Goal: Complete application form

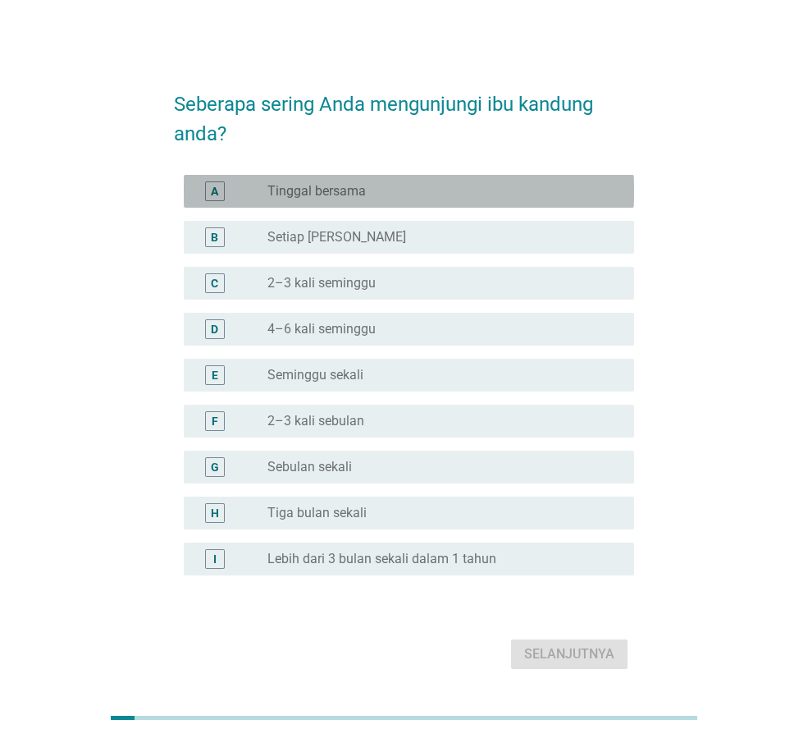
click at [462, 199] on div "radio_button_unchecked Tinggal bersama" at bounding box center [438, 191] width 341 height 16
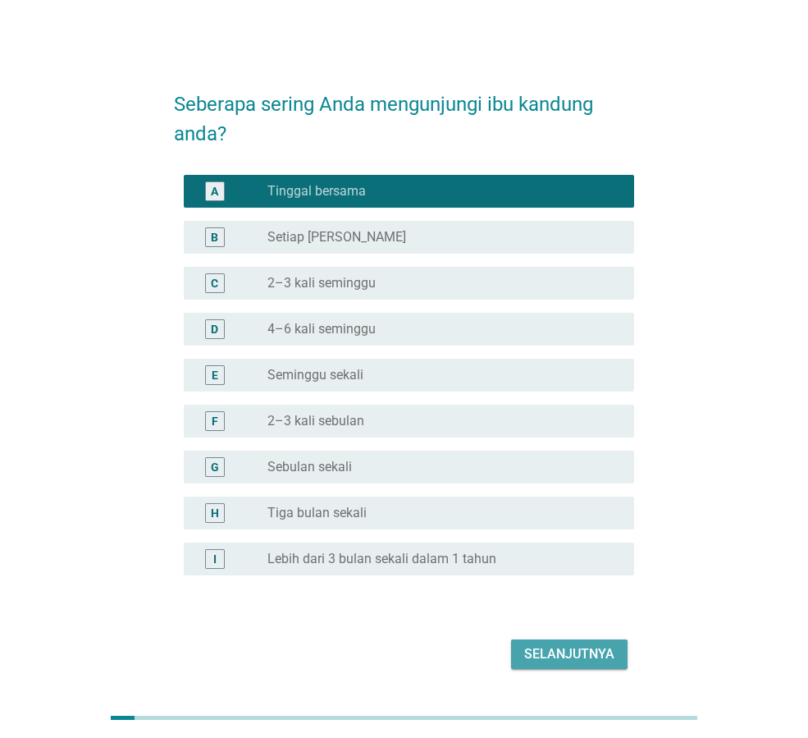
click at [564, 653] on div "Selanjutnya" at bounding box center [569, 654] width 90 height 20
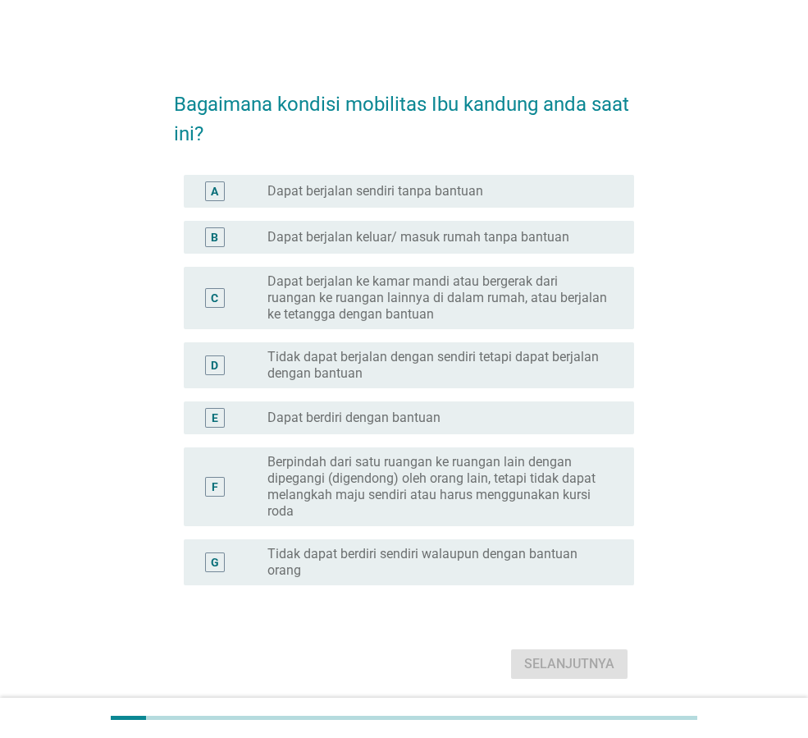
click at [591, 498] on label "Berpindah dari satu ruangan ke ruangan lain dengan dipegangi (digendong) oleh o…" at bounding box center [438, 487] width 341 height 66
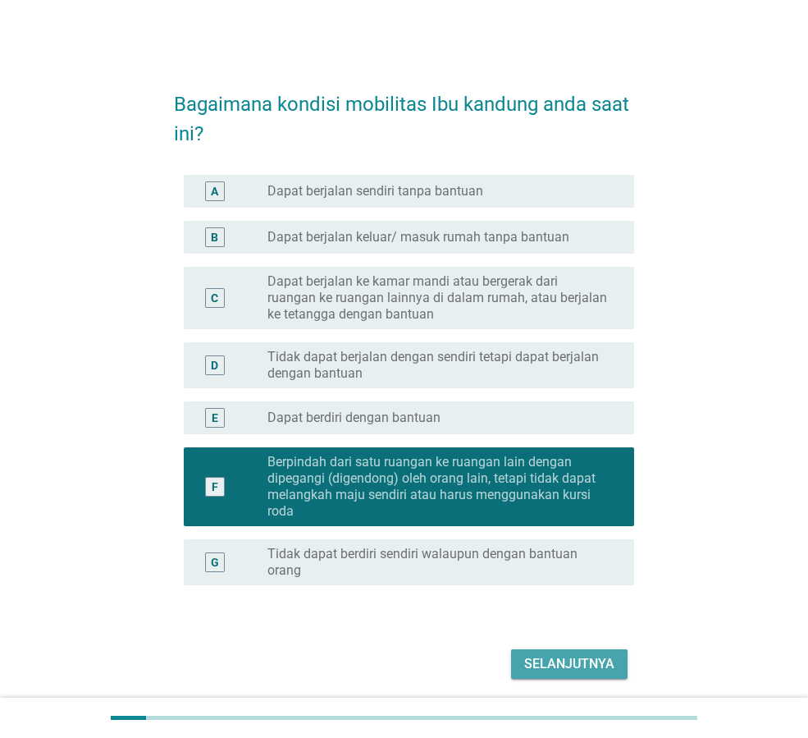
click at [594, 662] on div "Selanjutnya" at bounding box center [569, 664] width 90 height 20
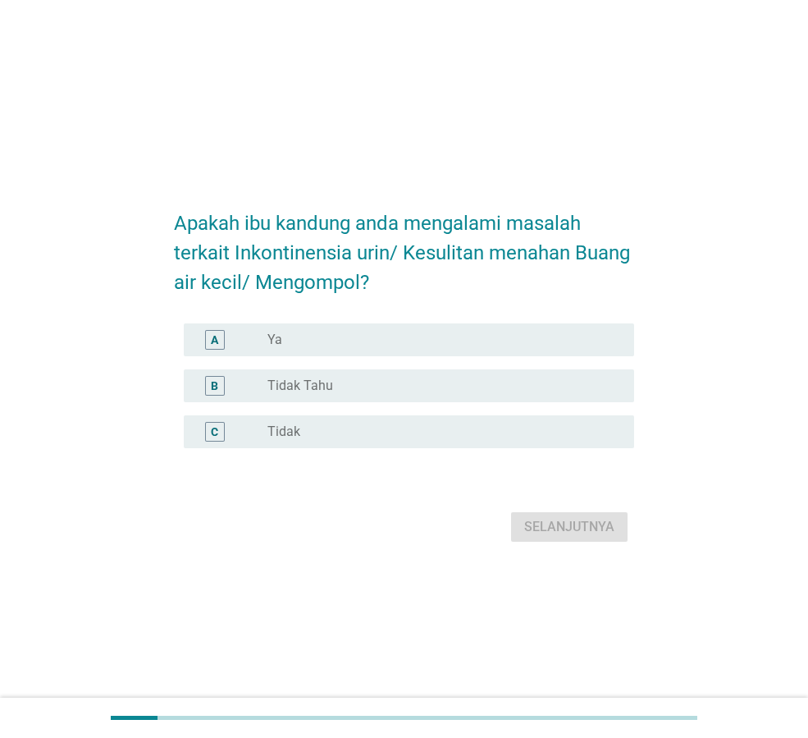
click at [457, 328] on div "A radio_button_unchecked Ya" at bounding box center [409, 339] width 451 height 33
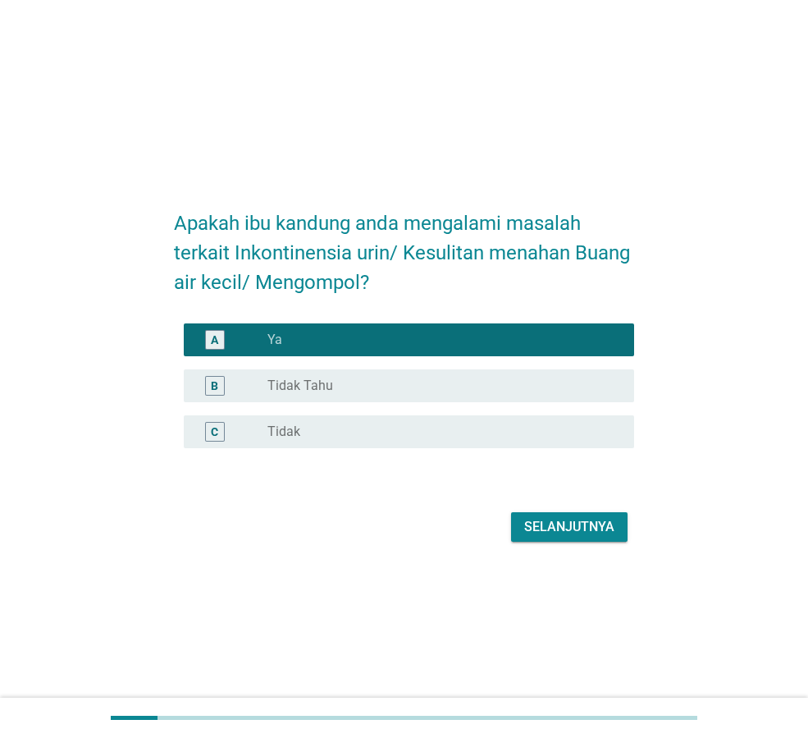
click at [576, 525] on div "Selanjutnya" at bounding box center [569, 527] width 90 height 20
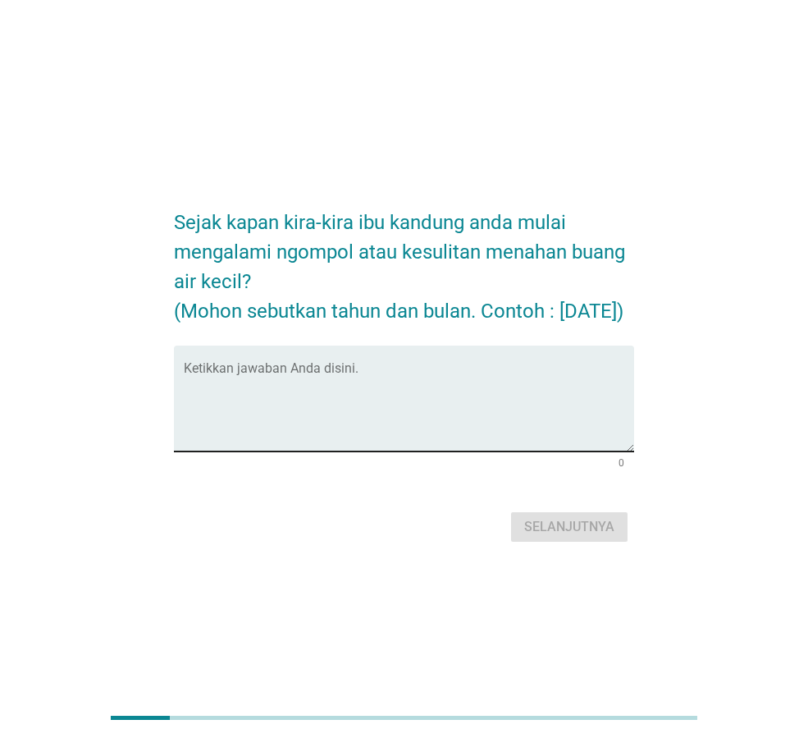
click at [379, 387] on textarea "Ketikkan jawaban Anda disini." at bounding box center [409, 408] width 451 height 86
click at [309, 383] on textarea "Ketikkan jawaban Anda disini." at bounding box center [409, 408] width 451 height 86
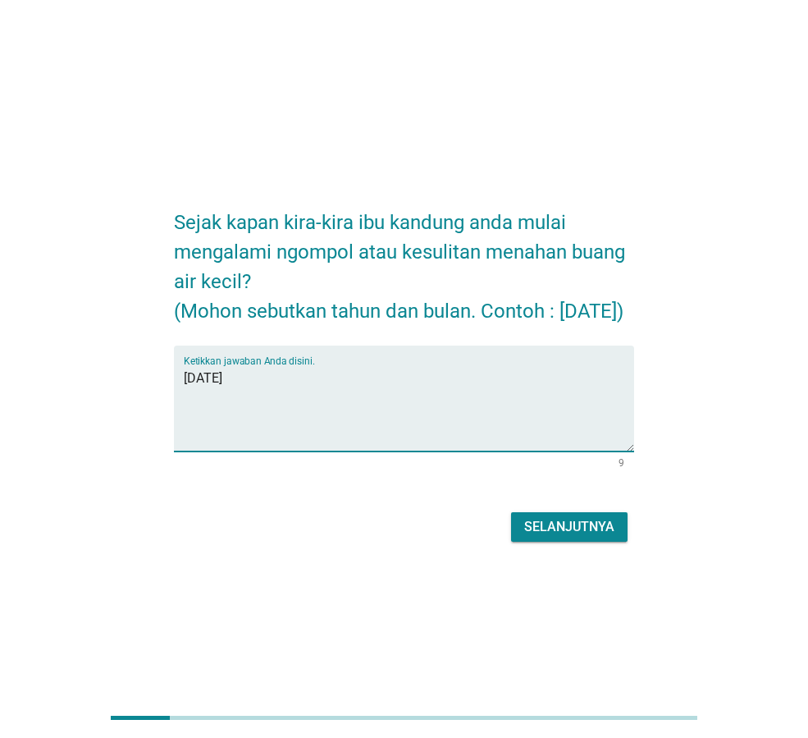
type textarea "[DATE]"
click at [601, 537] on div "Selanjutnya" at bounding box center [569, 527] width 90 height 20
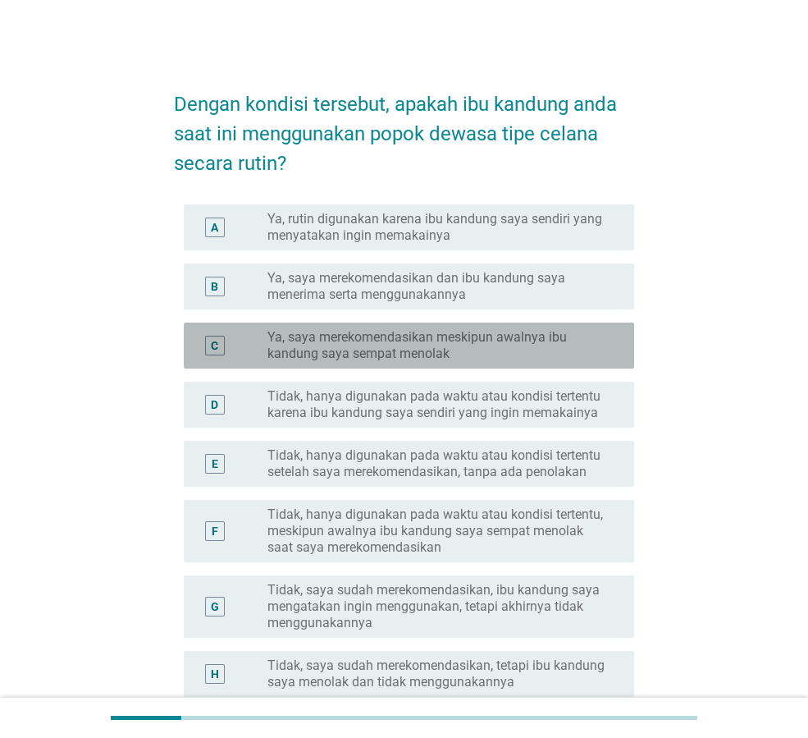
click at [511, 354] on label "Ya, saya merekomendasikan meskipun awalnya ibu kandung saya sempat menolak" at bounding box center [438, 345] width 341 height 33
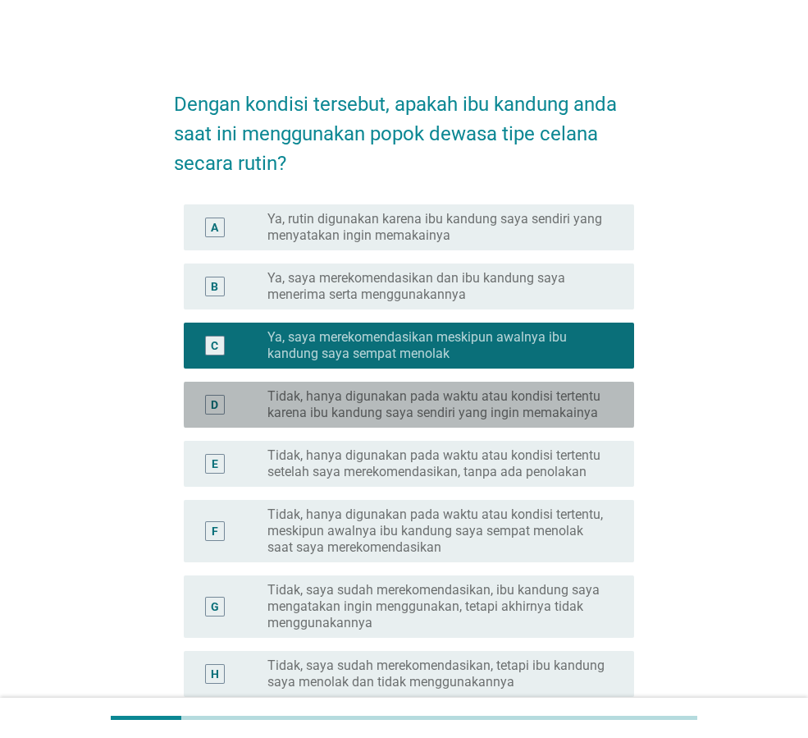
click at [498, 383] on div "D radio_button_unchecked Tidak, hanya digunakan pada waktu atau kondisi tertent…" at bounding box center [409, 405] width 451 height 46
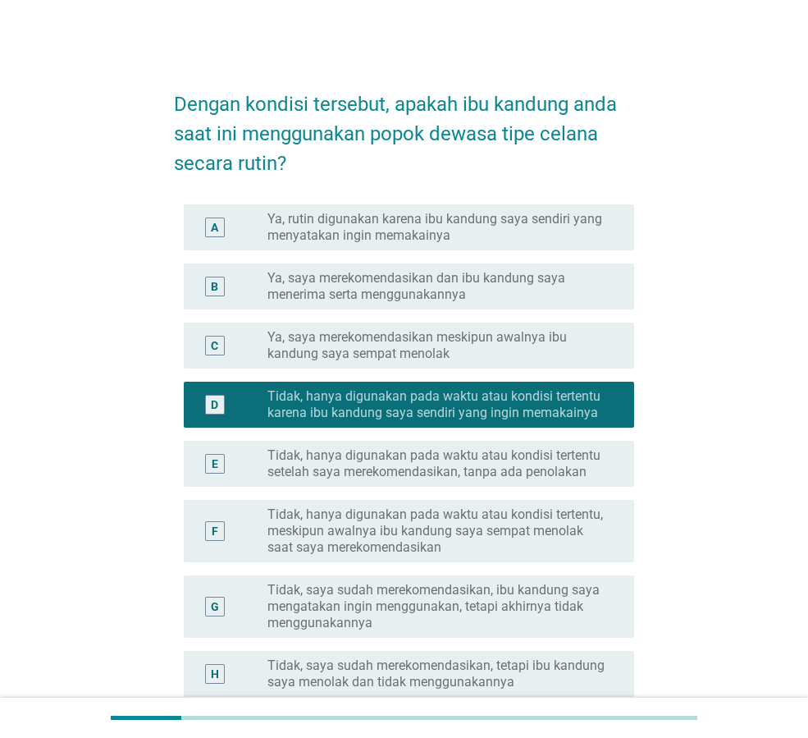
click at [512, 350] on label "Ya, saya merekomendasikan meskipun awalnya ibu kandung saya sempat menolak" at bounding box center [438, 345] width 341 height 33
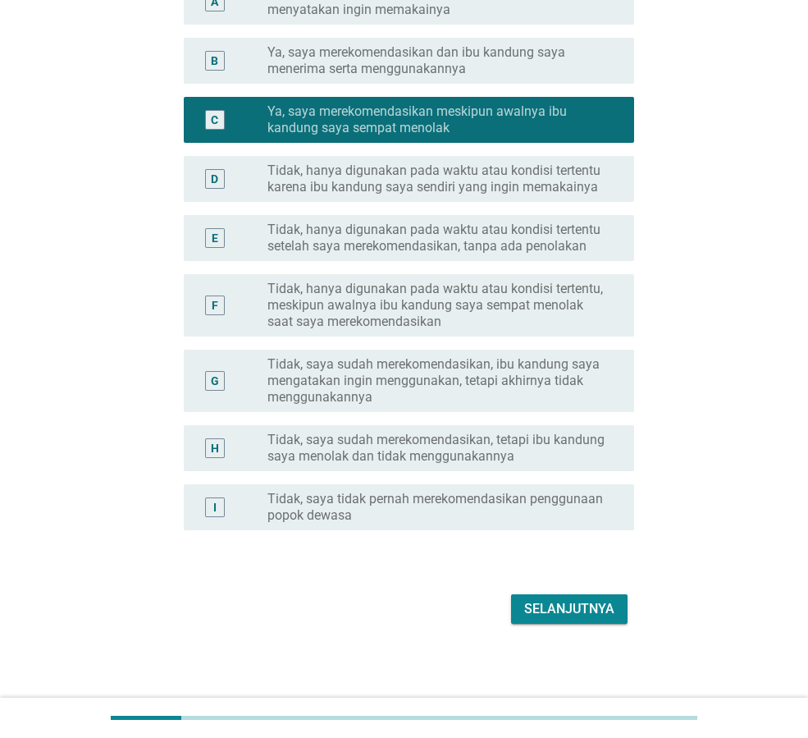
scroll to position [229, 0]
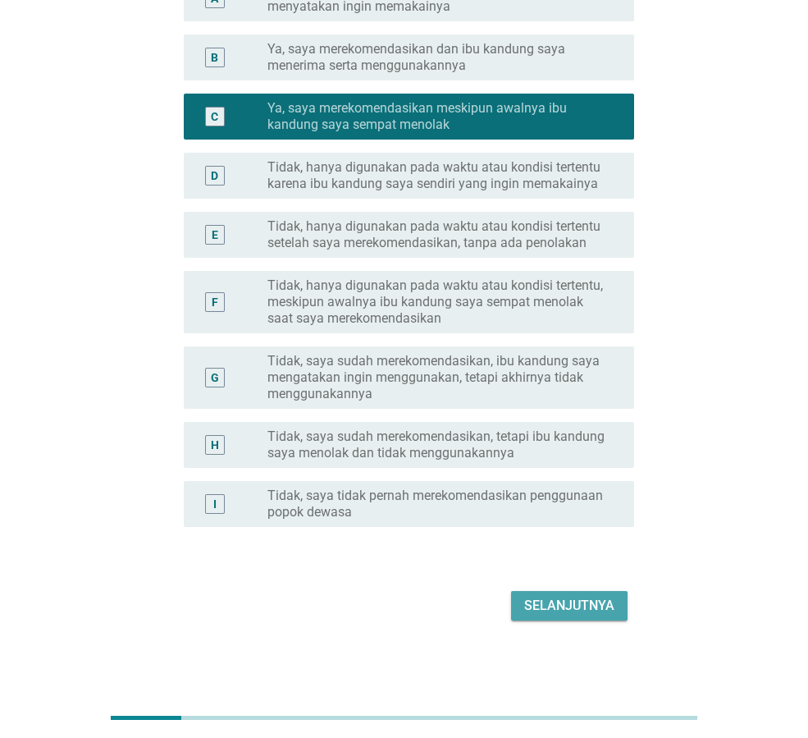
click at [593, 605] on div "Selanjutnya" at bounding box center [569, 606] width 90 height 20
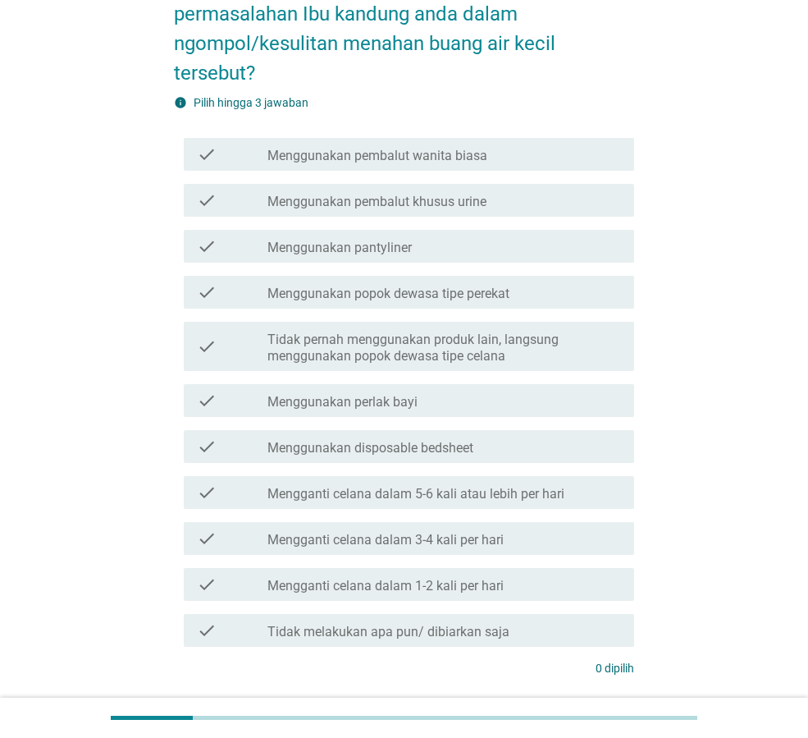
scroll to position [164, 0]
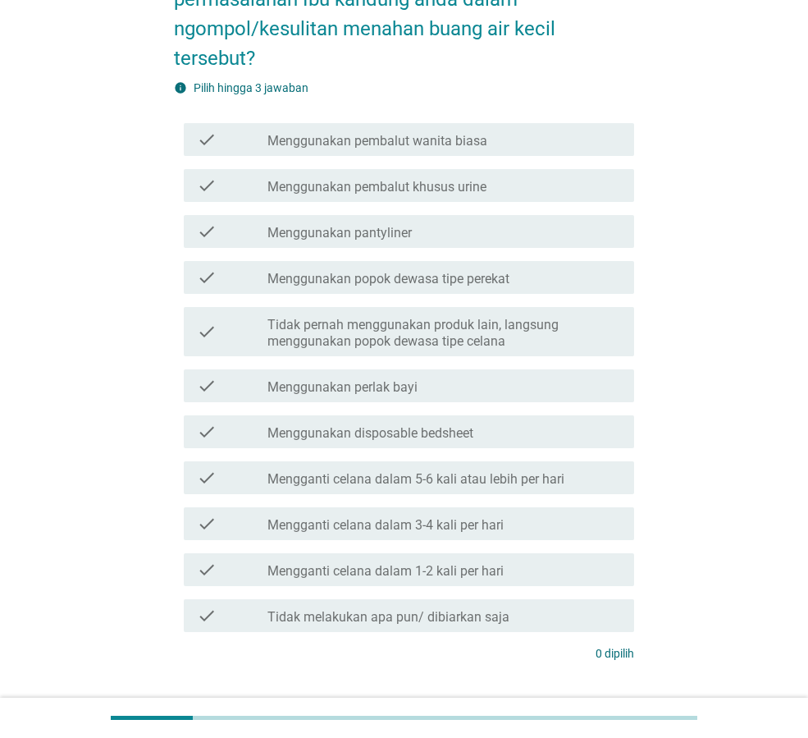
click at [540, 432] on div "check_box_outline_blank Menggunakan disposable bedsheet" at bounding box center [445, 432] width 354 height 20
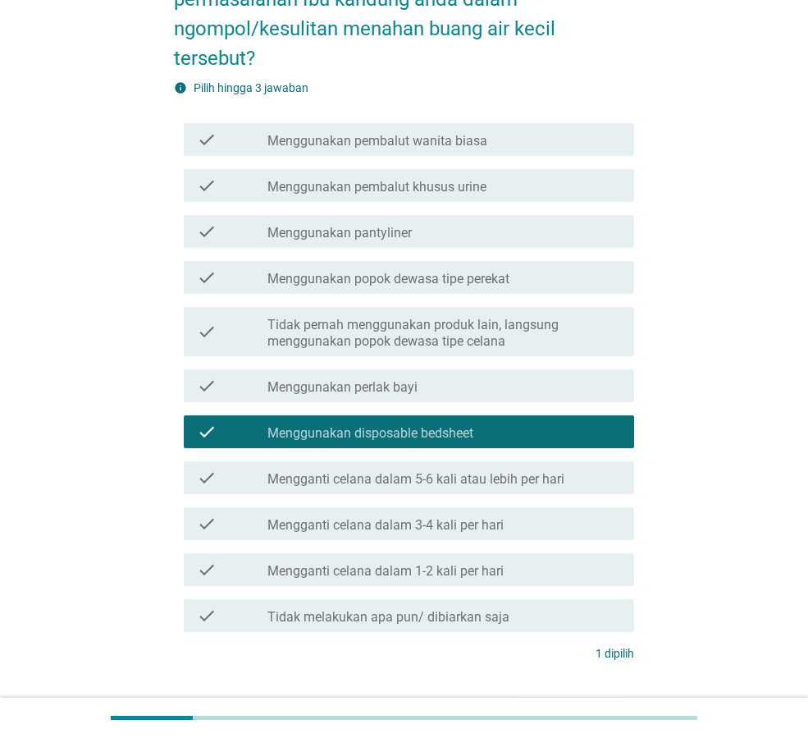
click at [539, 280] on div "check_box_outline_blank Menggunakan popok dewasa tipe perekat" at bounding box center [445, 278] width 354 height 20
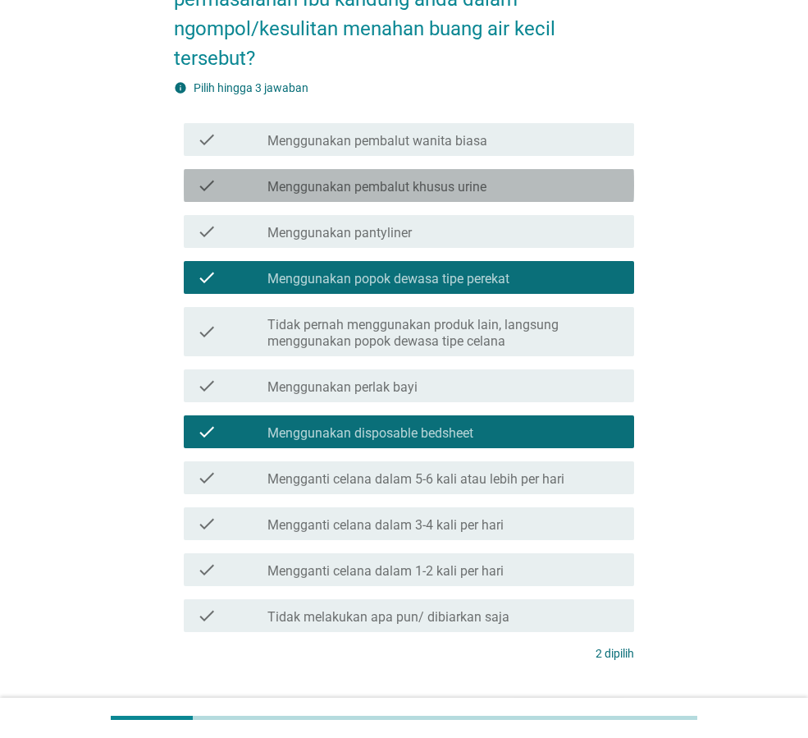
click at [519, 193] on div "check_box_outline_blank Menggunakan pembalut khusus urine" at bounding box center [445, 186] width 354 height 20
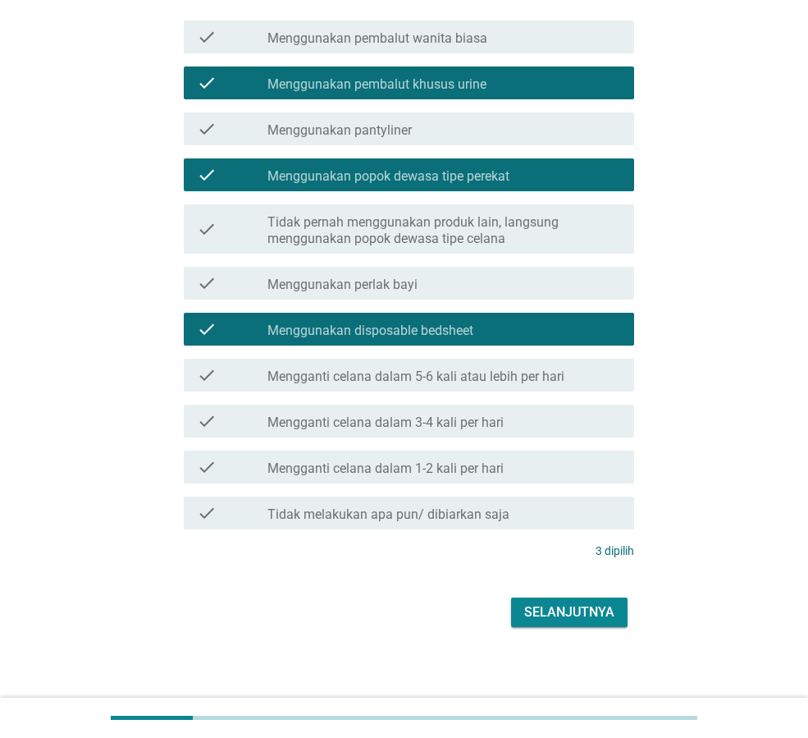
scroll to position [273, 0]
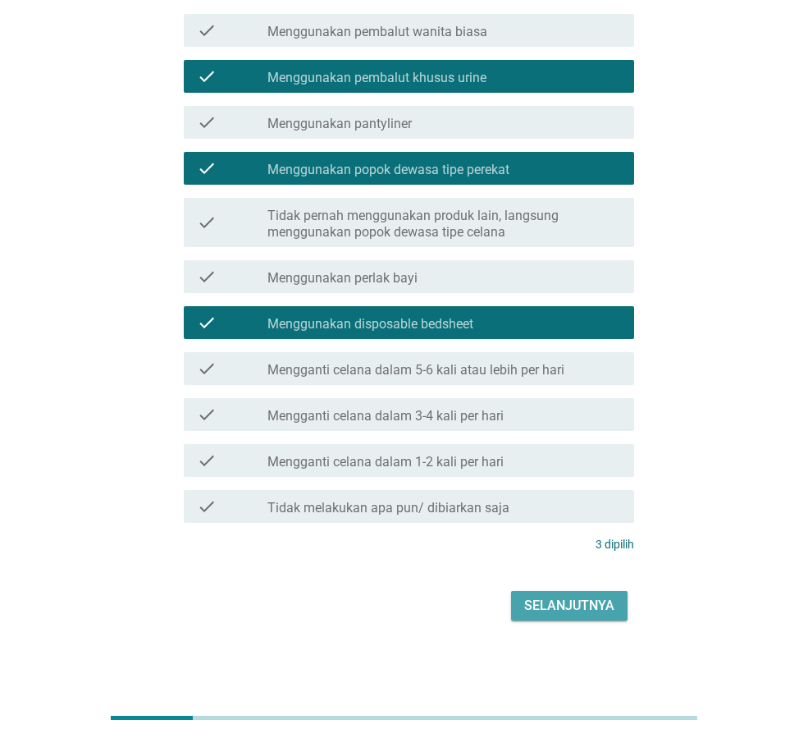
click at [580, 602] on div "Selanjutnya" at bounding box center [569, 606] width 90 height 20
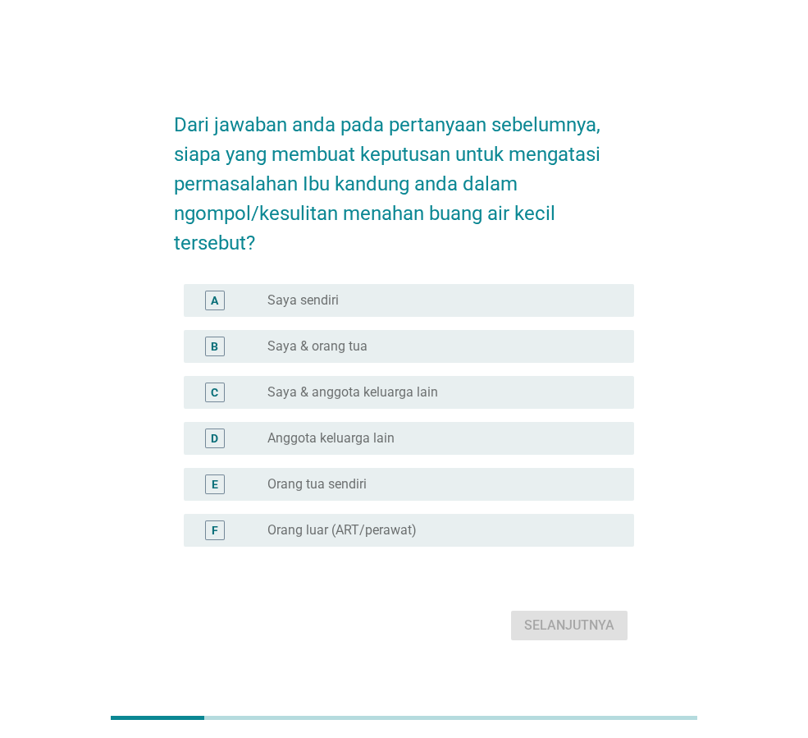
click at [477, 396] on div "radio_button_unchecked Saya & anggota keluarga lain" at bounding box center [438, 392] width 341 height 16
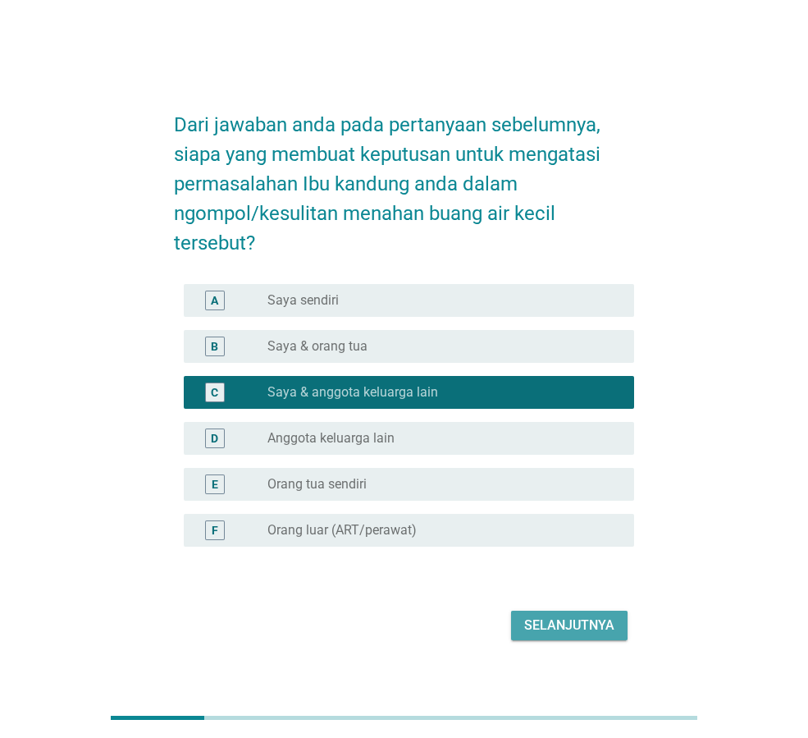
click at [546, 625] on div "Selanjutnya" at bounding box center [569, 626] width 90 height 20
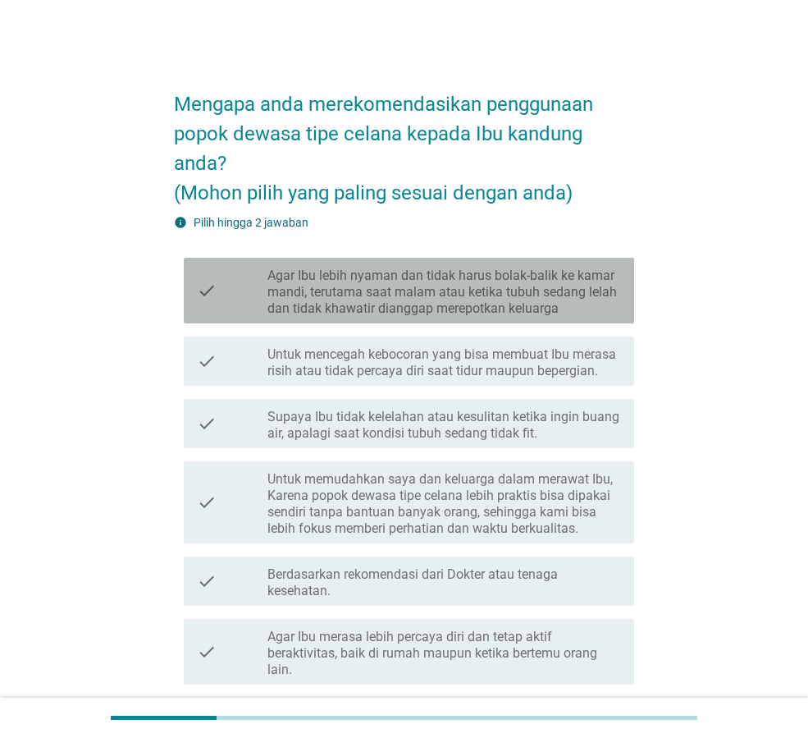
click at [576, 309] on label "Agar Ibu lebih nyaman dan tidak harus bolak-balik ke kamar mandi, terutama saat…" at bounding box center [445, 292] width 354 height 49
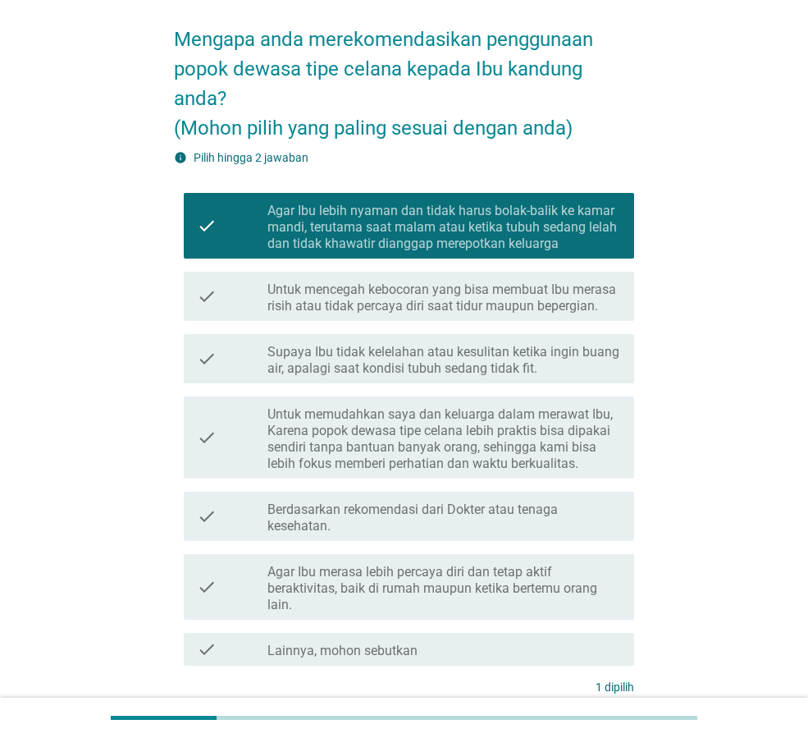
scroll to position [164, 0]
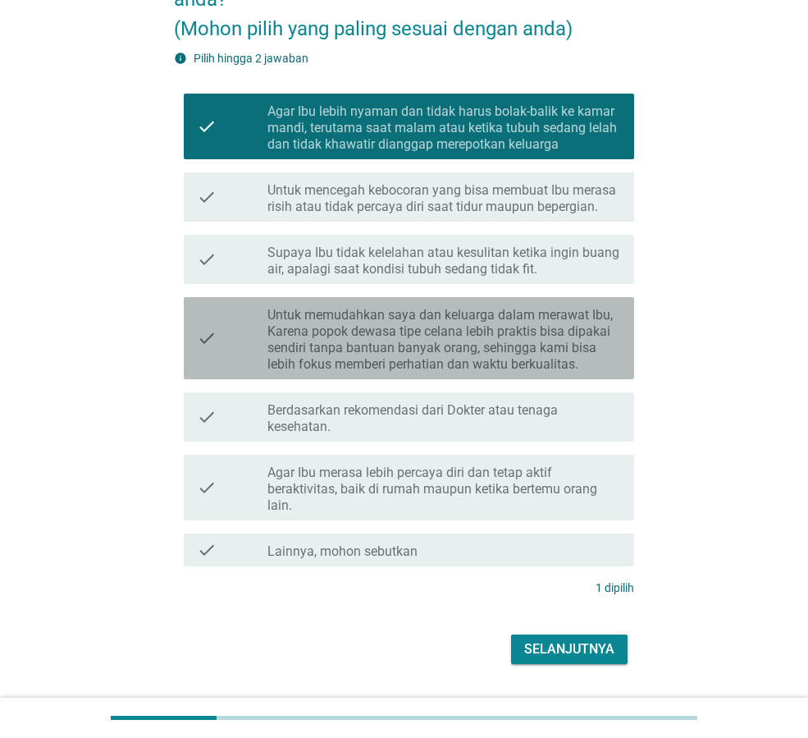
click at [594, 356] on label "Untuk memudahkan saya dan keluarga dalam merawat Ibu, Karena popok dewasa tipe …" at bounding box center [445, 340] width 354 height 66
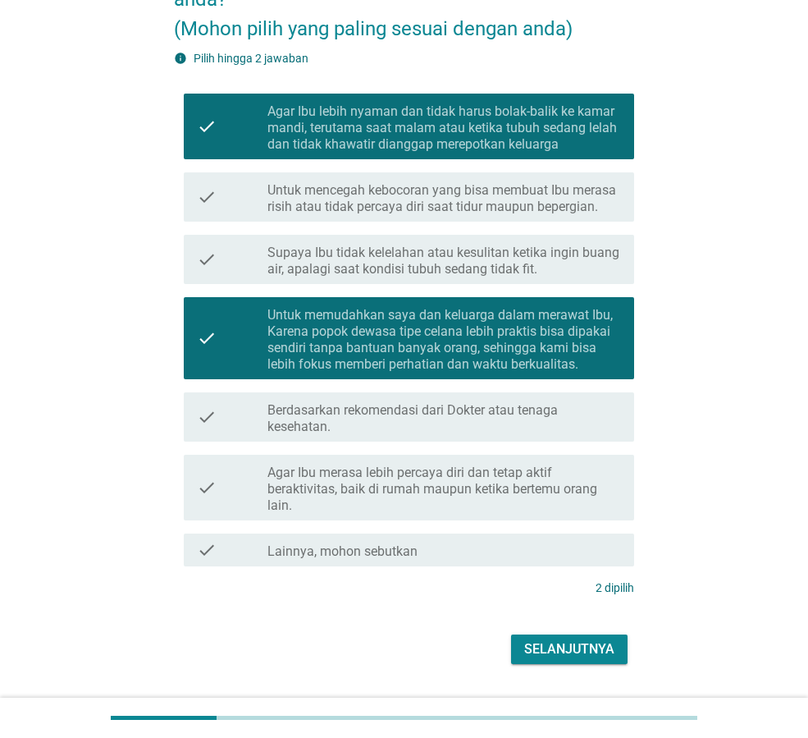
click at [558, 649] on div "Selanjutnya" at bounding box center [569, 649] width 90 height 20
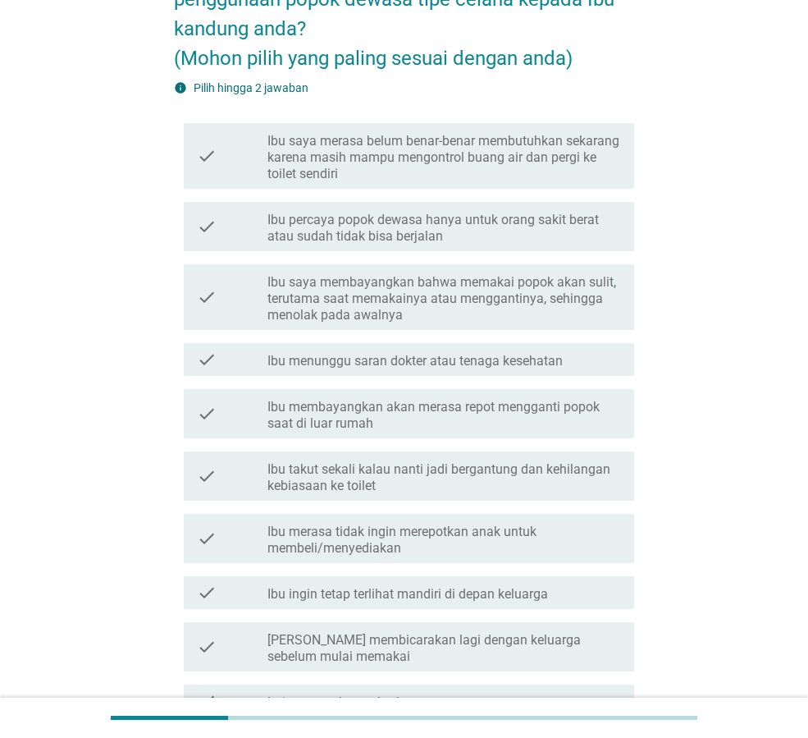
scroll to position [0, 0]
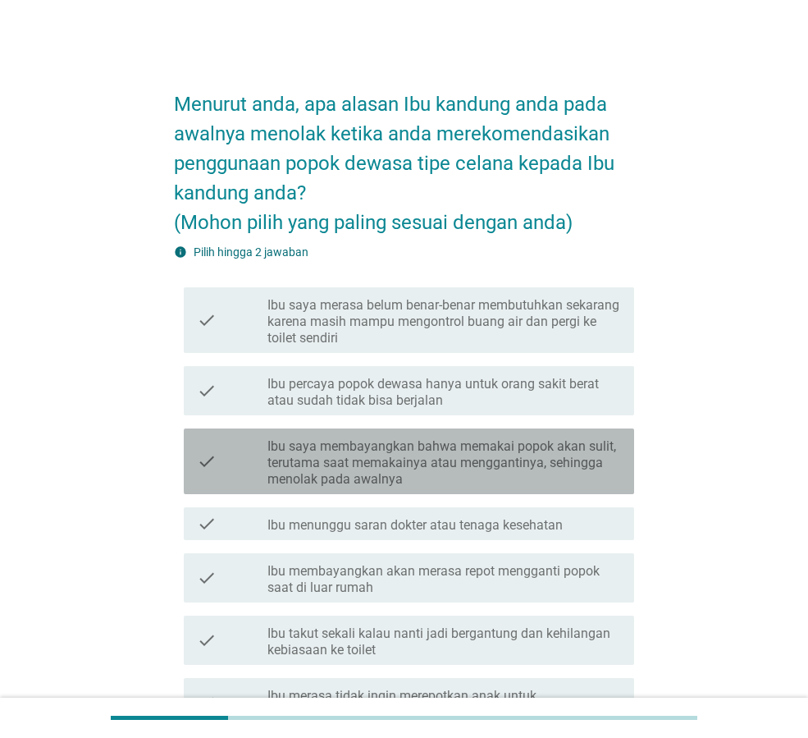
click at [519, 456] on label "Ibu saya membayangkan bahwa memakai popok akan sulit, terutama saat memakainya …" at bounding box center [445, 462] width 354 height 49
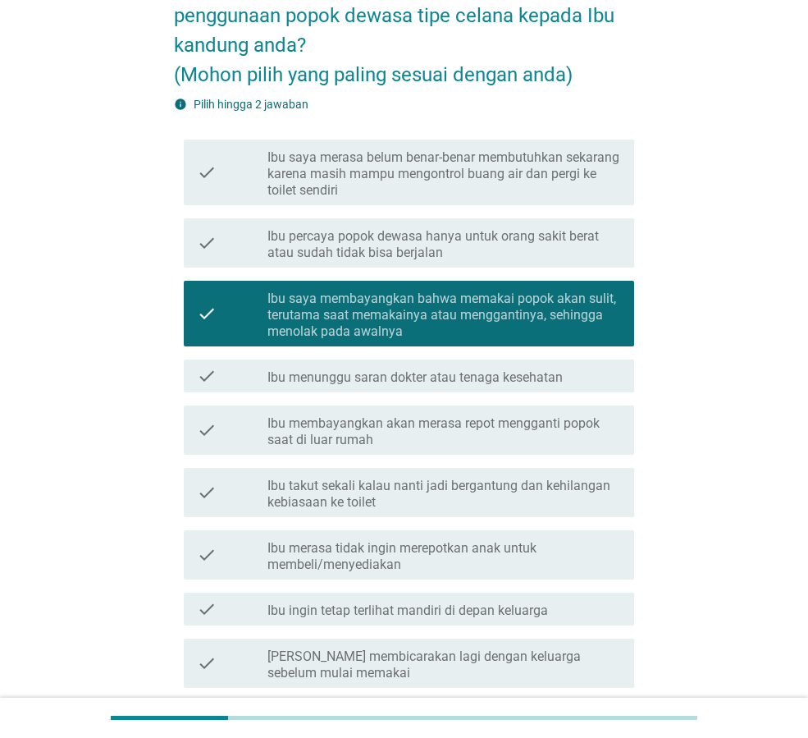
scroll to position [164, 0]
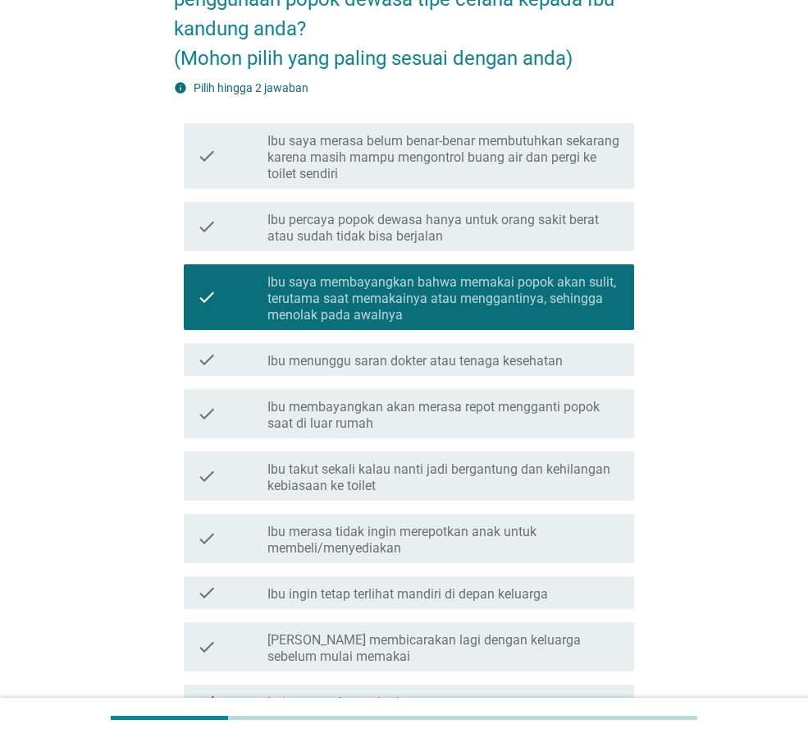
click at [551, 532] on label "Ibu merasa tidak ingin merepotkan anak untuk membeli/menyediakan" at bounding box center [445, 540] width 354 height 33
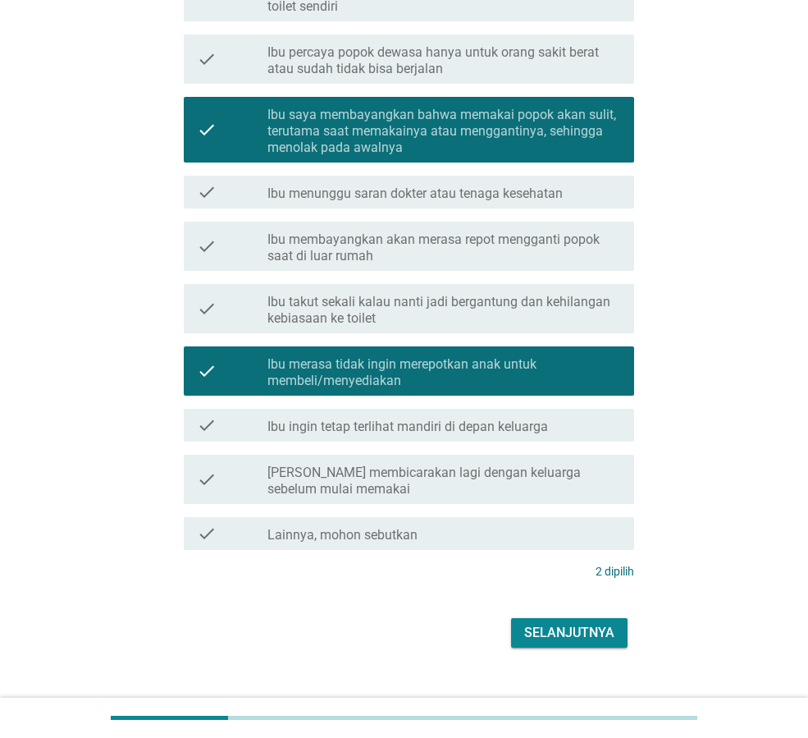
scroll to position [359, 0]
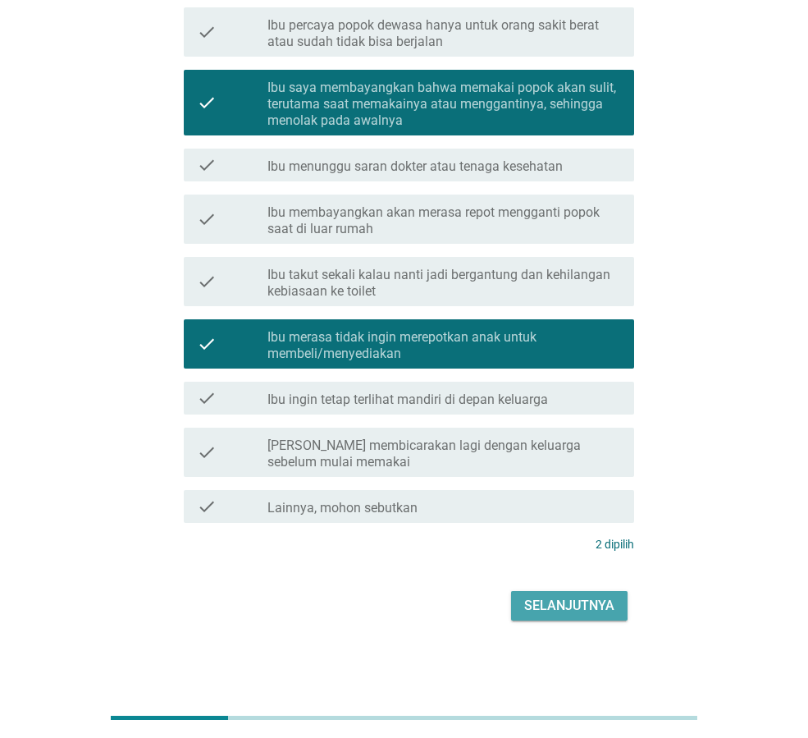
click at [547, 610] on div "Selanjutnya" at bounding box center [569, 606] width 90 height 20
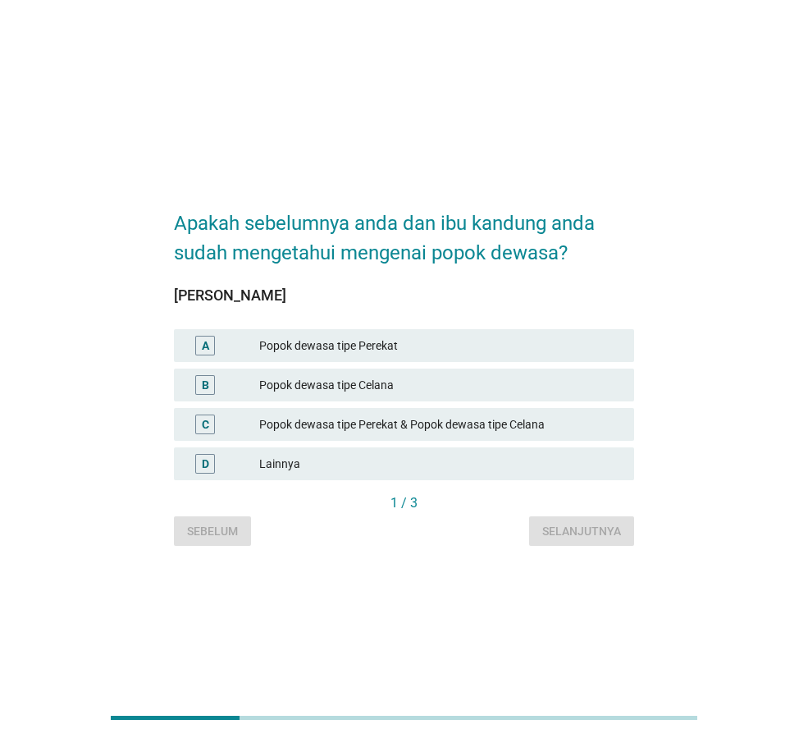
click at [520, 428] on div "Popok dewasa tipe Perekat & Popok dewasa tipe Celana" at bounding box center [440, 424] width 362 height 20
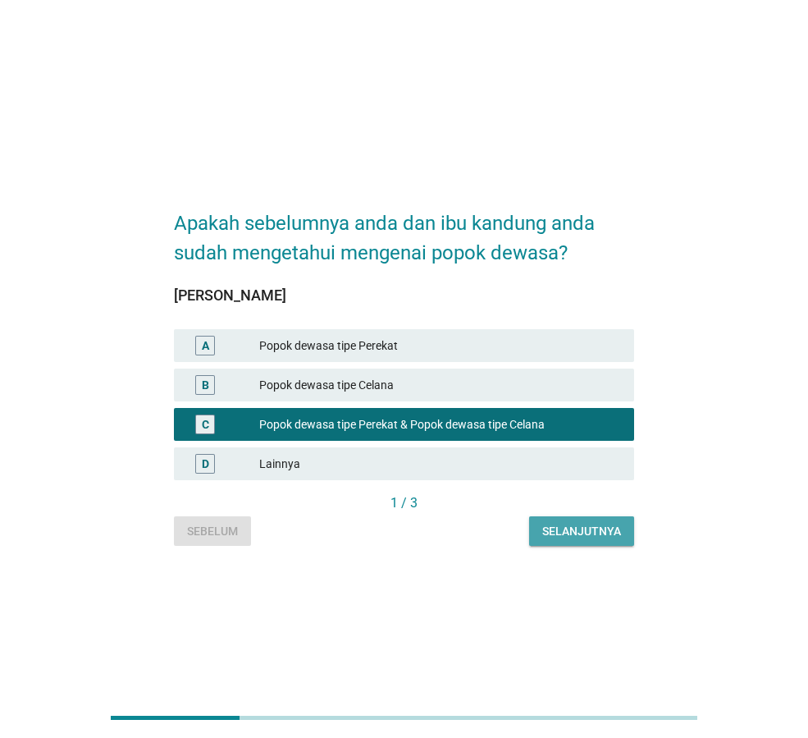
click at [593, 535] on div "Selanjutnya" at bounding box center [582, 531] width 79 height 17
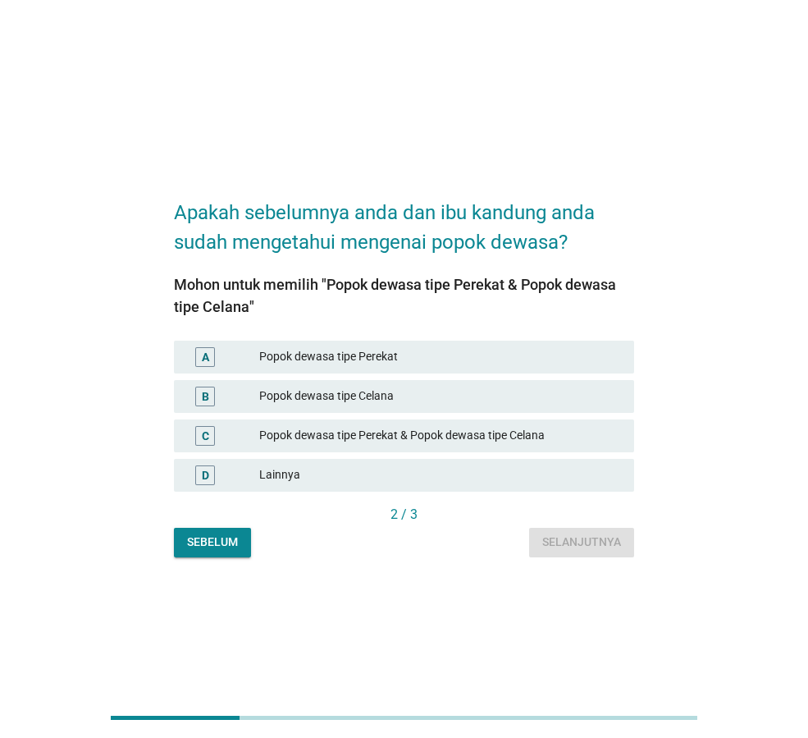
click at [457, 432] on div "Popok dewasa tipe Perekat & Popok dewasa tipe Celana" at bounding box center [440, 436] width 362 height 20
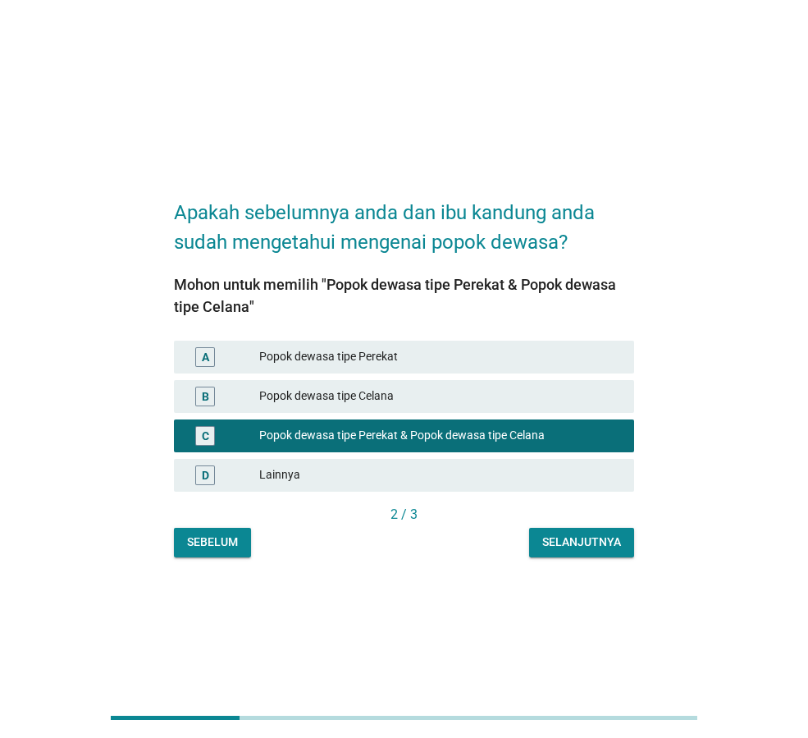
click at [579, 538] on div "Selanjutnya" at bounding box center [582, 541] width 79 height 17
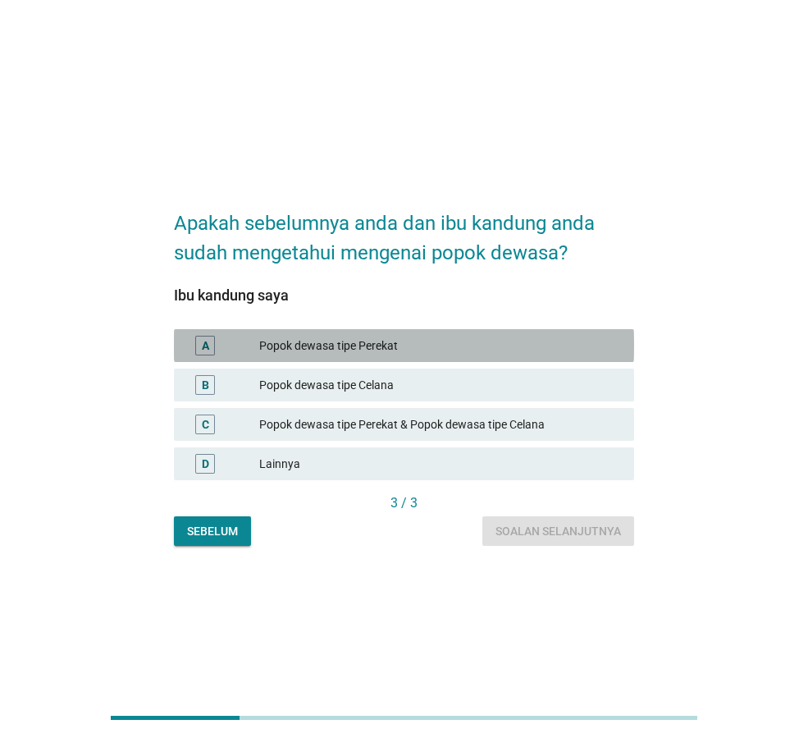
click at [405, 350] on div "Popok dewasa tipe Perekat" at bounding box center [440, 346] width 362 height 20
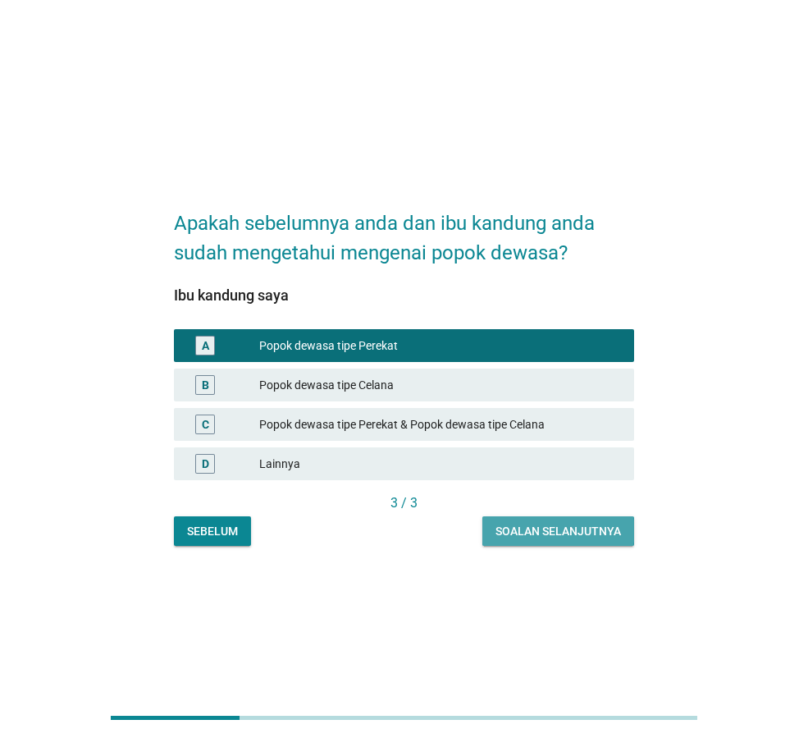
click at [559, 523] on div "Soalan selanjutnya" at bounding box center [559, 531] width 126 height 17
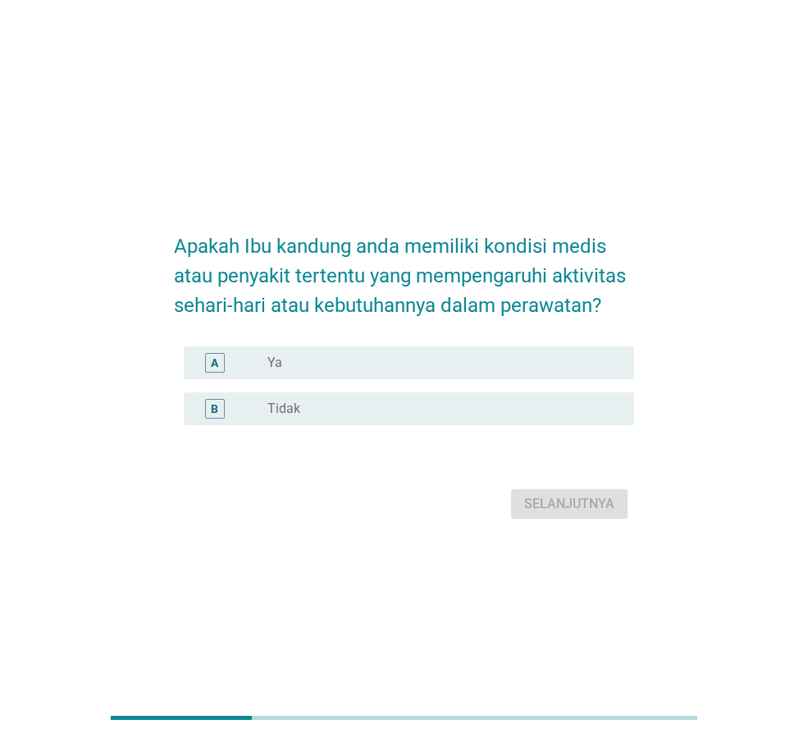
drag, startPoint x: 518, startPoint y: 359, endPoint x: 522, endPoint y: 386, distance: 26.6
click at [516, 361] on div "radio_button_unchecked Ya" at bounding box center [438, 363] width 341 height 16
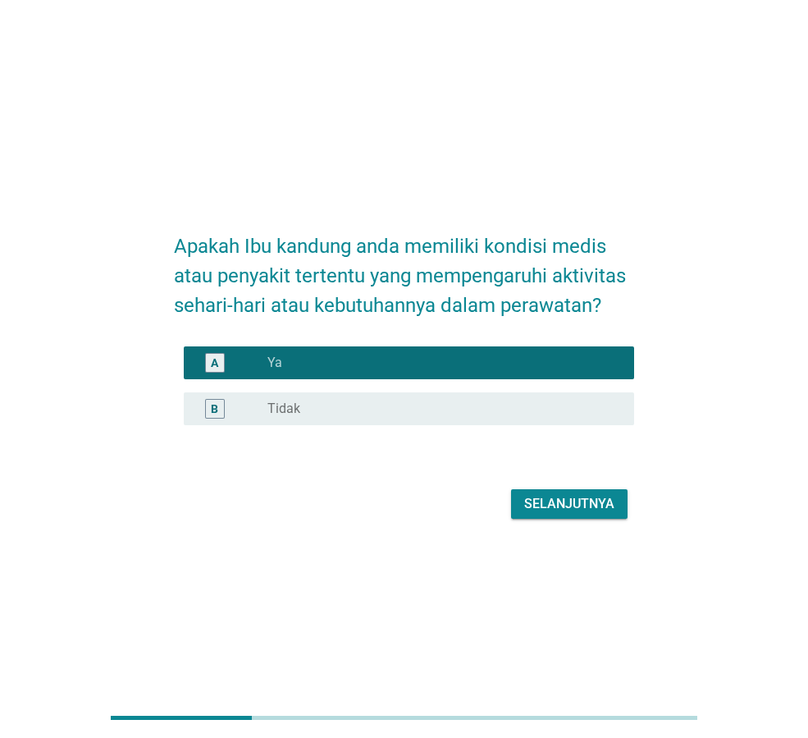
click at [593, 503] on div "Selanjutnya" at bounding box center [569, 504] width 90 height 20
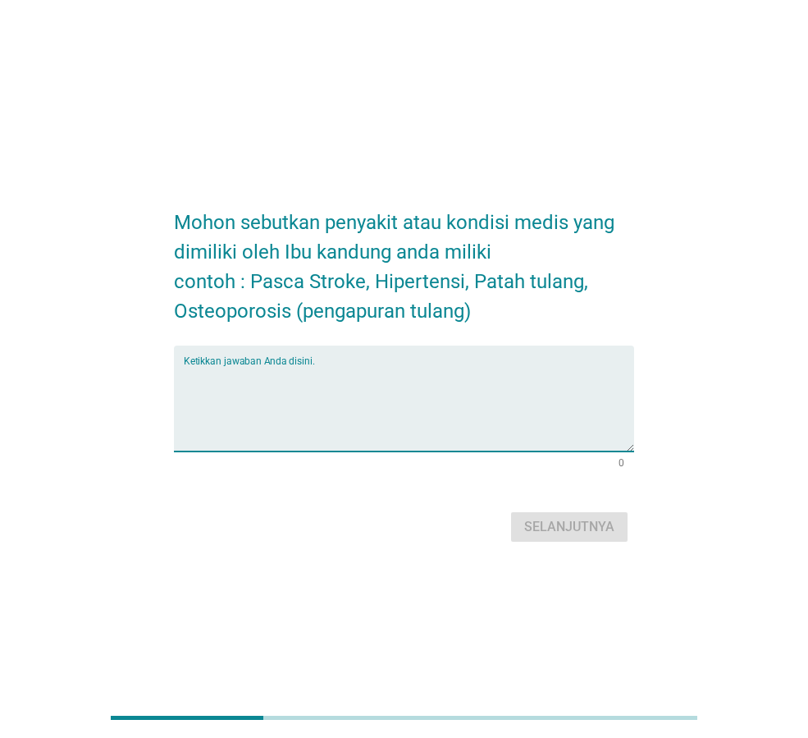
click at [440, 374] on textarea "Ketikkan jawaban Anda disini." at bounding box center [409, 408] width 451 height 86
type textarea "STORE DAN PENGAPURAN TULANG"
click at [581, 529] on div "Selanjutnya" at bounding box center [569, 527] width 90 height 20
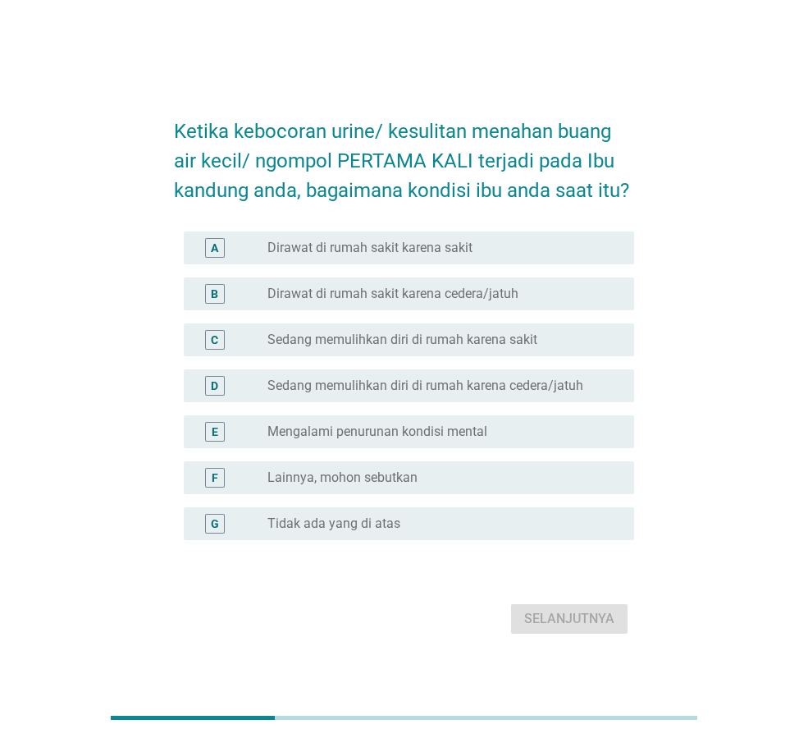
click at [524, 346] on label "Sedang memulihkan diri di rumah karena sakit" at bounding box center [403, 340] width 270 height 16
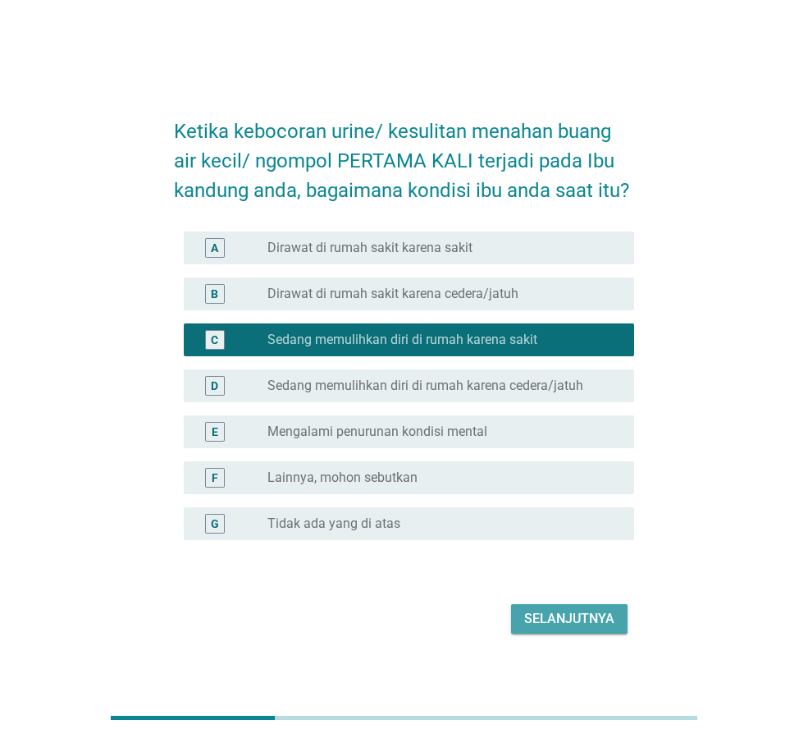
click at [578, 620] on div "Selanjutnya" at bounding box center [569, 619] width 90 height 20
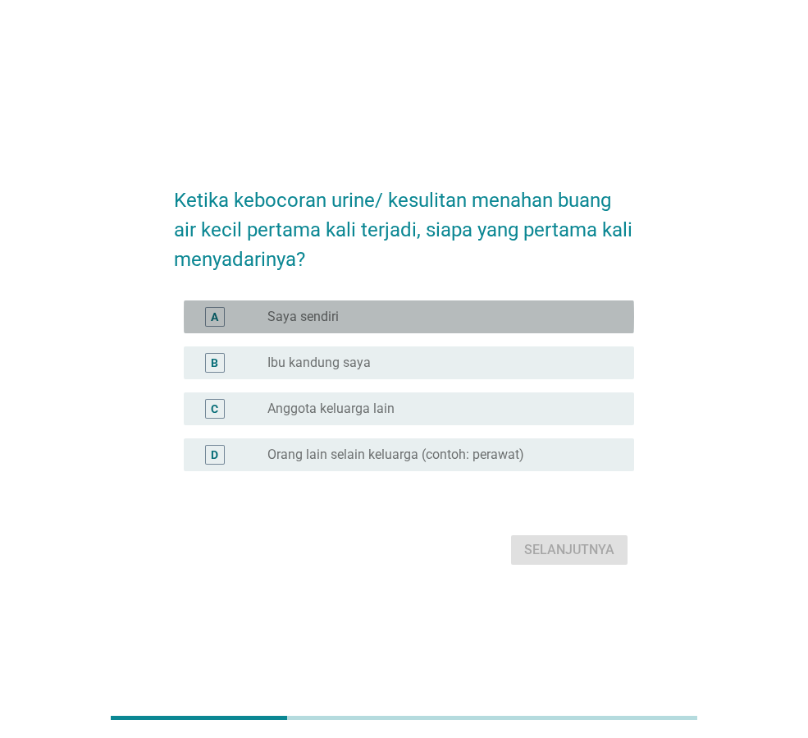
click at [382, 313] on div "radio_button_unchecked Saya sendiri" at bounding box center [438, 317] width 341 height 16
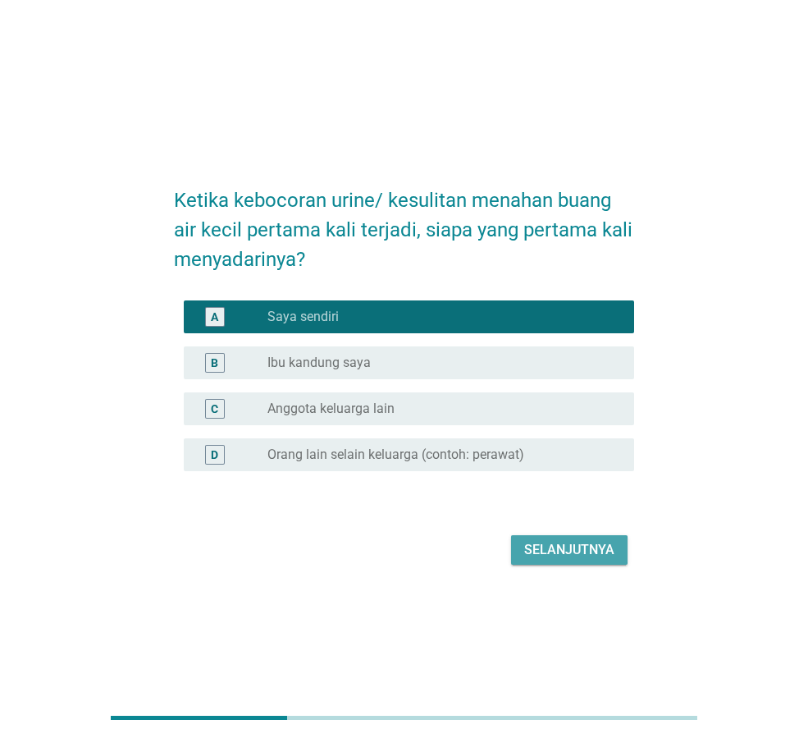
click at [556, 542] on div "Selanjutnya" at bounding box center [569, 550] width 90 height 20
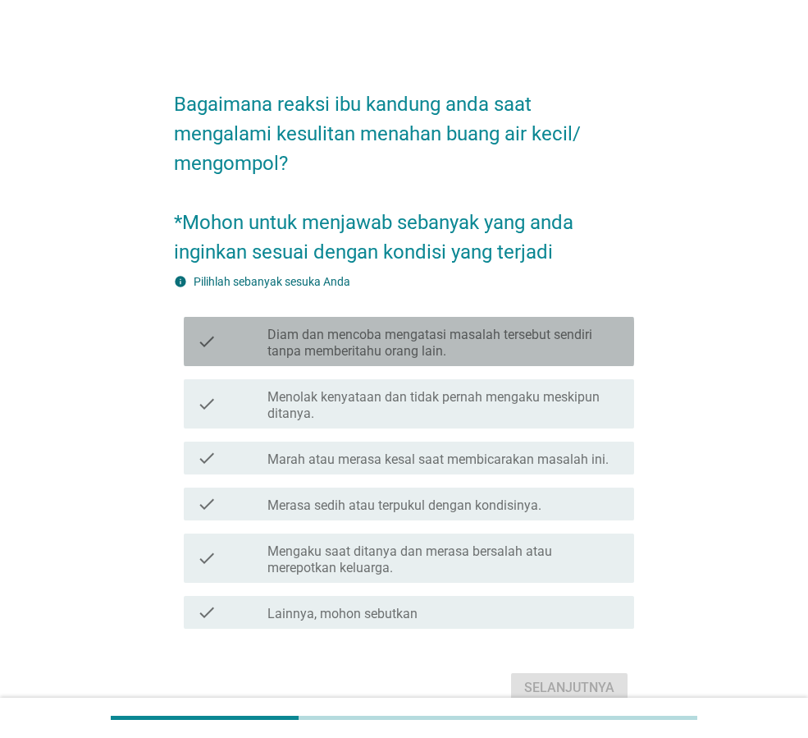
click at [562, 354] on label "Diam dan mencoba mengatasi masalah tersebut sendiri tanpa memberitahu orang lai…" at bounding box center [445, 343] width 354 height 33
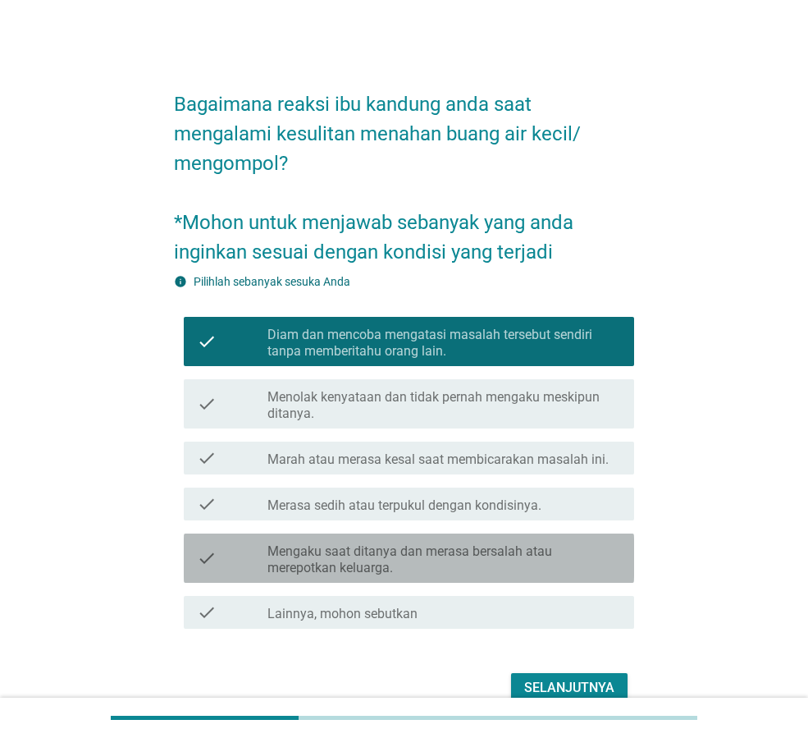
click at [536, 560] on label "Mengaku saat ditanya dan merasa bersalah atau merepotkan keluarga." at bounding box center [445, 559] width 354 height 33
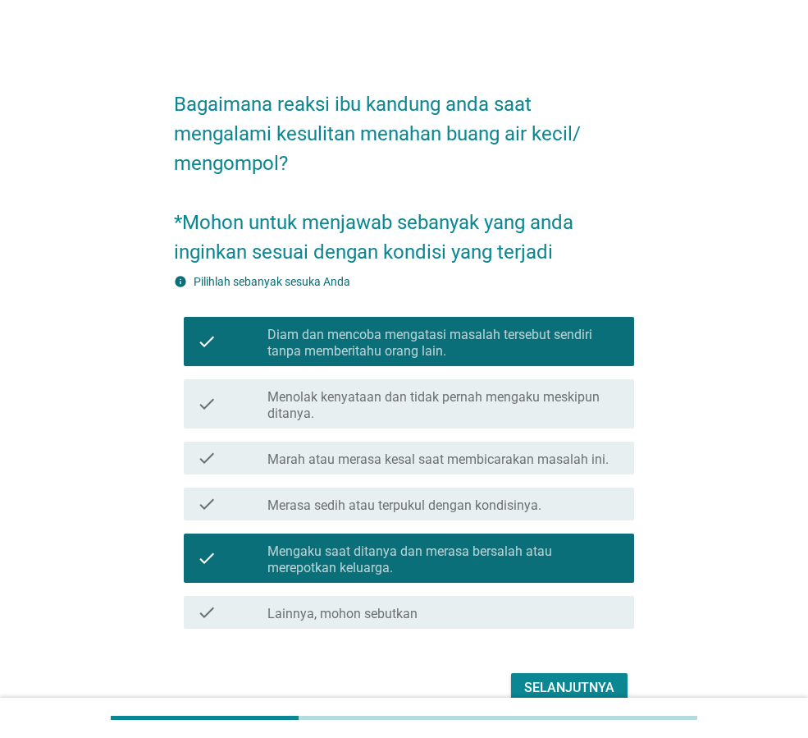
click at [594, 684] on div "Selanjutnya" at bounding box center [569, 688] width 90 height 20
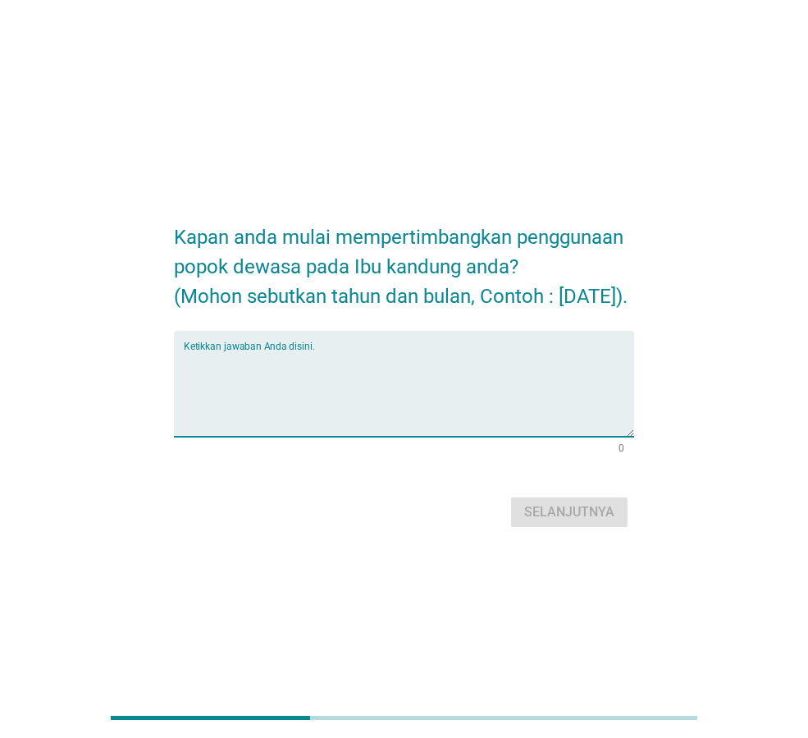
click at [395, 375] on textarea "Ketikkan jawaban Anda disini." at bounding box center [409, 393] width 451 height 86
type textarea "[DATE]"
click at [573, 518] on div "Selanjutnya" at bounding box center [569, 512] width 90 height 20
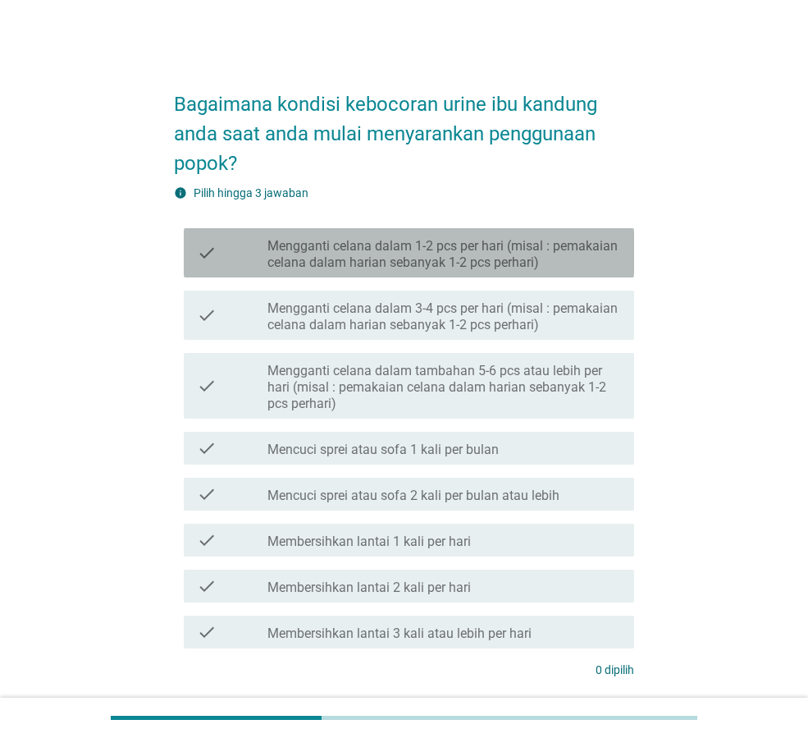
click at [524, 263] on label "Mengganti celana dalam 1-2 pcs per hari (misal : pemakaian celana dalam harian …" at bounding box center [445, 254] width 354 height 33
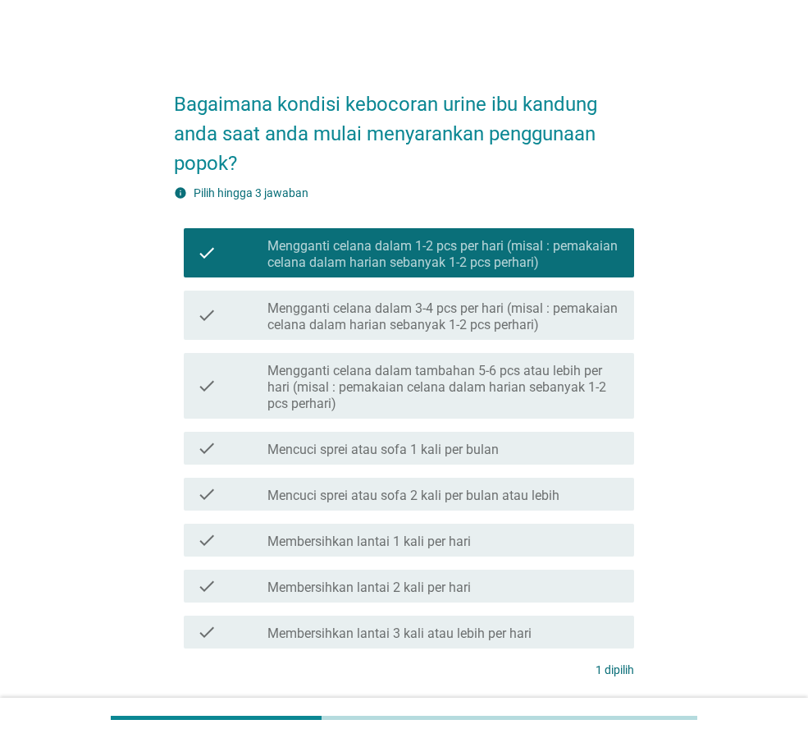
click at [502, 452] on div "check_box_outline_blank Mencuci sprei atau sofa 1 kali per bulan" at bounding box center [445, 448] width 354 height 20
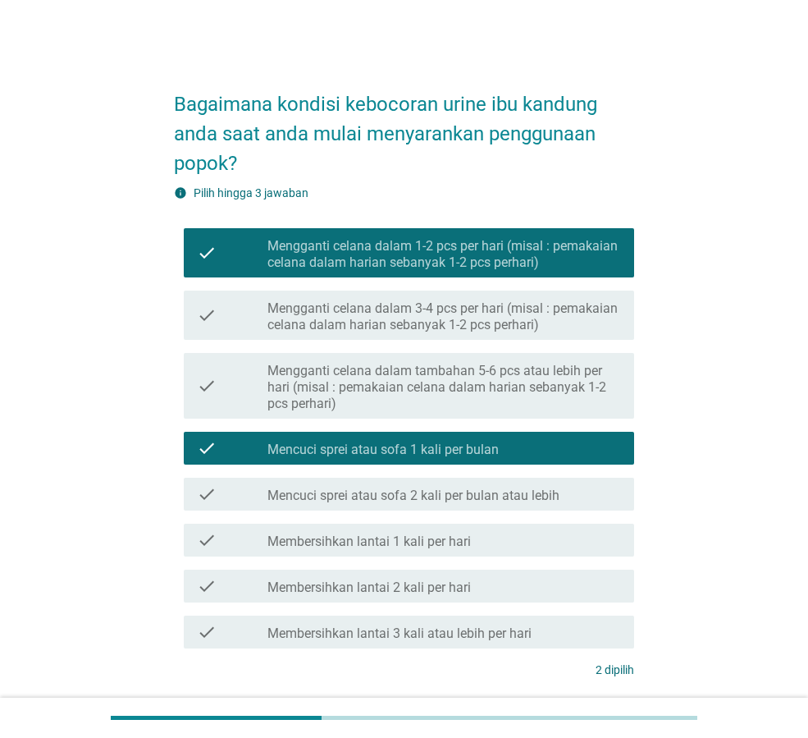
click at [501, 539] on div "check_box_outline_blank Membersihkan lantai 1 kali per hari" at bounding box center [445, 540] width 354 height 20
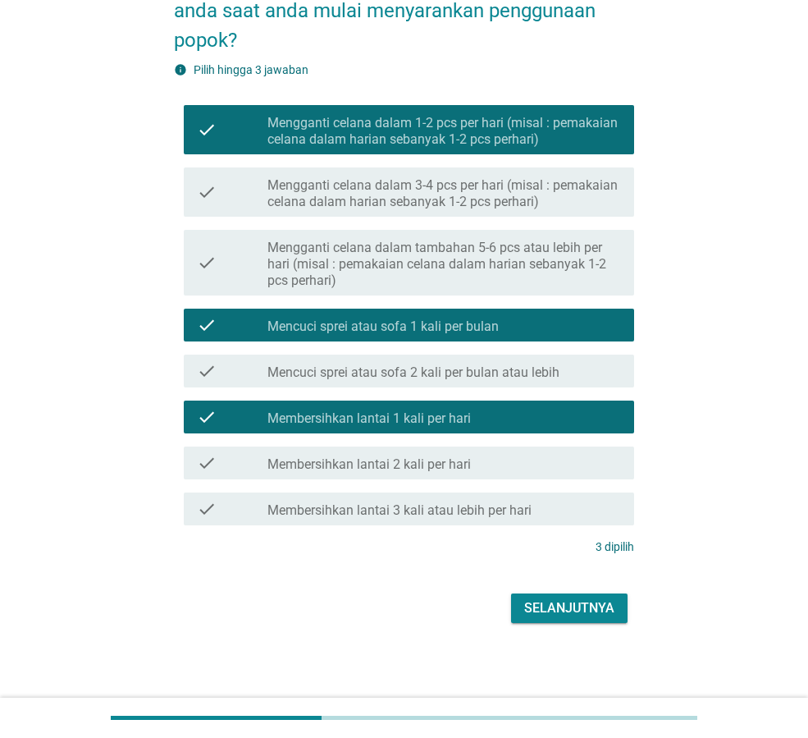
scroll to position [126, 0]
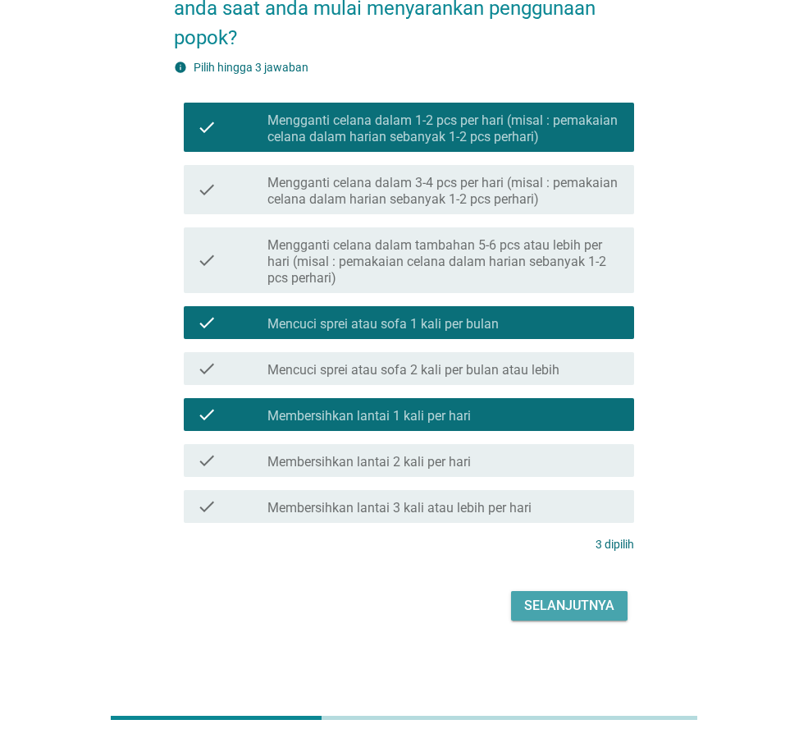
click at [566, 608] on div "Selanjutnya" at bounding box center [569, 606] width 90 height 20
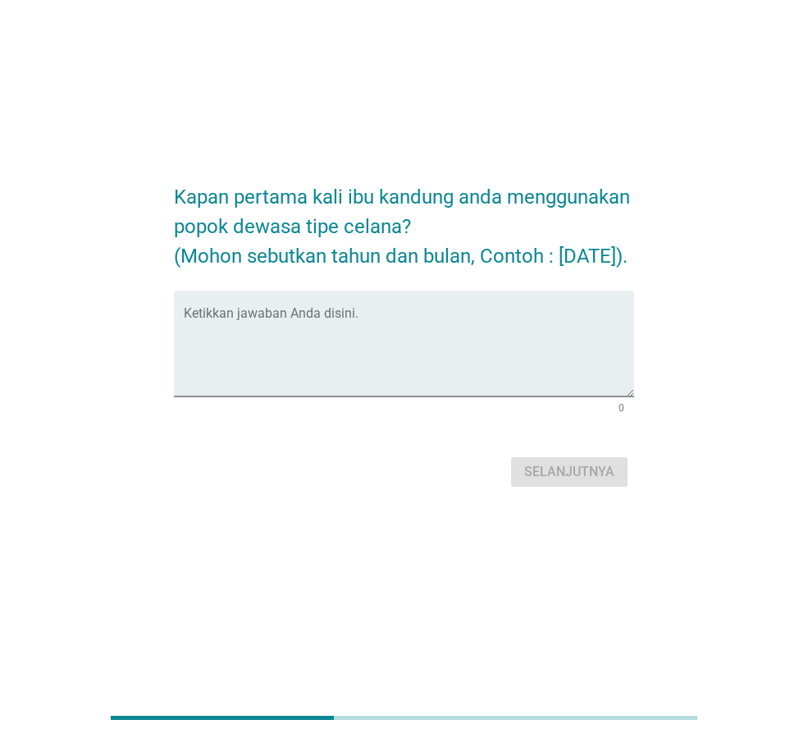
scroll to position [0, 0]
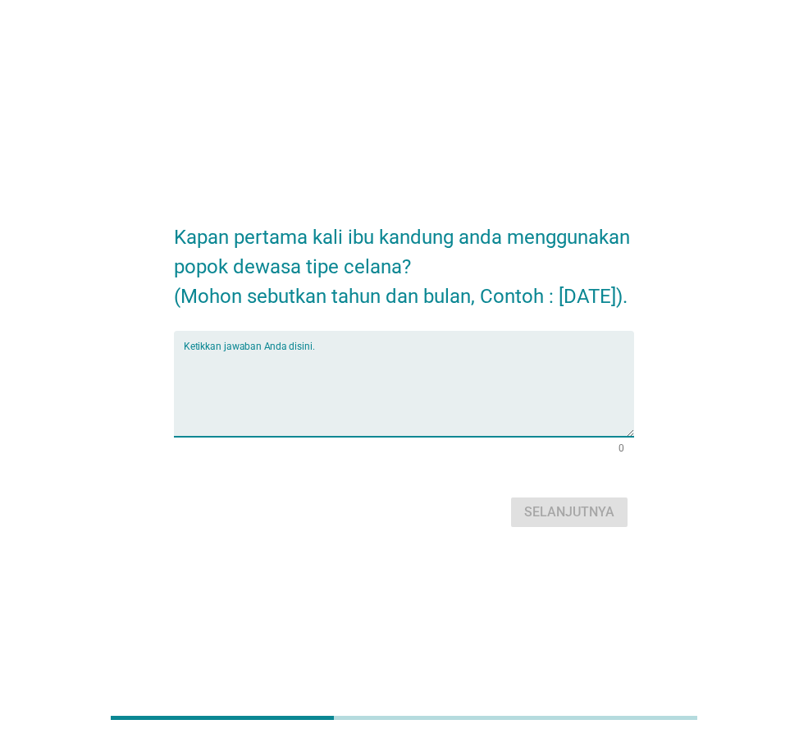
click at [482, 371] on textarea "Ketikkan jawaban Anda disini." at bounding box center [409, 393] width 451 height 86
type textarea "[DATE]"
drag, startPoint x: 590, startPoint y: 521, endPoint x: 213, endPoint y: 679, distance: 409.1
click at [584, 521] on div "Selanjutnya" at bounding box center [569, 512] width 90 height 20
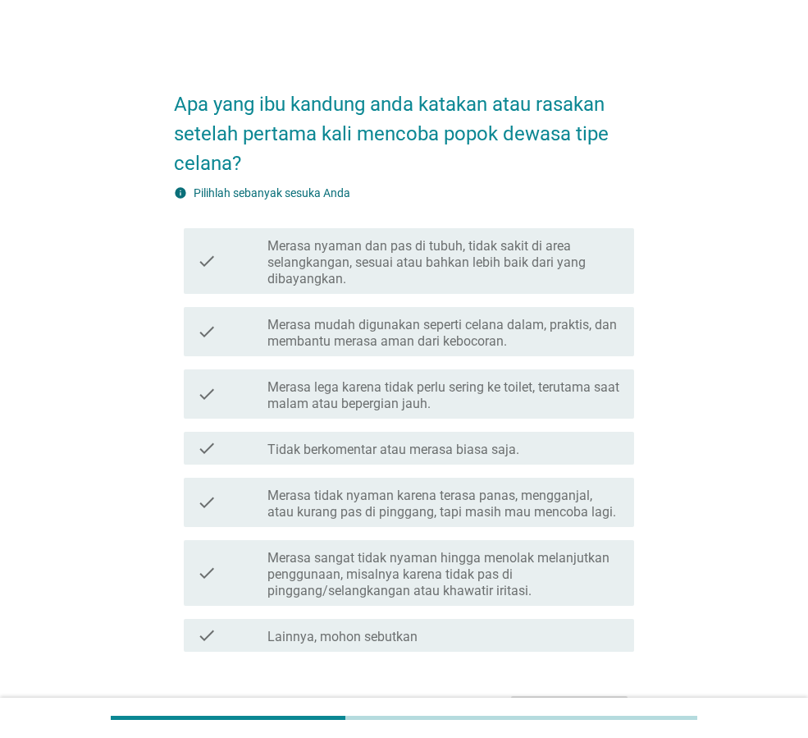
click at [522, 282] on label "Merasa nyaman dan pas di tubuh, tidak sakit di area selangkangan, sesuai atau b…" at bounding box center [445, 262] width 354 height 49
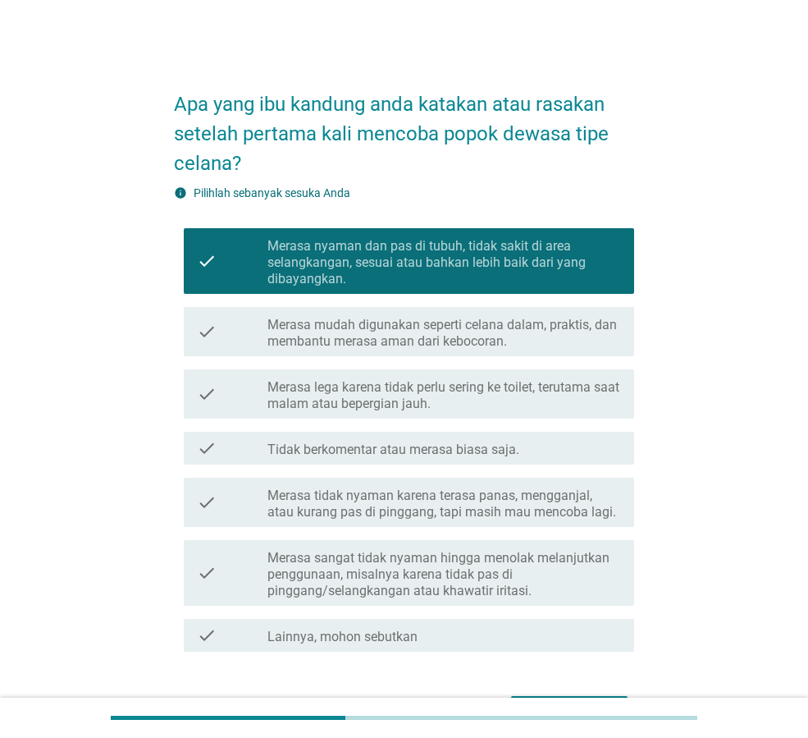
click at [584, 409] on label "Merasa lega karena tidak perlu sering ke toilet, terutama saat malam atau beper…" at bounding box center [445, 395] width 354 height 33
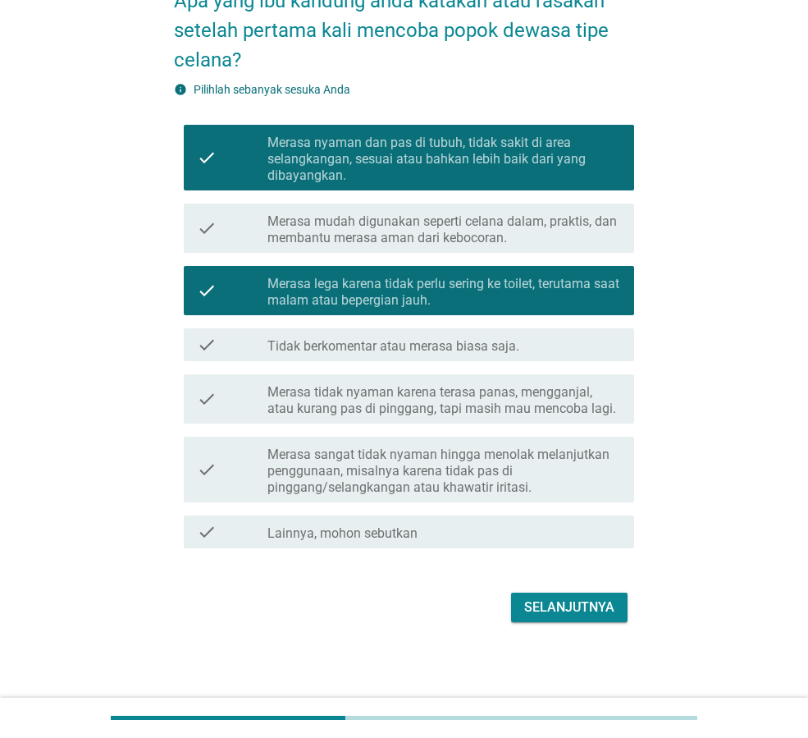
scroll to position [105, 0]
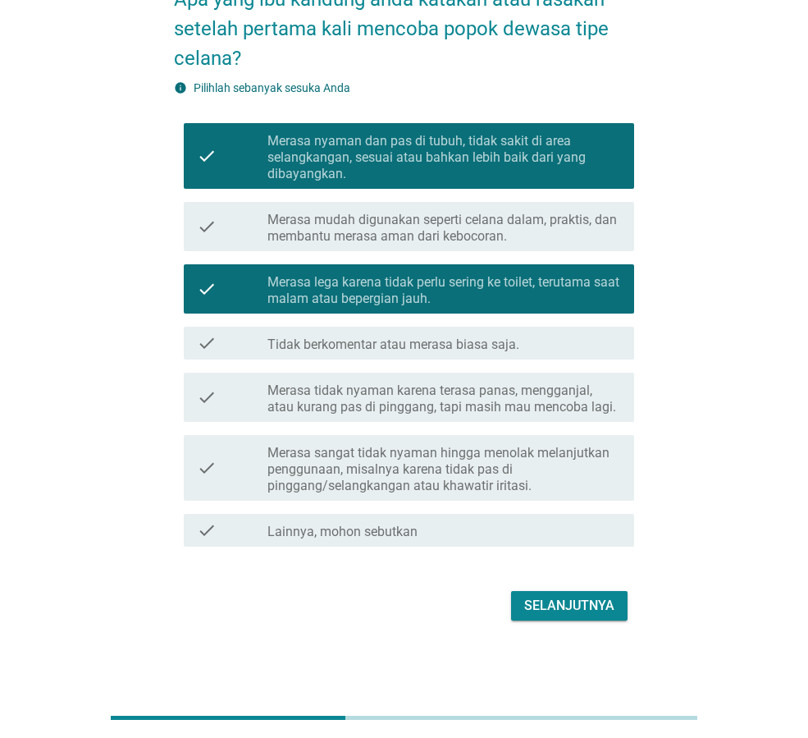
click at [575, 606] on div "Selanjutnya" at bounding box center [569, 606] width 90 height 20
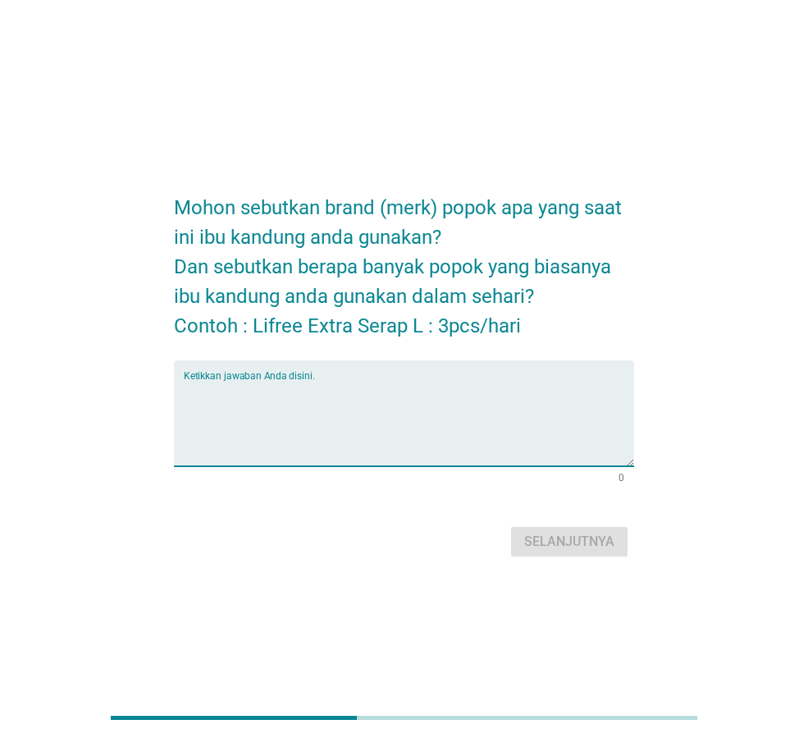
click at [449, 395] on textarea "Ketikkan jawaban Anda disini." at bounding box center [409, 423] width 451 height 86
click at [301, 375] on div "Ketikkan jawaban Anda disini." at bounding box center [409, 413] width 451 height 106
drag, startPoint x: 227, startPoint y: 398, endPoint x: 144, endPoint y: 383, distance: 84.2
click at [144, 383] on div "Mohon sebutkan brand (merk) popok apa yang saat ini ibu kandung anda gunakan? D…" at bounding box center [404, 368] width 730 height 411
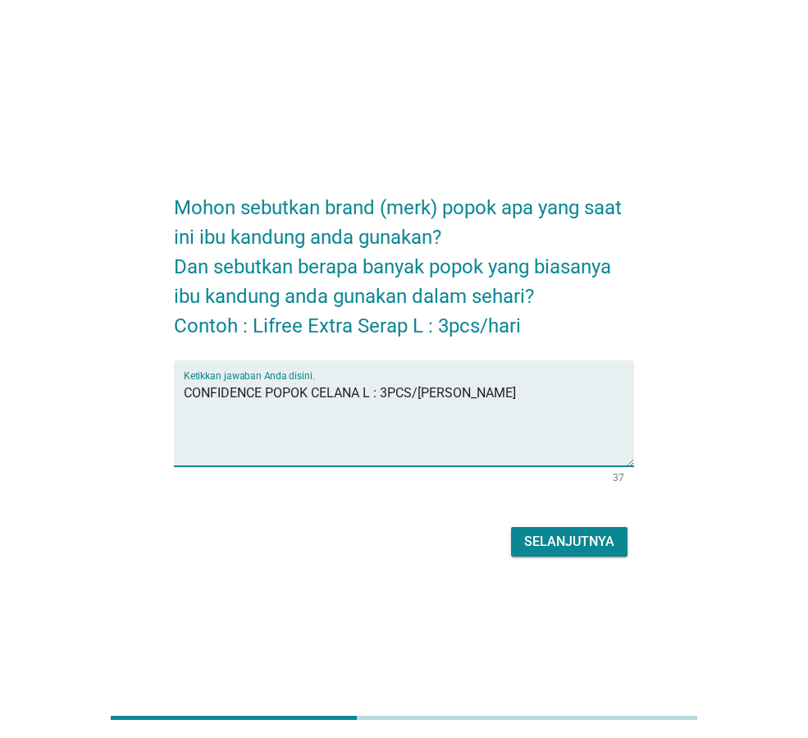
type textarea "CONFIDENCE POPOK CELANA L : 3PCS/[PERSON_NAME]"
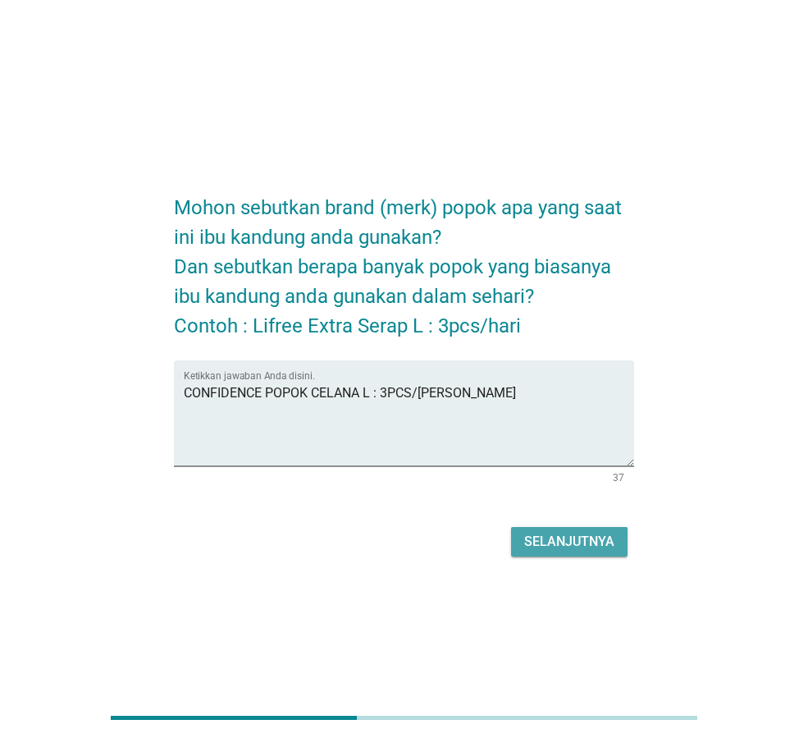
click at [574, 541] on div "Selanjutnya" at bounding box center [569, 542] width 90 height 20
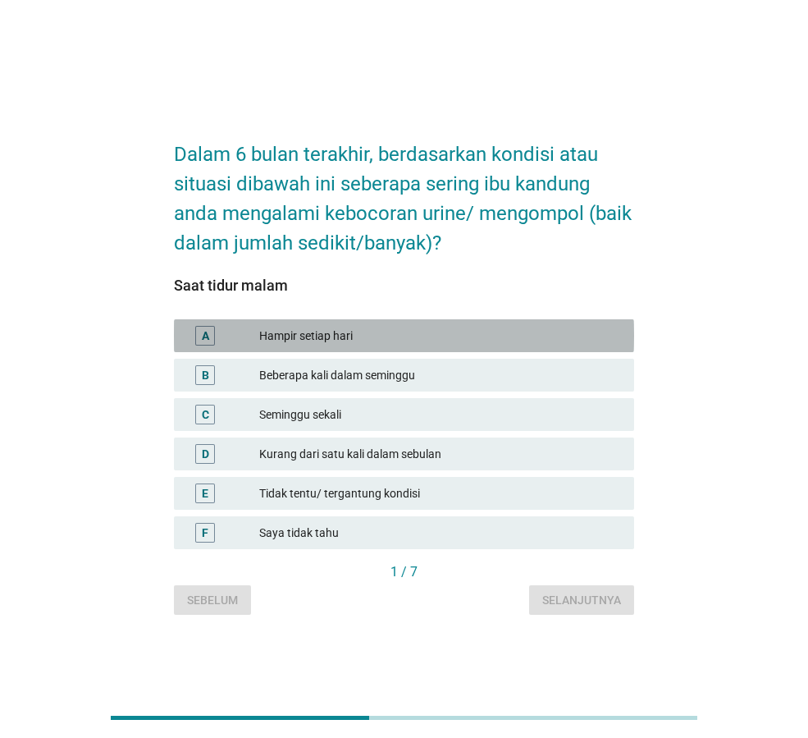
click at [460, 337] on div "Hampir setiap hari" at bounding box center [440, 336] width 362 height 20
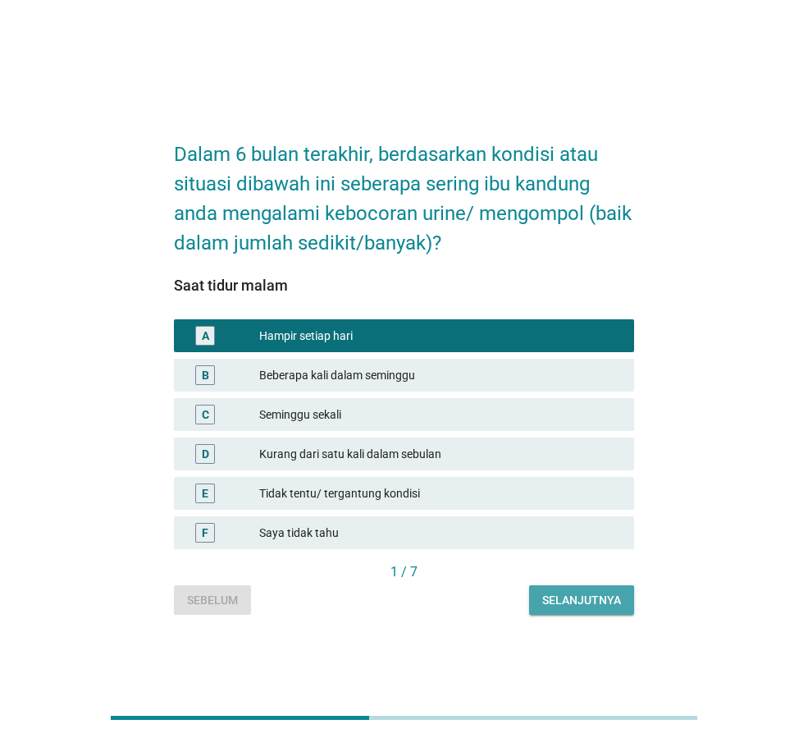
click at [579, 598] on div "Selanjutnya" at bounding box center [582, 600] width 79 height 17
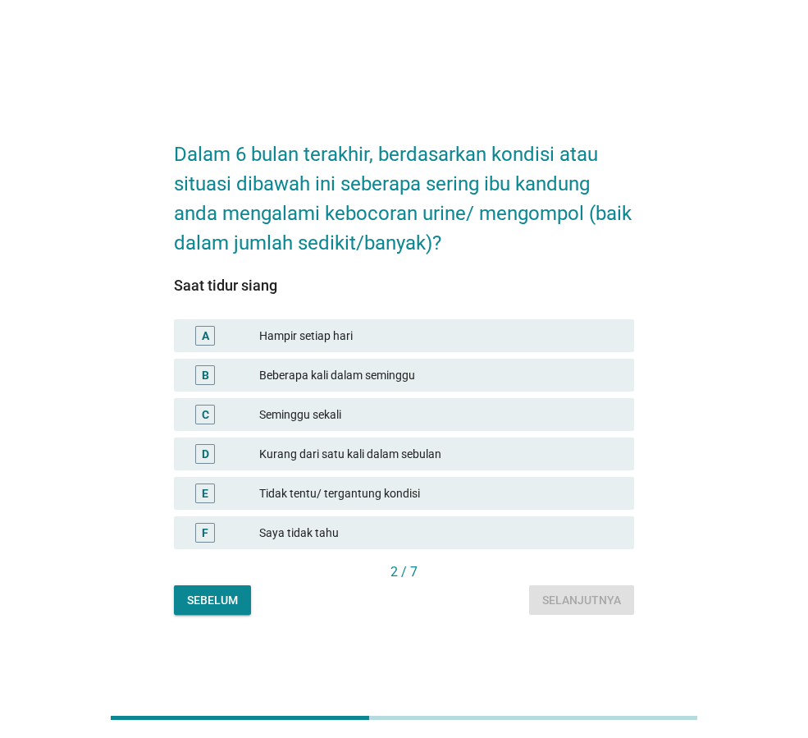
click at [462, 378] on div "Beberapa kali dalam seminggu" at bounding box center [440, 375] width 362 height 20
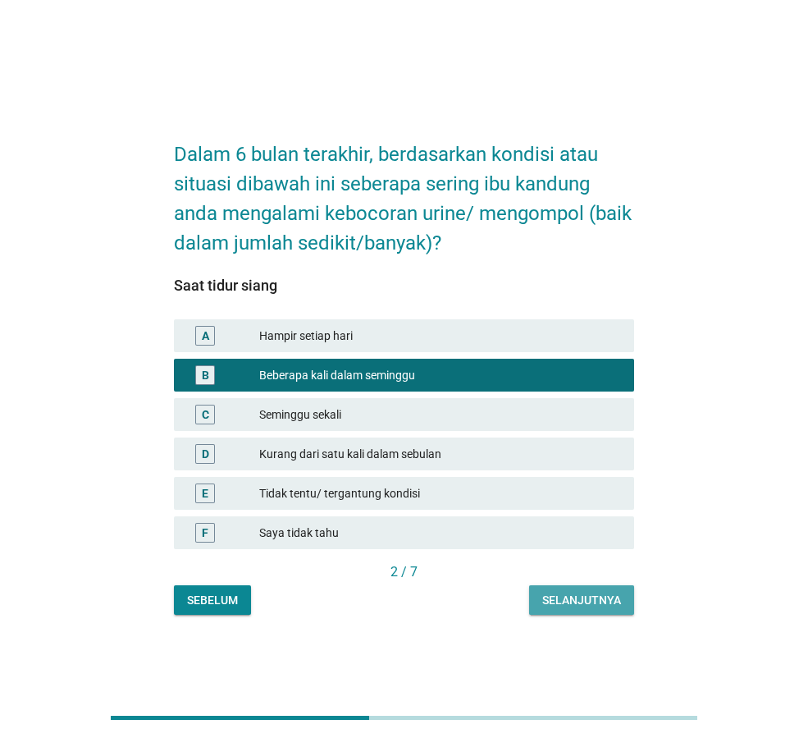
click at [584, 600] on div "Selanjutnya" at bounding box center [582, 600] width 79 height 17
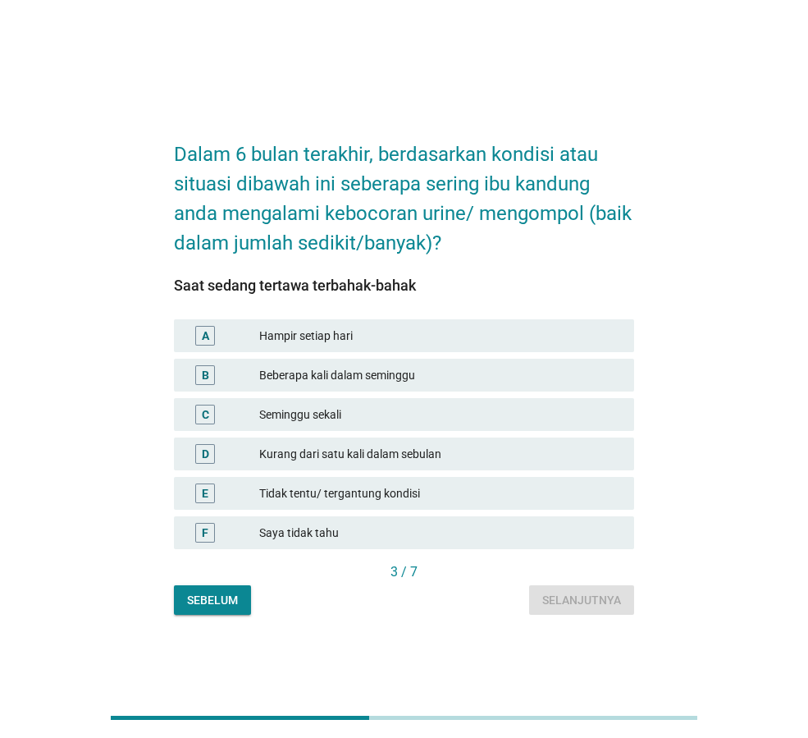
click at [431, 327] on div "Hampir setiap hari" at bounding box center [440, 336] width 362 height 20
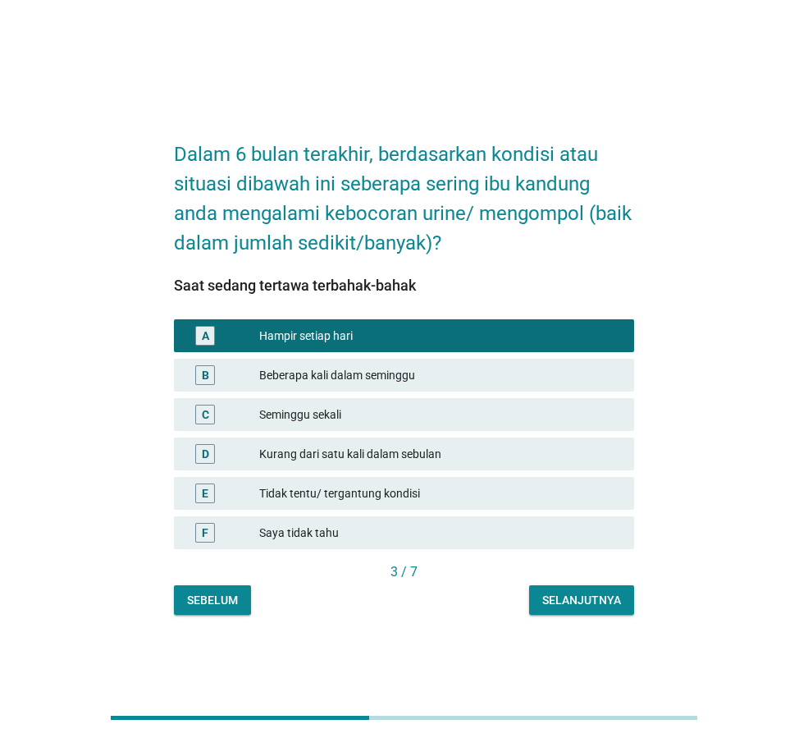
click at [594, 604] on div "Selanjutnya" at bounding box center [582, 600] width 79 height 17
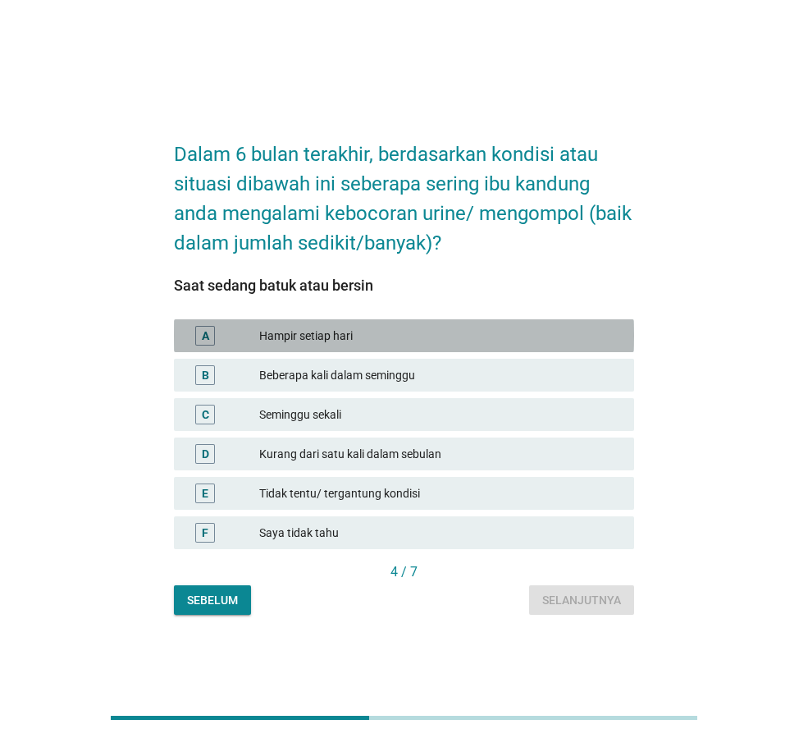
click at [428, 336] on div "Hampir setiap hari" at bounding box center [440, 336] width 362 height 20
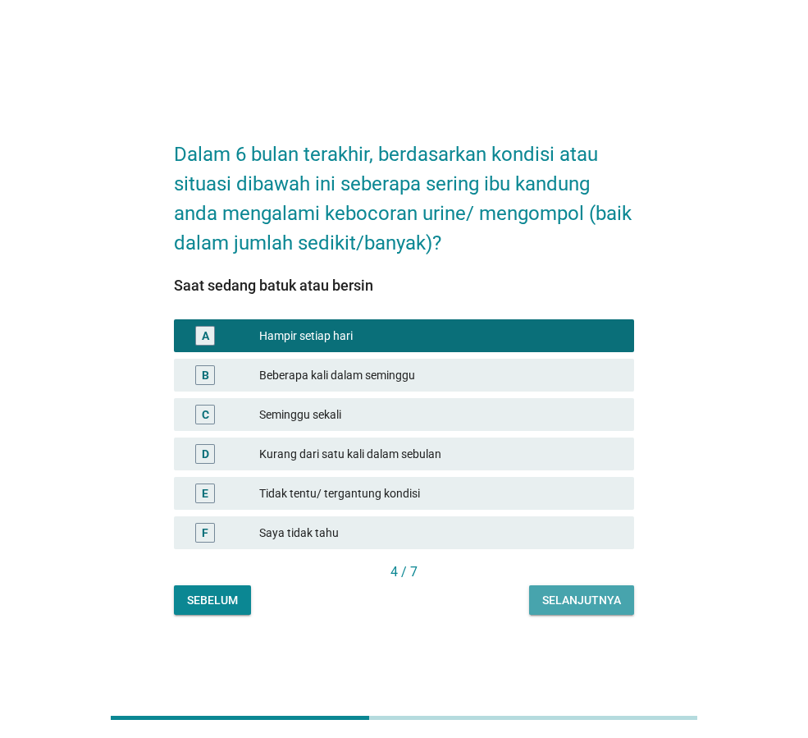
drag, startPoint x: 579, startPoint y: 595, endPoint x: 587, endPoint y: 586, distance: 12.2
click at [582, 595] on div "Selanjutnya" at bounding box center [582, 600] width 79 height 17
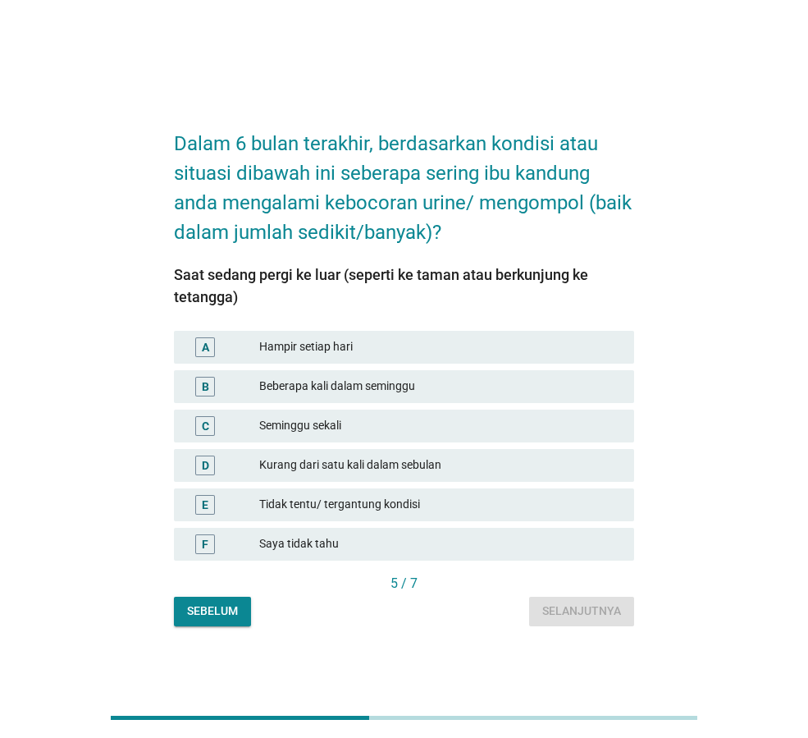
click at [416, 391] on div "Beberapa kali dalam seminggu" at bounding box center [440, 387] width 362 height 20
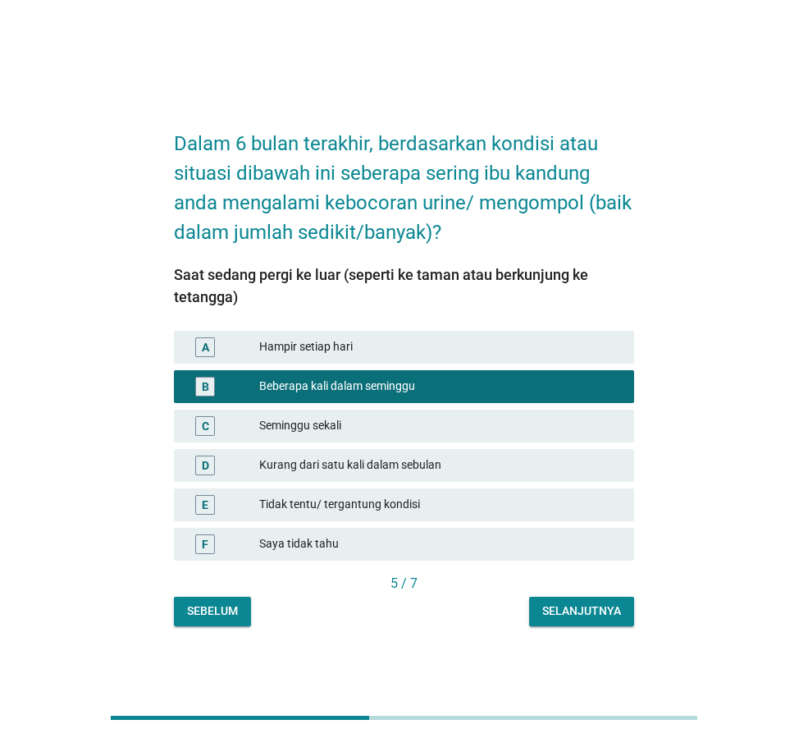
click at [585, 612] on div "Selanjutnya" at bounding box center [582, 610] width 79 height 17
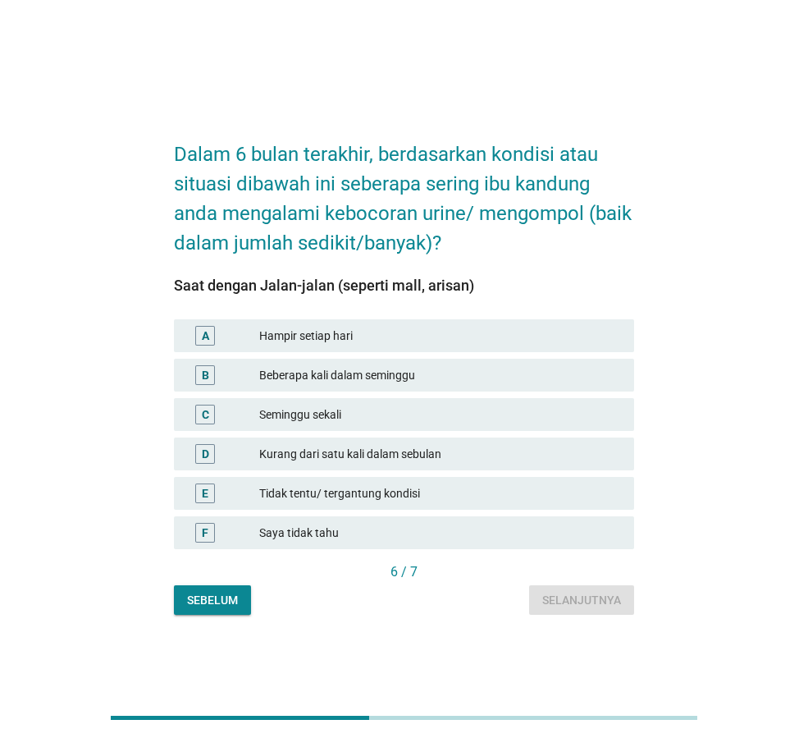
click at [456, 414] on div "Seminggu sekali" at bounding box center [440, 415] width 362 height 20
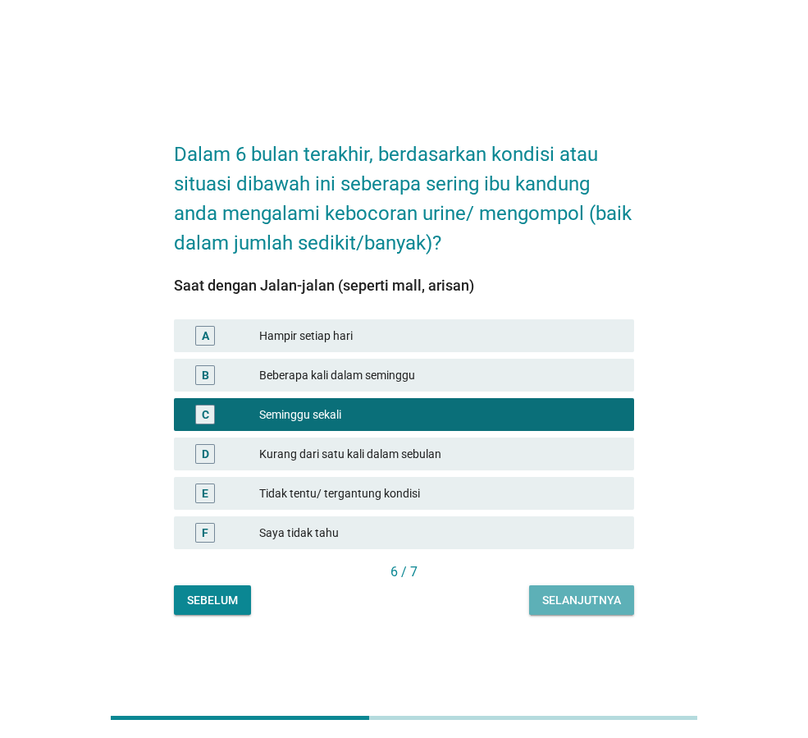
click at [568, 596] on div "Selanjutnya" at bounding box center [582, 600] width 79 height 17
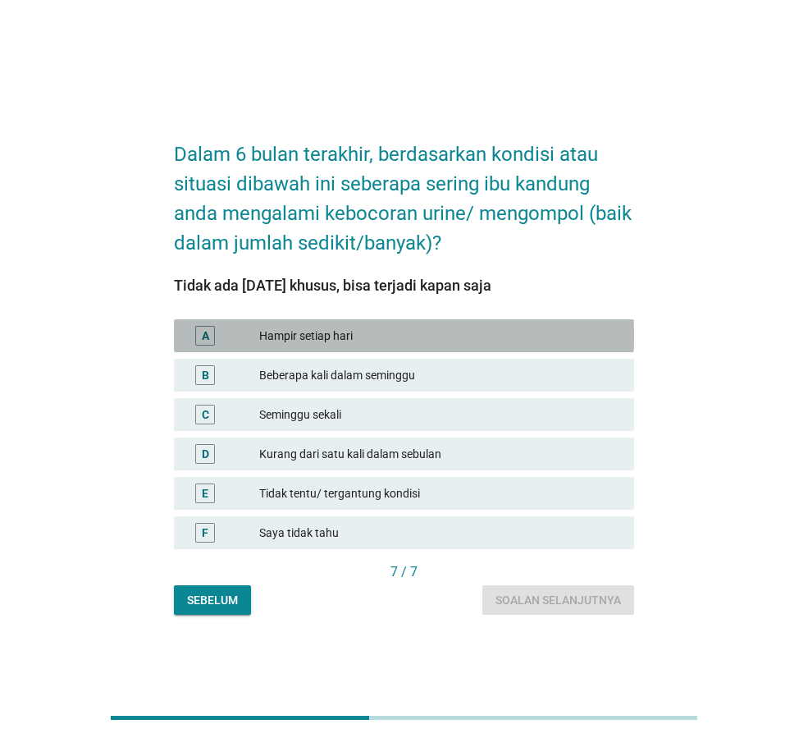
click at [457, 339] on div "Hampir setiap hari" at bounding box center [440, 336] width 362 height 20
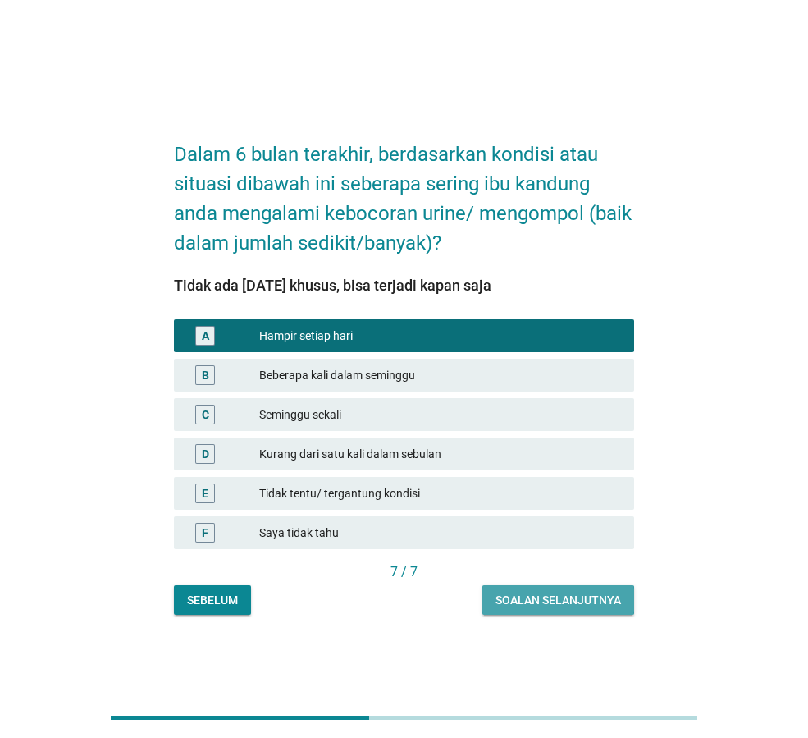
click at [558, 592] on div "Soalan selanjutnya" at bounding box center [559, 600] width 126 height 17
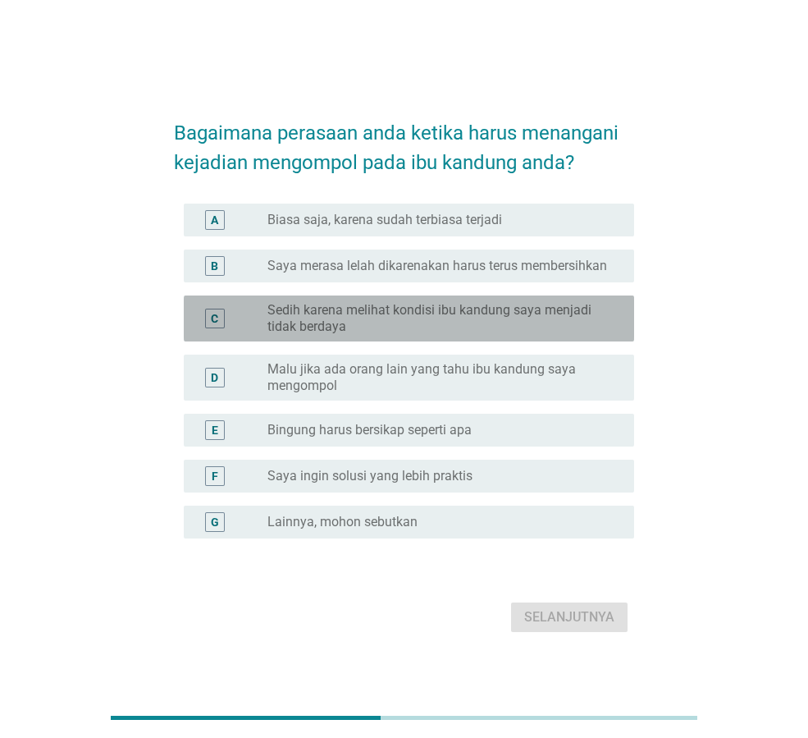
click at [469, 325] on label "Sedih karena melihat kondisi ibu kandung saya menjadi tidak berdaya" at bounding box center [438, 318] width 341 height 33
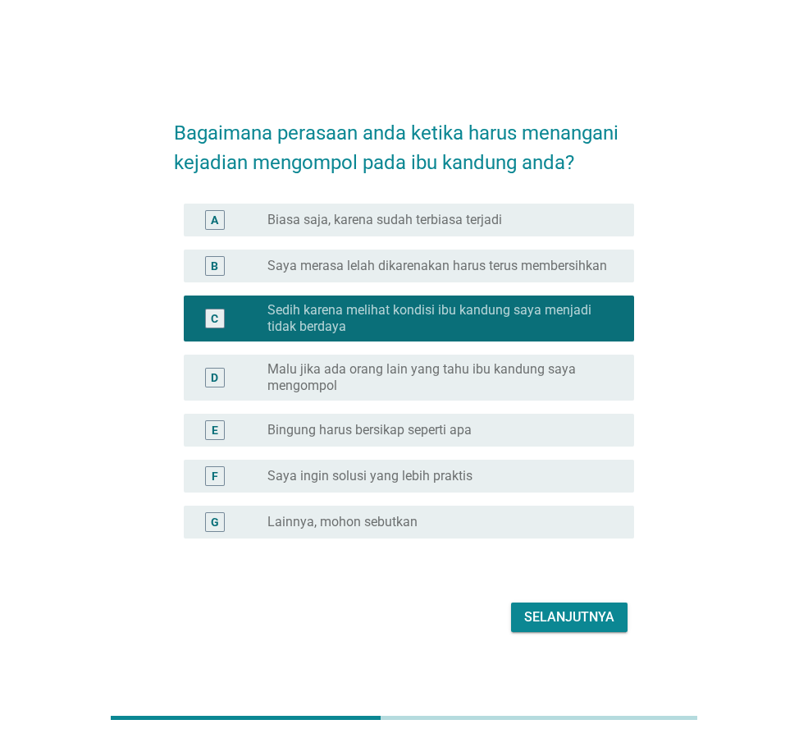
click at [533, 468] on div "radio_button_unchecked Saya ingin solusi yang lebih praktis" at bounding box center [438, 476] width 341 height 16
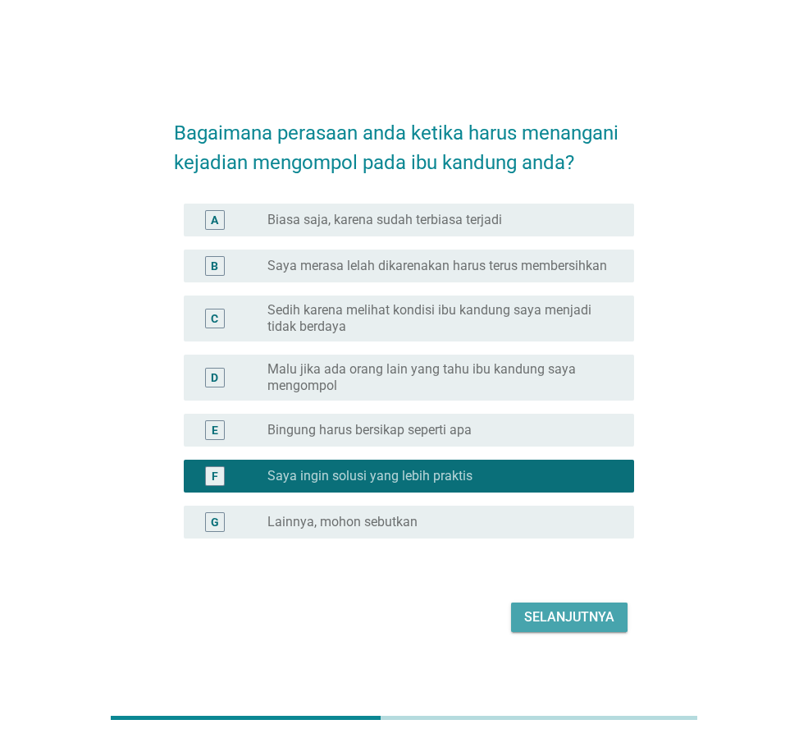
click at [583, 612] on div "Selanjutnya" at bounding box center [569, 617] width 90 height 20
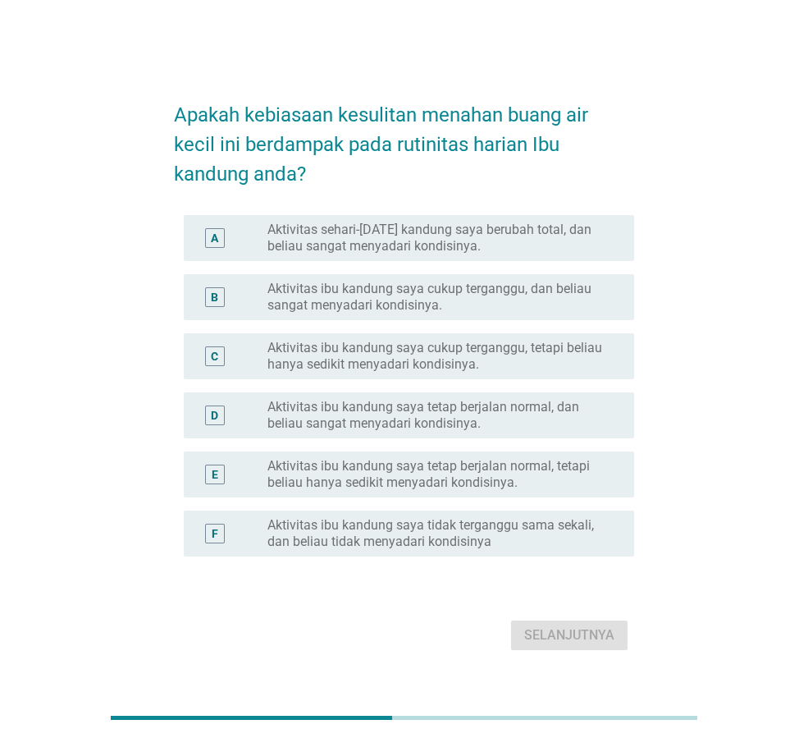
click at [574, 301] on label "Aktivitas ibu kandung saya cukup terganggu, dan beliau sangat menyadari kondisi…" at bounding box center [438, 297] width 341 height 33
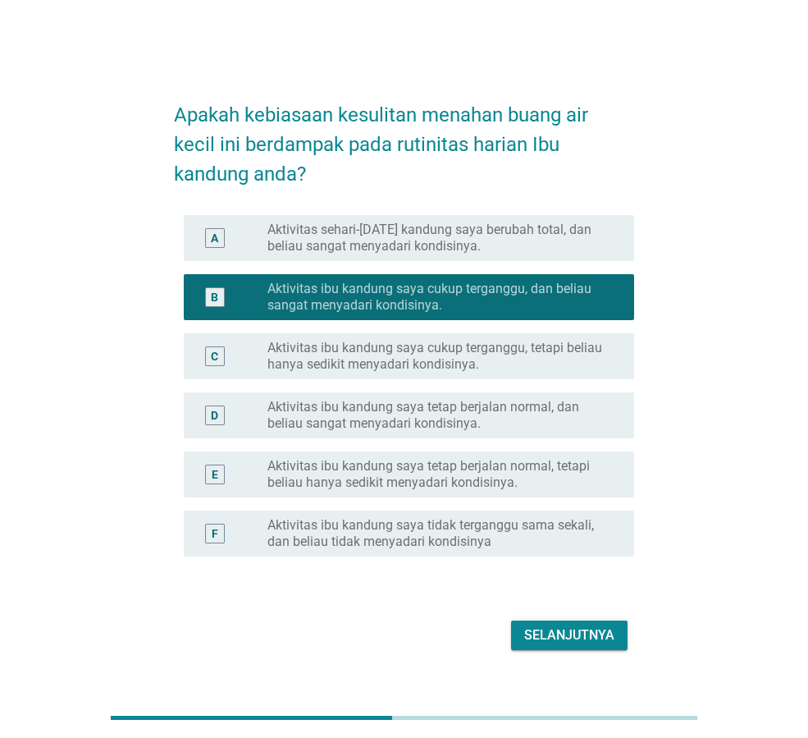
click at [611, 635] on div "Selanjutnya" at bounding box center [569, 635] width 90 height 20
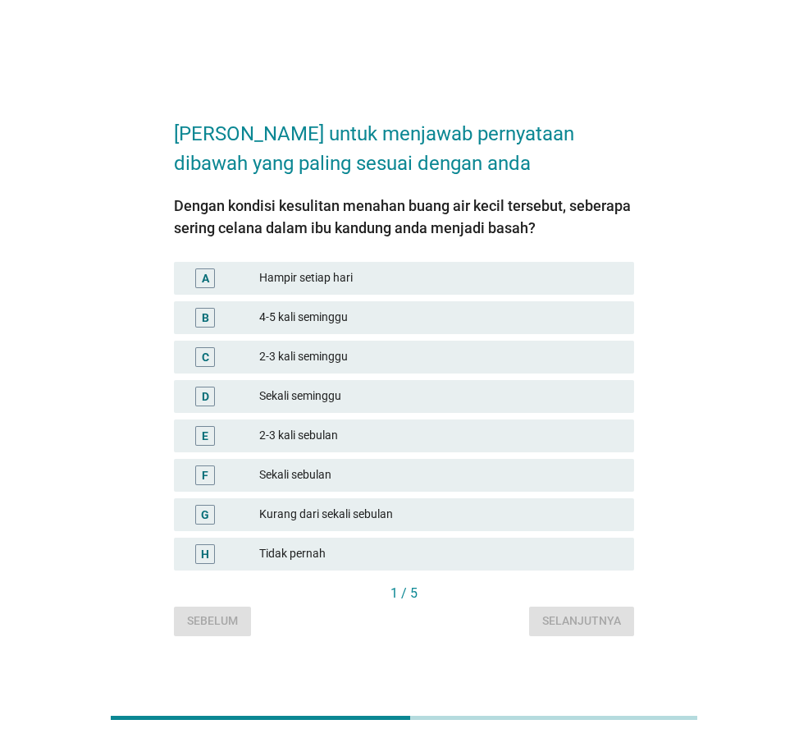
click at [462, 275] on div "Hampir setiap hari" at bounding box center [440, 278] width 362 height 20
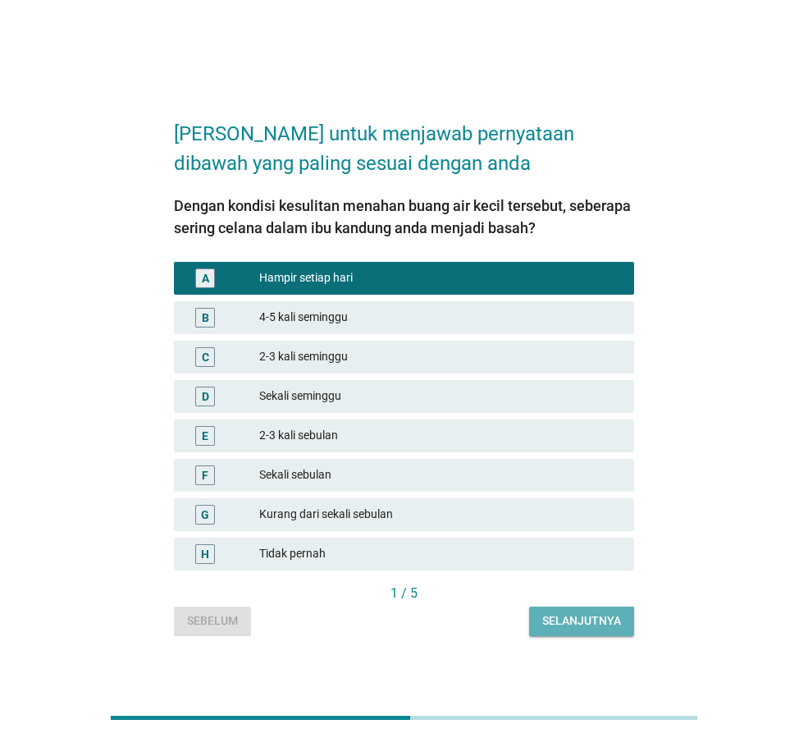
click at [592, 616] on div "Selanjutnya" at bounding box center [582, 620] width 79 height 17
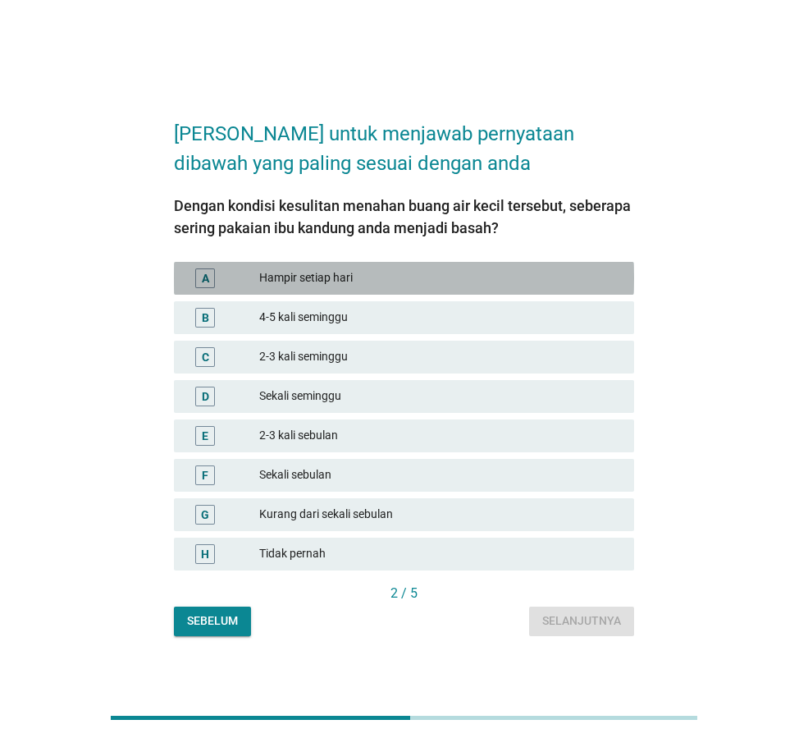
click at [423, 272] on div "Hampir setiap hari" at bounding box center [440, 278] width 362 height 20
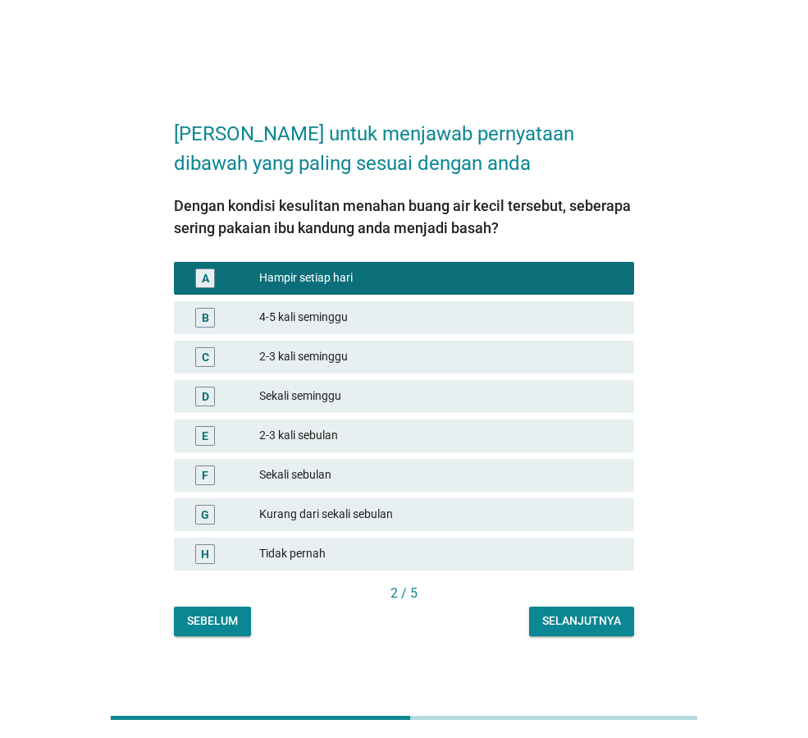
click at [575, 620] on div "Selanjutnya" at bounding box center [582, 620] width 79 height 17
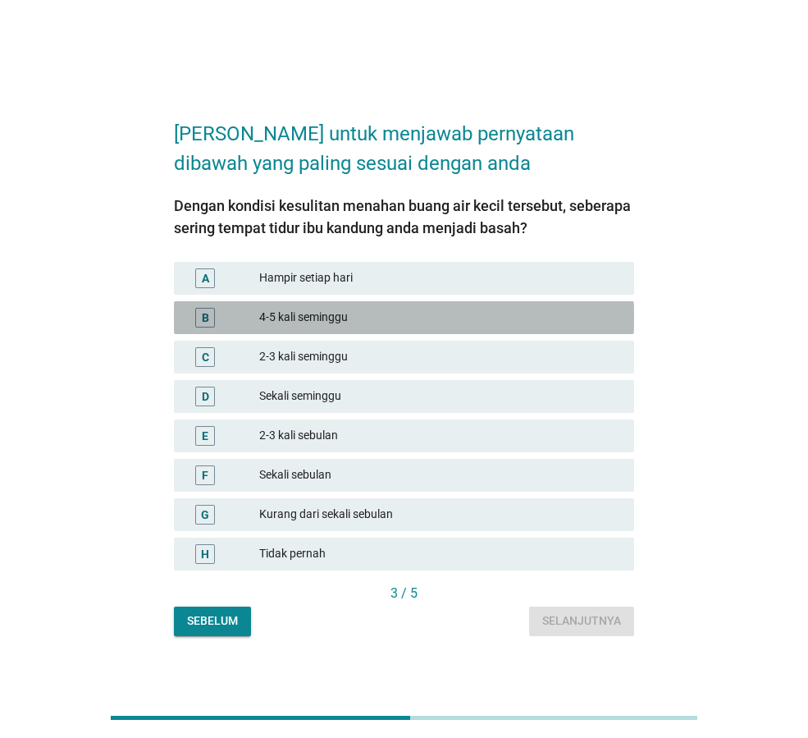
click at [474, 305] on div "B 4-5 kali seminggu" at bounding box center [404, 317] width 460 height 33
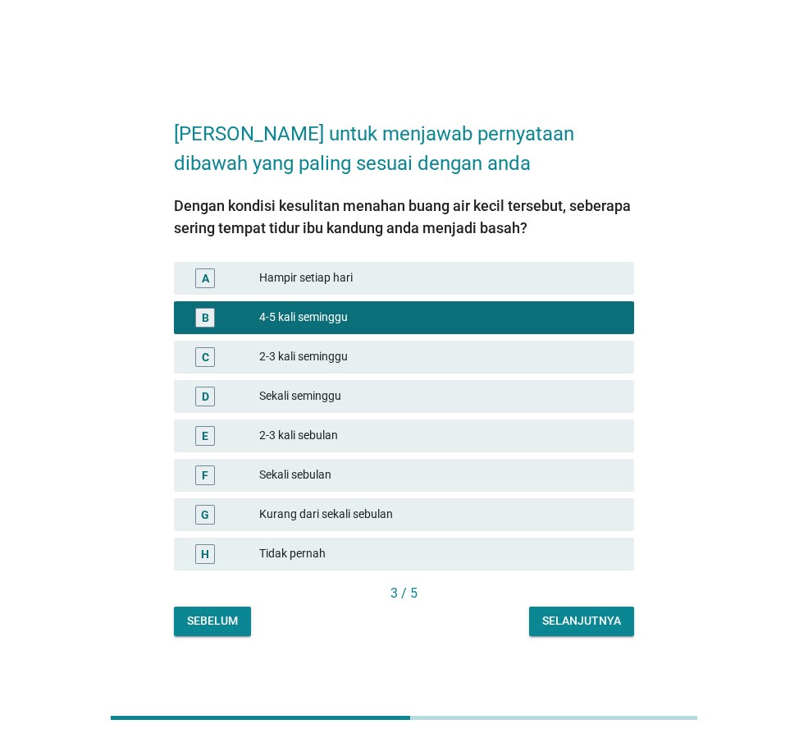
drag, startPoint x: 484, startPoint y: 355, endPoint x: 489, endPoint y: 366, distance: 11.8
click at [485, 355] on div "2-3 kali seminggu" at bounding box center [440, 357] width 362 height 20
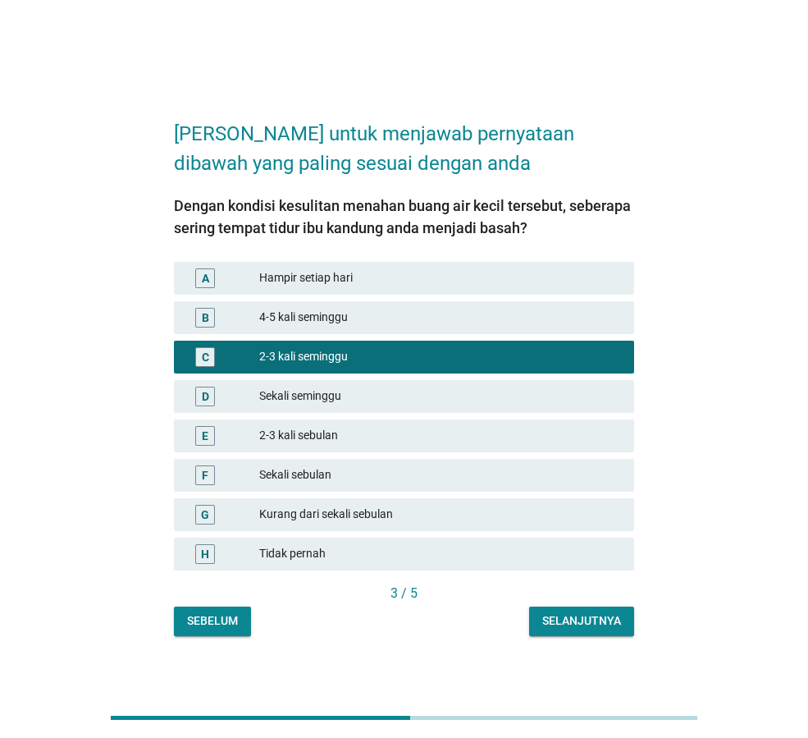
click at [575, 618] on div "Selanjutnya" at bounding box center [582, 620] width 79 height 17
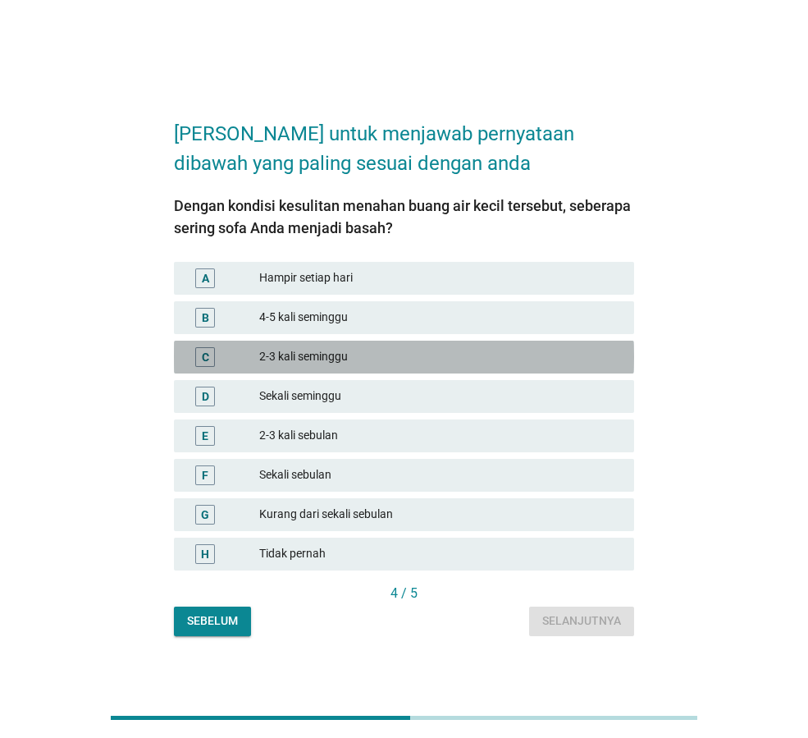
click at [418, 351] on div "2-3 kali seminggu" at bounding box center [440, 357] width 362 height 20
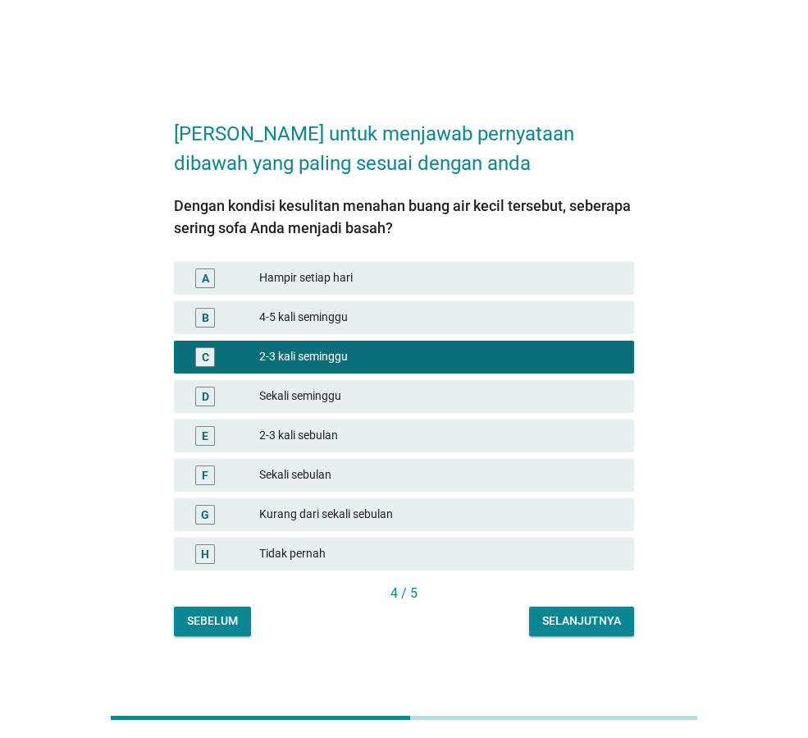
click at [578, 624] on div "Selanjutnya" at bounding box center [582, 620] width 79 height 17
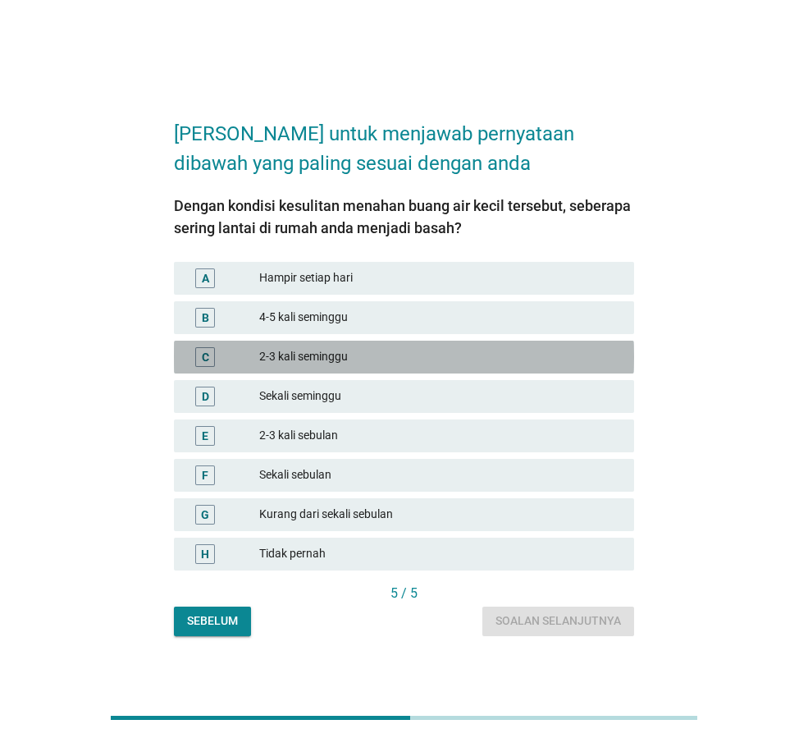
drag, startPoint x: 430, startPoint y: 356, endPoint x: 463, endPoint y: 385, distance: 43.6
click at [430, 355] on div "2-3 kali seminggu" at bounding box center [440, 357] width 362 height 20
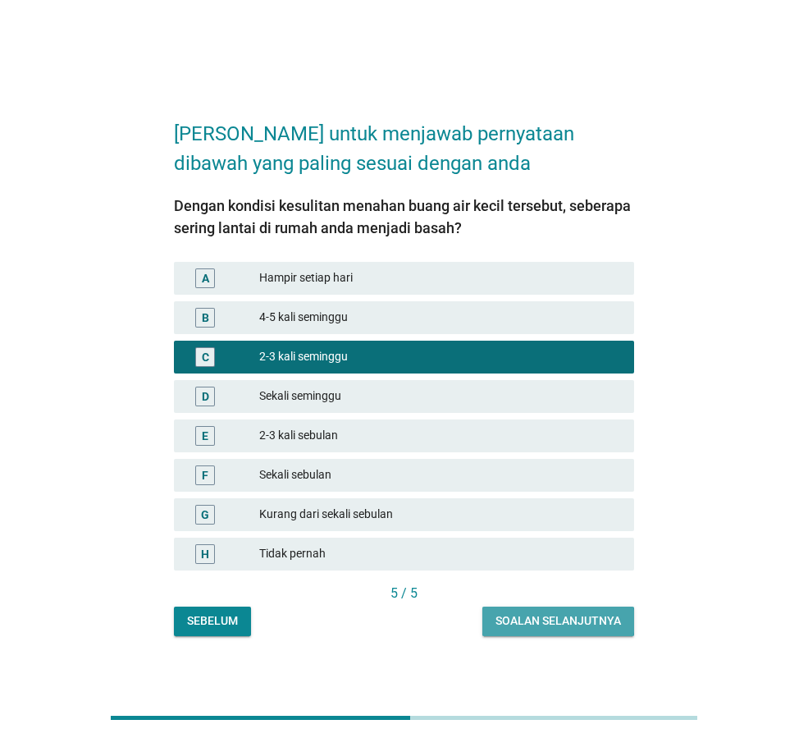
click at [555, 623] on div "Soalan selanjutnya" at bounding box center [559, 620] width 126 height 17
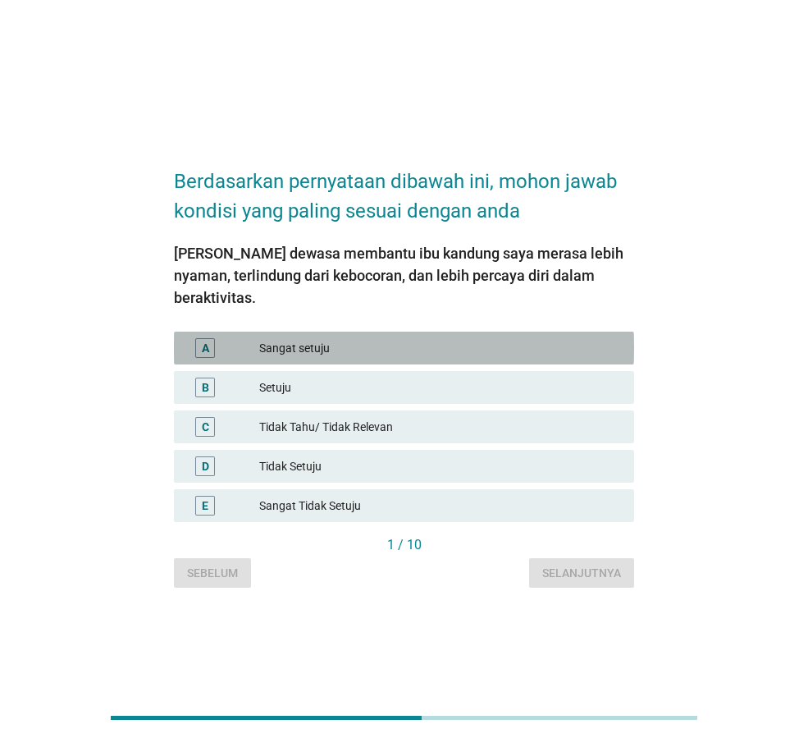
click at [427, 338] on div "Sangat setuju" at bounding box center [440, 348] width 362 height 20
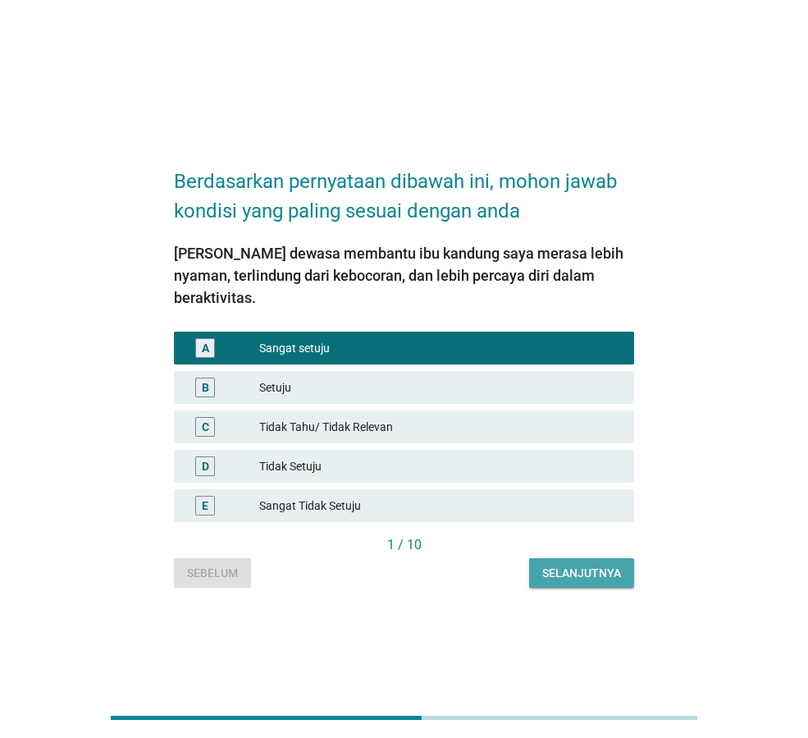
click at [592, 565] on div "Selanjutnya" at bounding box center [582, 573] width 79 height 17
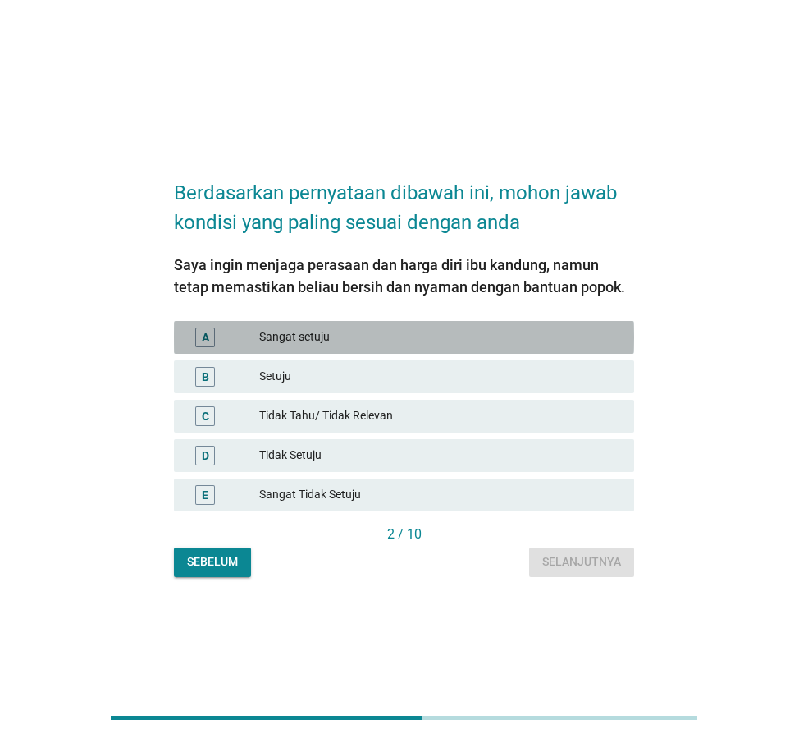
click at [465, 341] on div "Sangat setuju" at bounding box center [440, 337] width 362 height 20
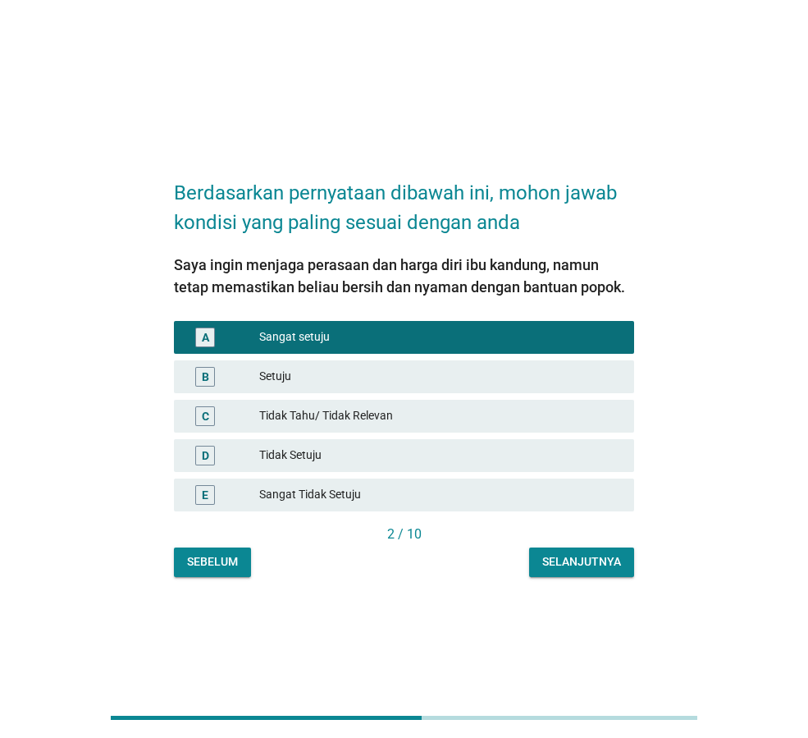
click at [583, 555] on div "Selanjutnya" at bounding box center [582, 561] width 79 height 17
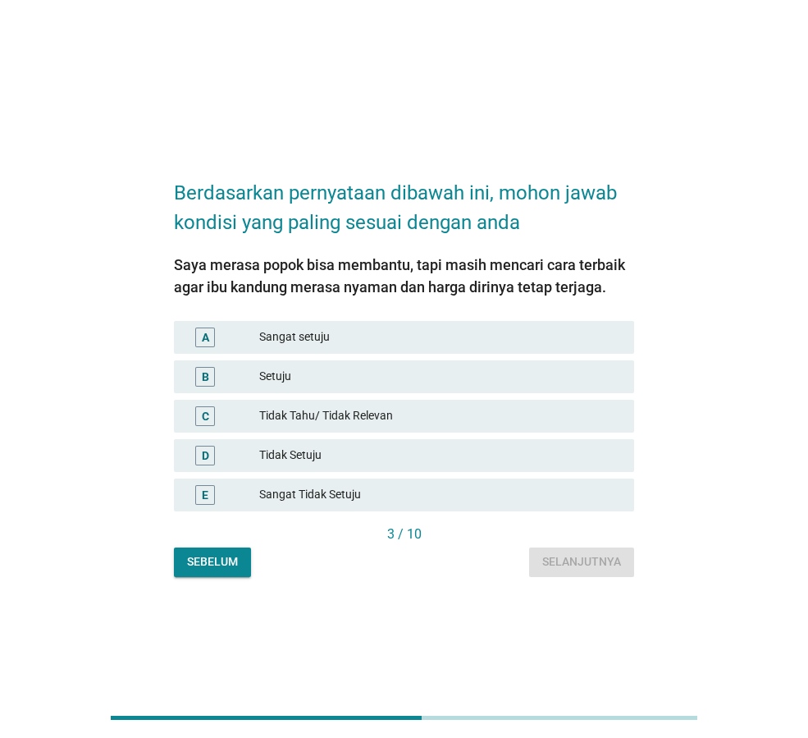
click at [426, 360] on div "B Setuju" at bounding box center [404, 376] width 460 height 33
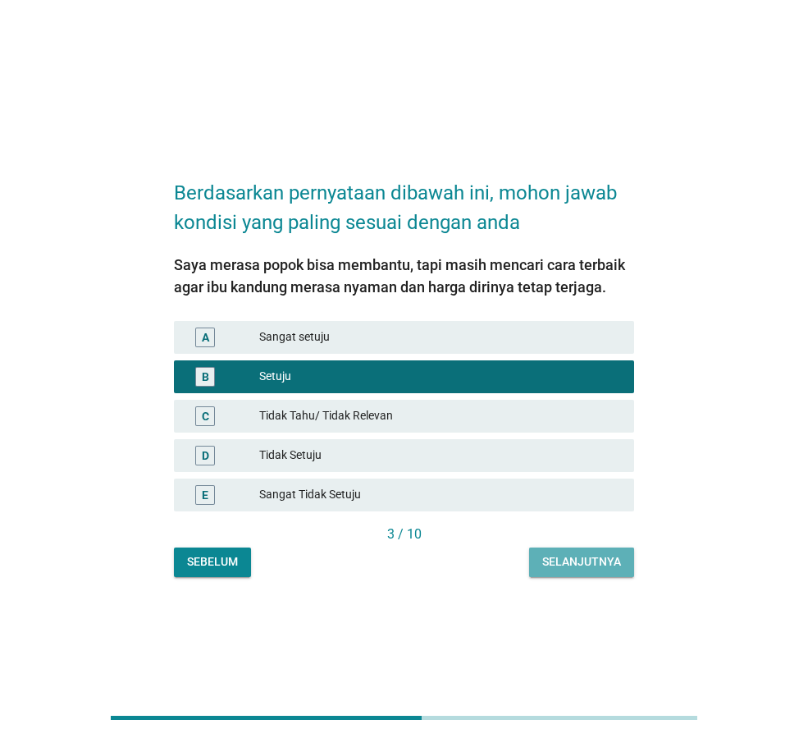
click at [584, 560] on div "Selanjutnya" at bounding box center [582, 561] width 79 height 17
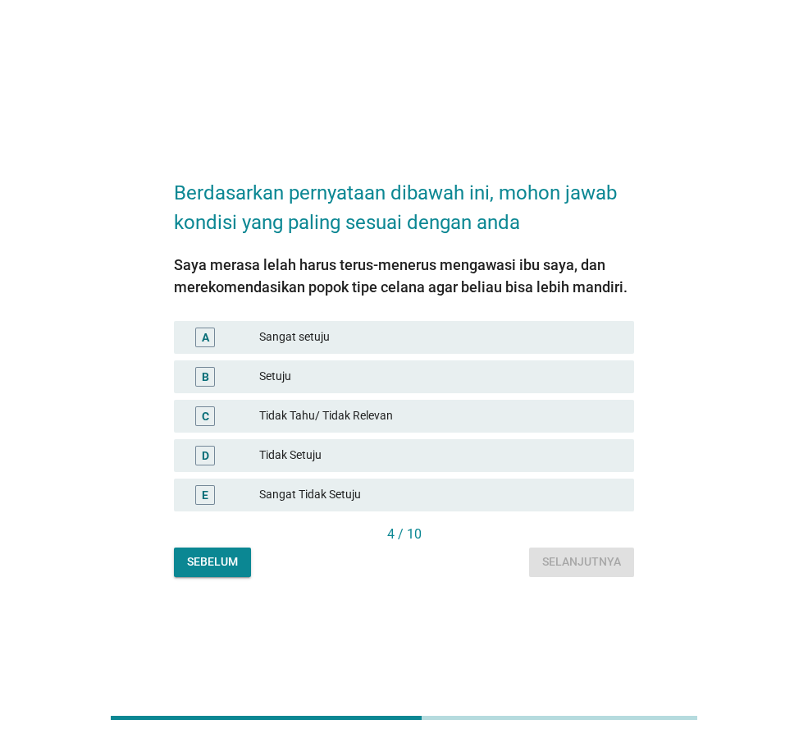
click at [432, 364] on div "B Setuju" at bounding box center [404, 376] width 460 height 33
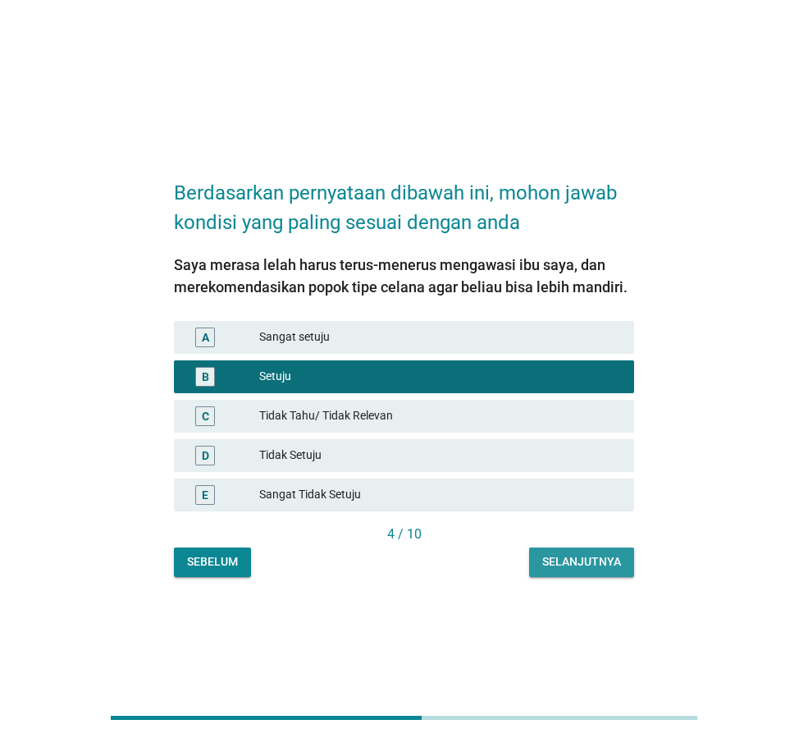
drag, startPoint x: 591, startPoint y: 562, endPoint x: 744, endPoint y: 538, distance: 154.6
click at [620, 555] on div "Selanjutnya" at bounding box center [582, 561] width 79 height 17
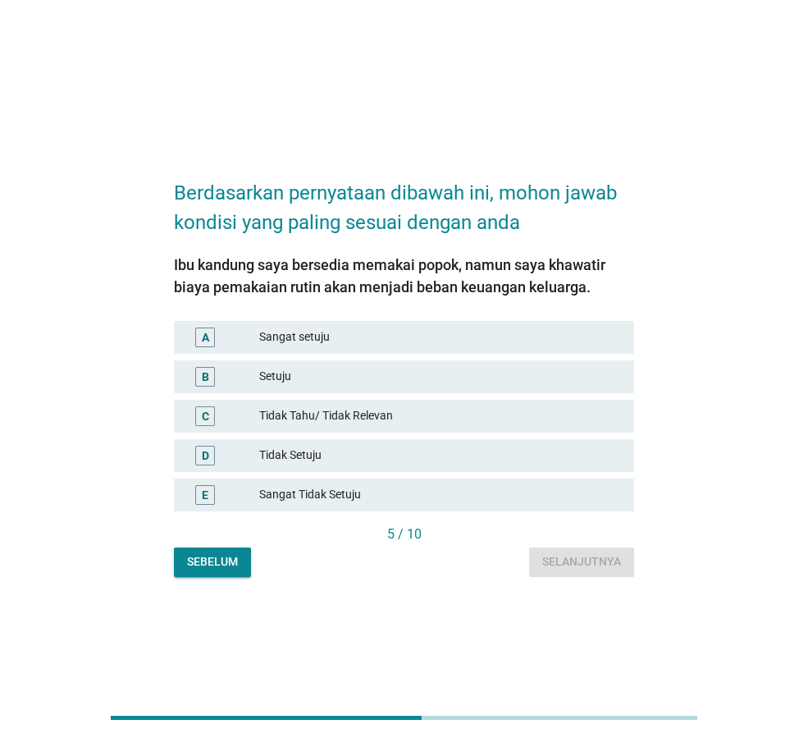
click at [325, 368] on div "Setuju" at bounding box center [440, 377] width 362 height 20
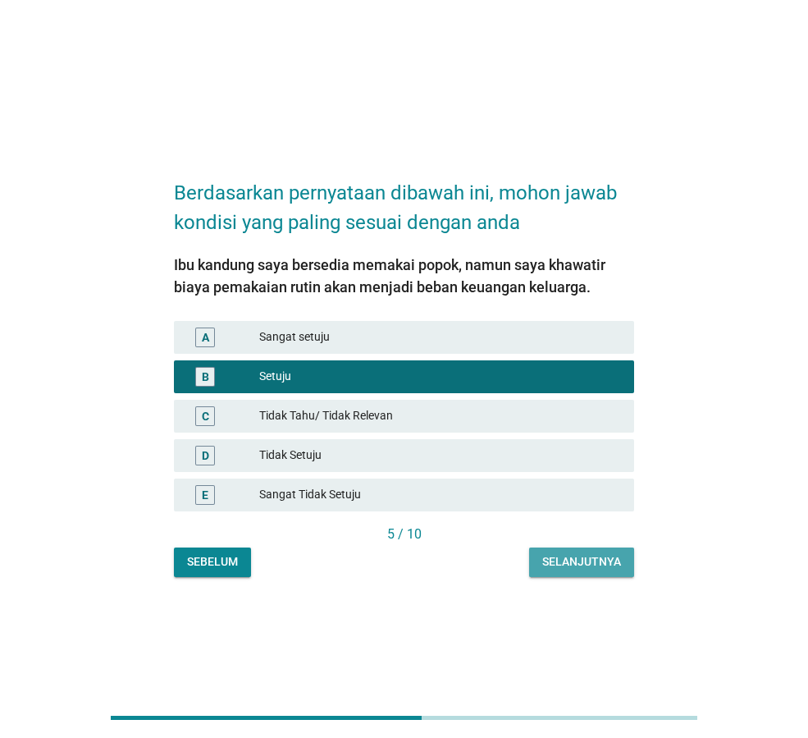
click at [611, 554] on div "Selanjutnya" at bounding box center [582, 561] width 79 height 17
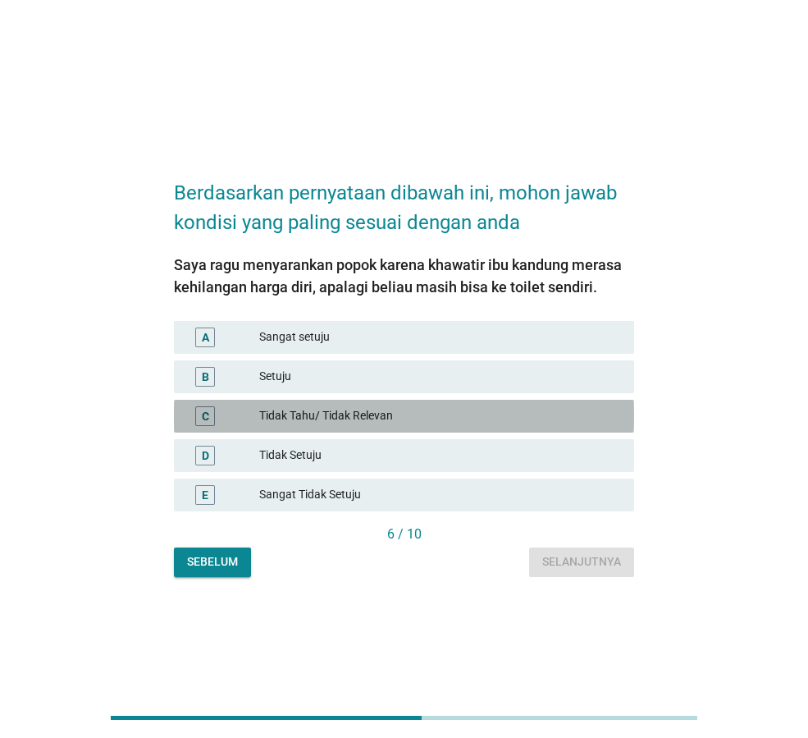
click at [418, 414] on div "Tidak Tahu/ Tidak Relevan" at bounding box center [440, 416] width 362 height 20
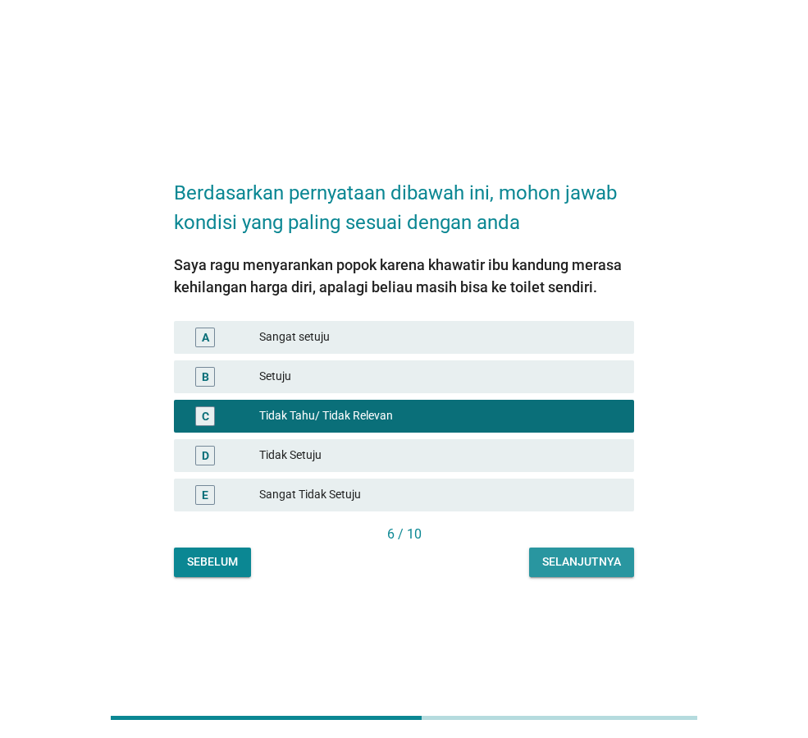
drag, startPoint x: 566, startPoint y: 565, endPoint x: 576, endPoint y: 564, distance: 9.9
click at [568, 565] on div "Selanjutnya" at bounding box center [582, 561] width 79 height 17
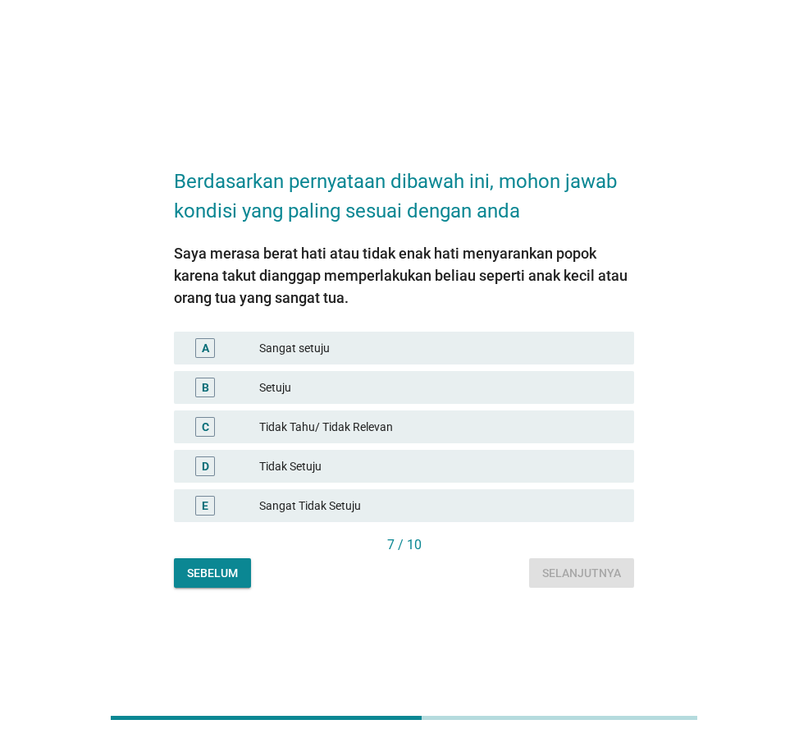
click at [374, 389] on div "Setuju" at bounding box center [440, 388] width 362 height 20
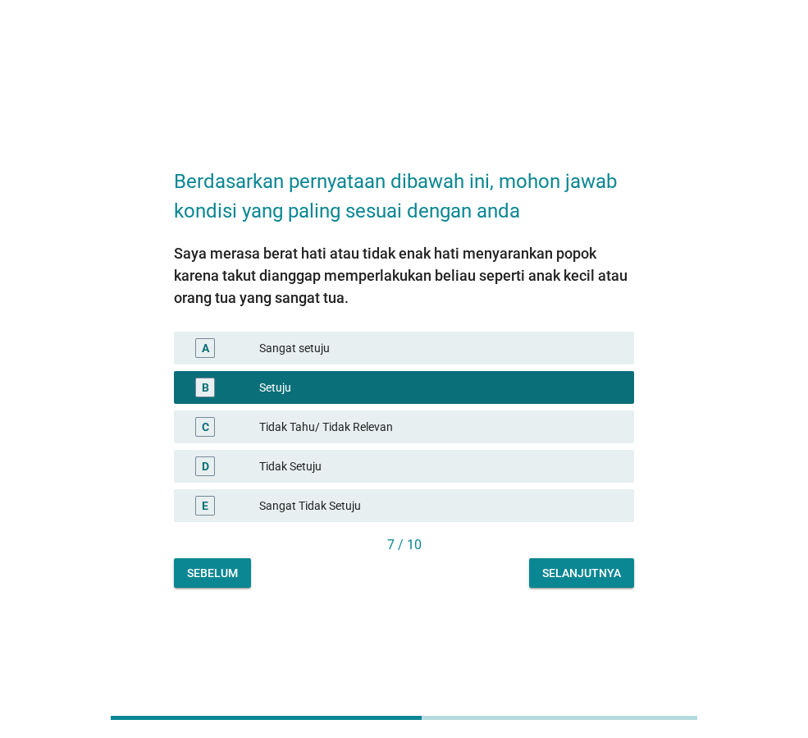
click at [575, 570] on div "Selanjutnya" at bounding box center [582, 573] width 79 height 17
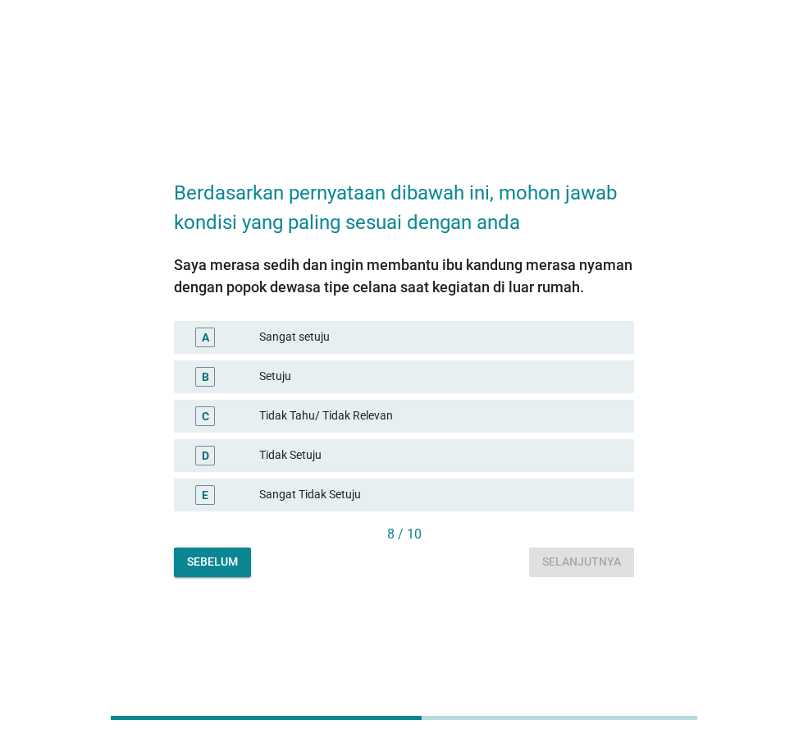
click at [349, 373] on div "Setuju" at bounding box center [440, 377] width 362 height 20
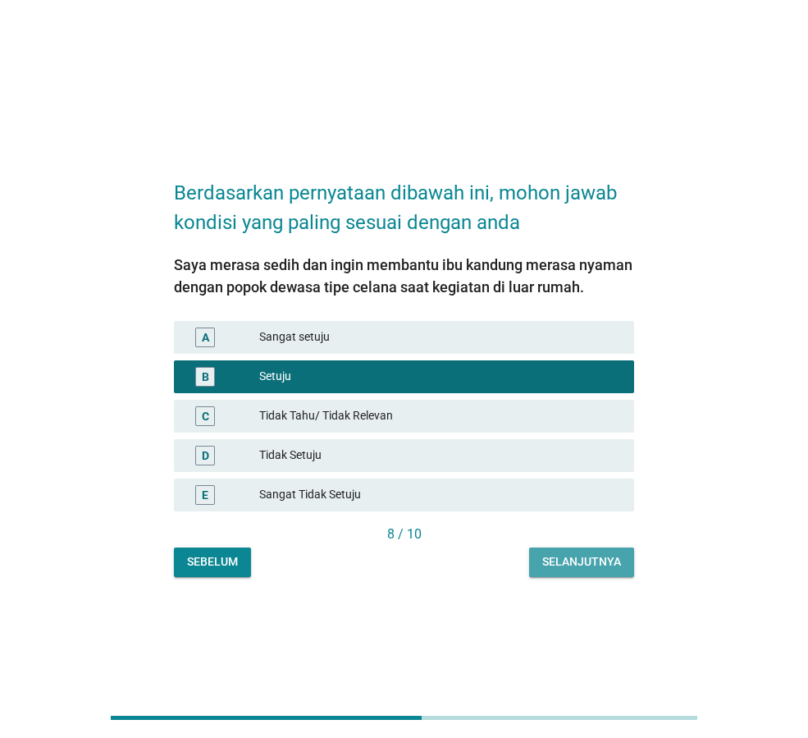
click at [548, 557] on div "Selanjutnya" at bounding box center [582, 561] width 79 height 17
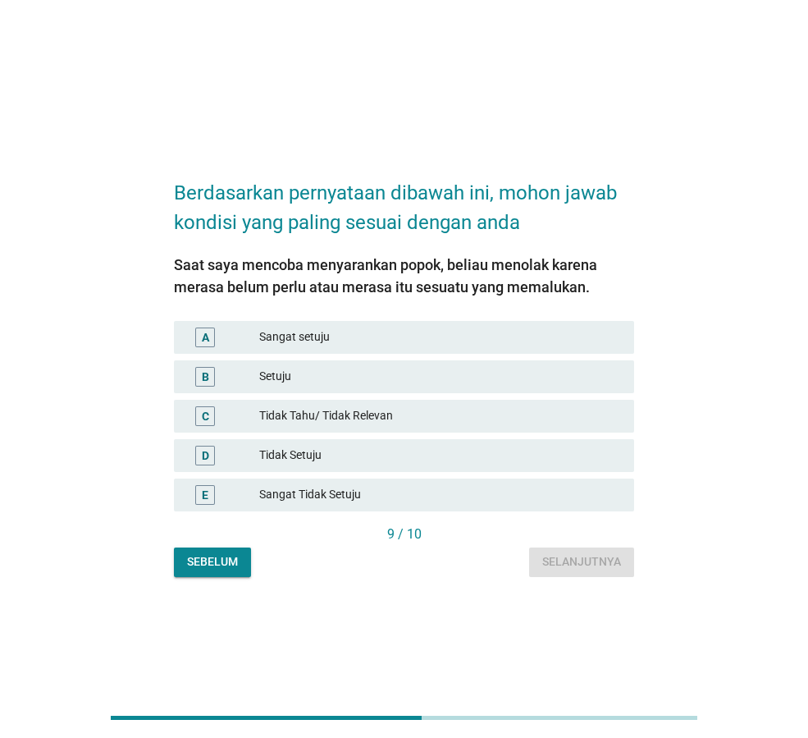
click at [475, 415] on div "Tidak Tahu/ Tidak Relevan" at bounding box center [440, 416] width 362 height 20
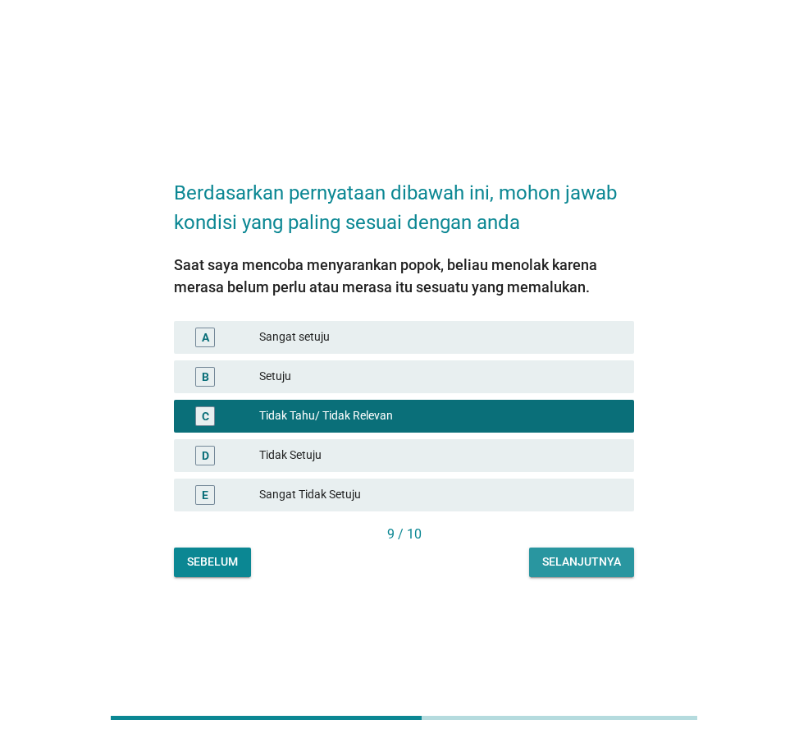
click at [588, 561] on div "Selanjutnya" at bounding box center [582, 561] width 79 height 17
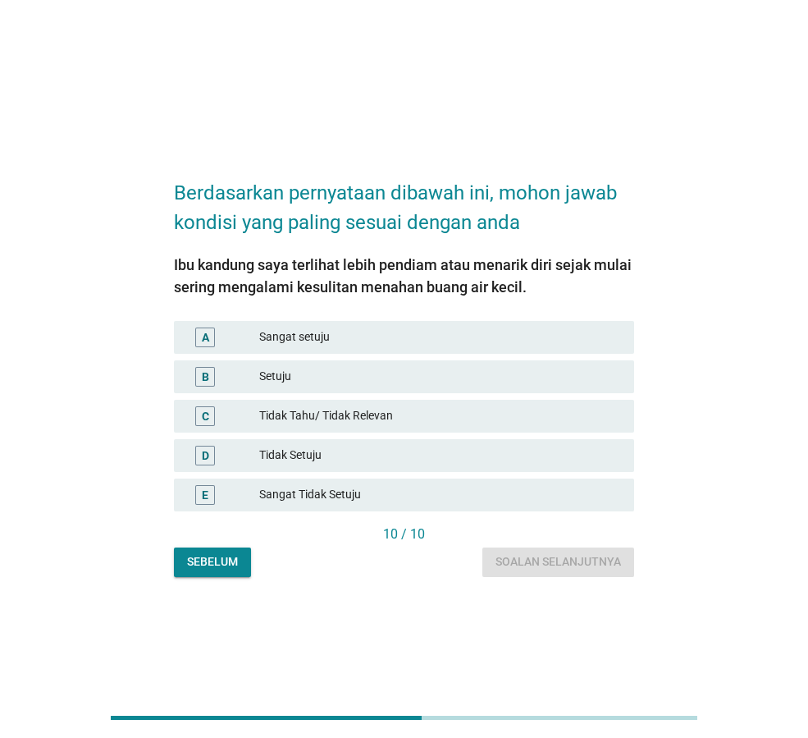
click at [395, 374] on div "Setuju" at bounding box center [440, 377] width 362 height 20
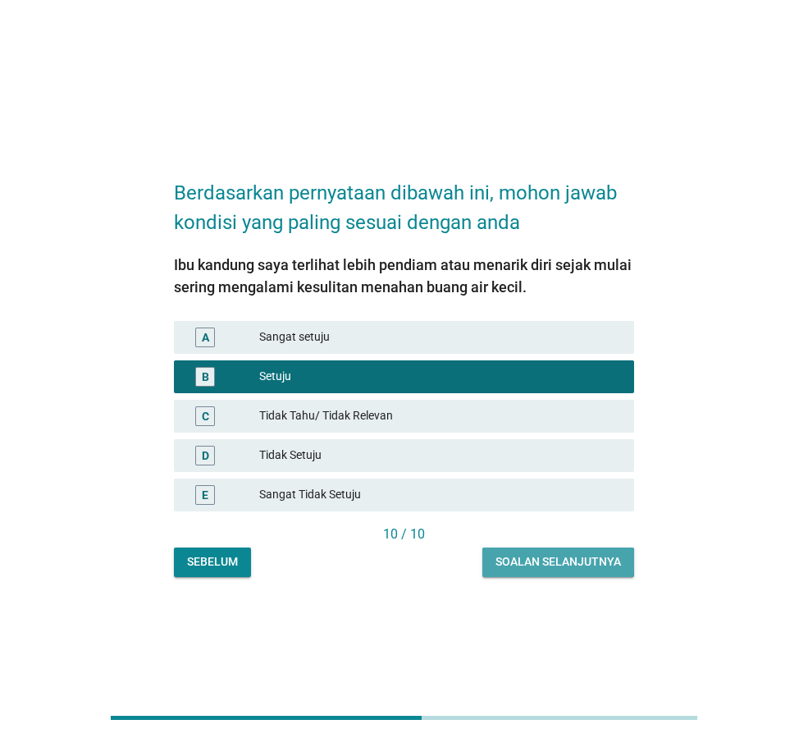
click at [521, 560] on div "Soalan selanjutnya" at bounding box center [559, 561] width 126 height 17
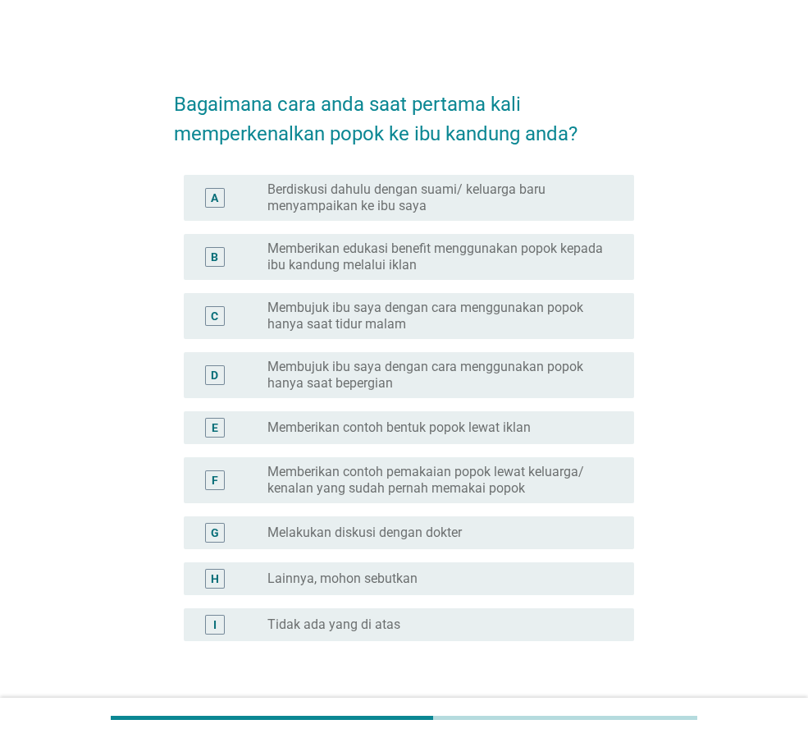
click at [579, 216] on div "A radio_button_unchecked Berdiskusi dahulu dengan suami/ keluarga baru menyampa…" at bounding box center [409, 198] width 451 height 46
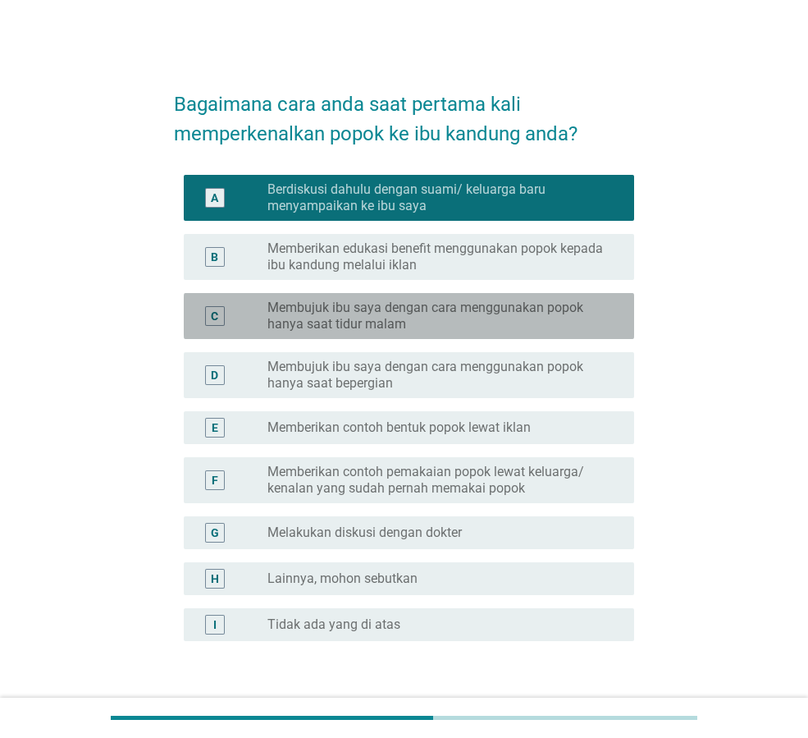
click at [575, 331] on label "Membujuk ibu saya dengan cara menggunakan popok hanya saat tidur malam" at bounding box center [438, 316] width 341 height 33
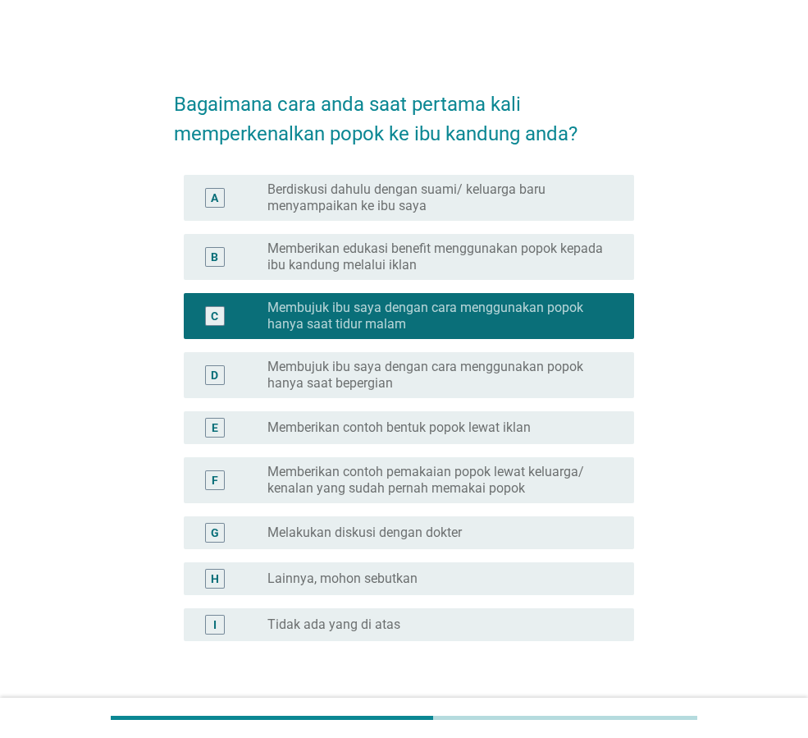
click at [588, 485] on label "Memberikan contoh pemakaian popok lewat keluarga/ kenalan yang sudah pernah mem…" at bounding box center [438, 480] width 341 height 33
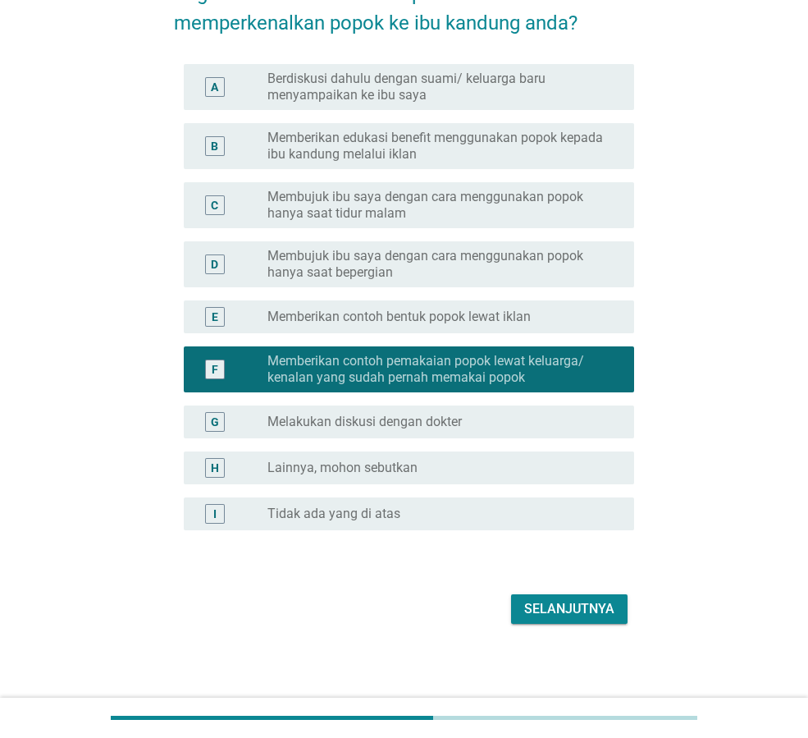
scroll to position [114, 0]
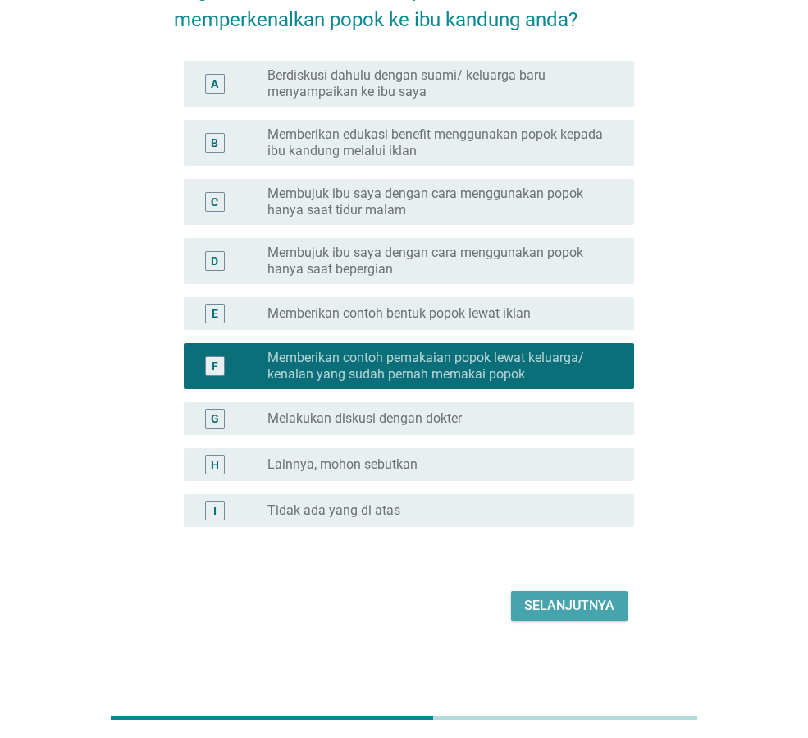
click at [604, 604] on div "Selanjutnya" at bounding box center [569, 606] width 90 height 20
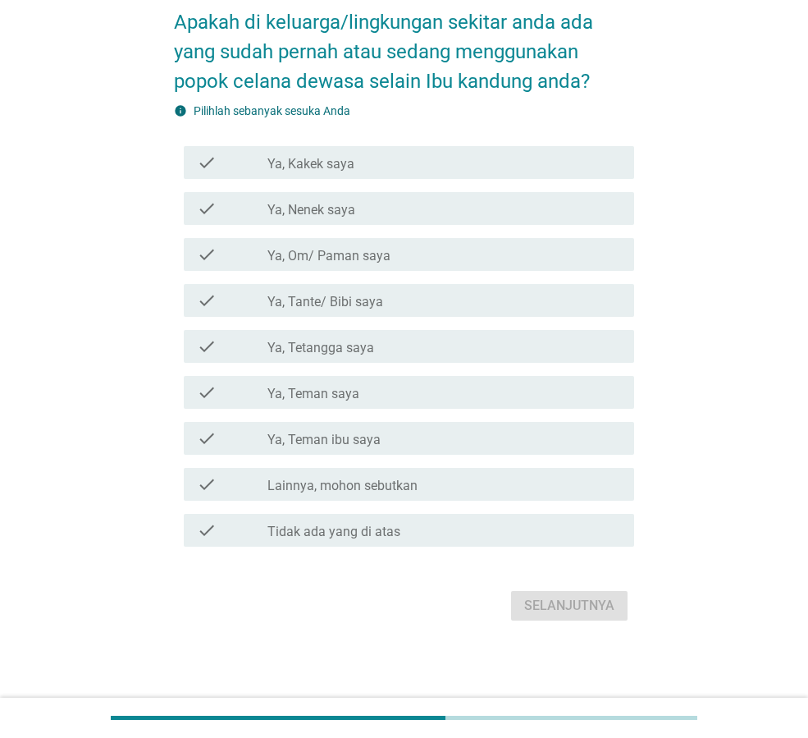
scroll to position [0, 0]
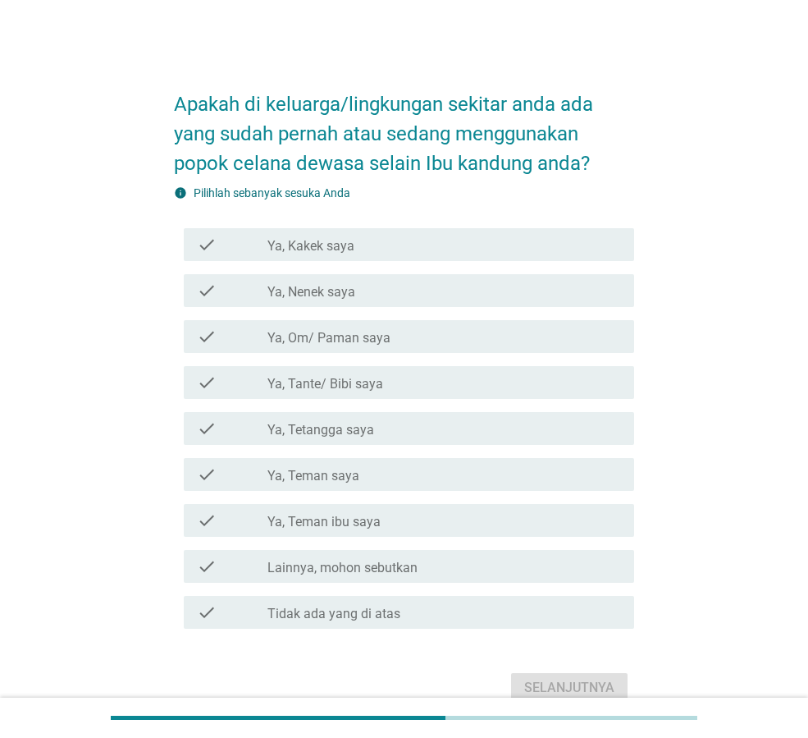
click at [428, 385] on div "check_box_outline_blank Ya, Tante/ [PERSON_NAME]" at bounding box center [445, 383] width 354 height 20
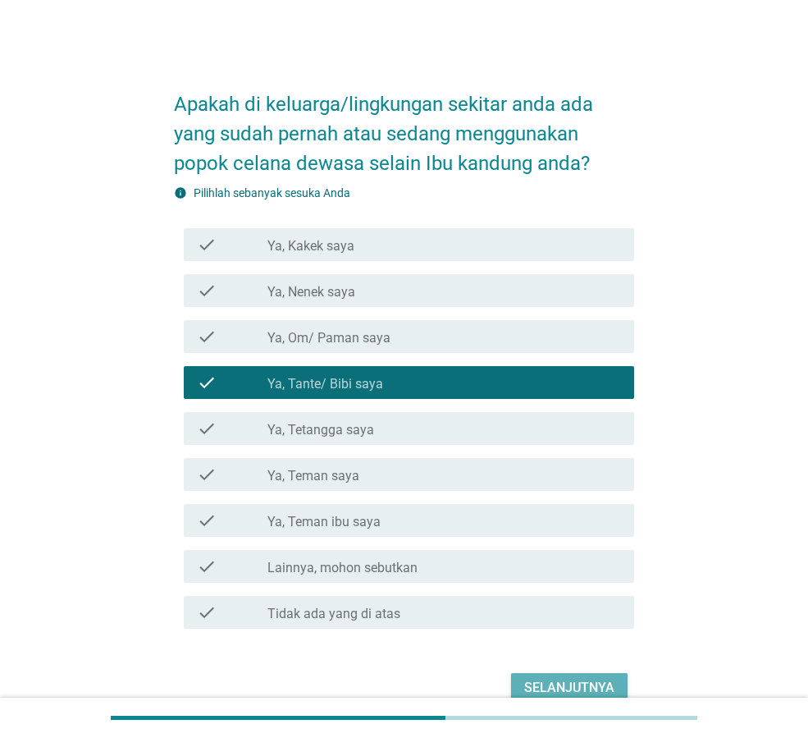
click at [579, 684] on div "Selanjutnya" at bounding box center [569, 688] width 90 height 20
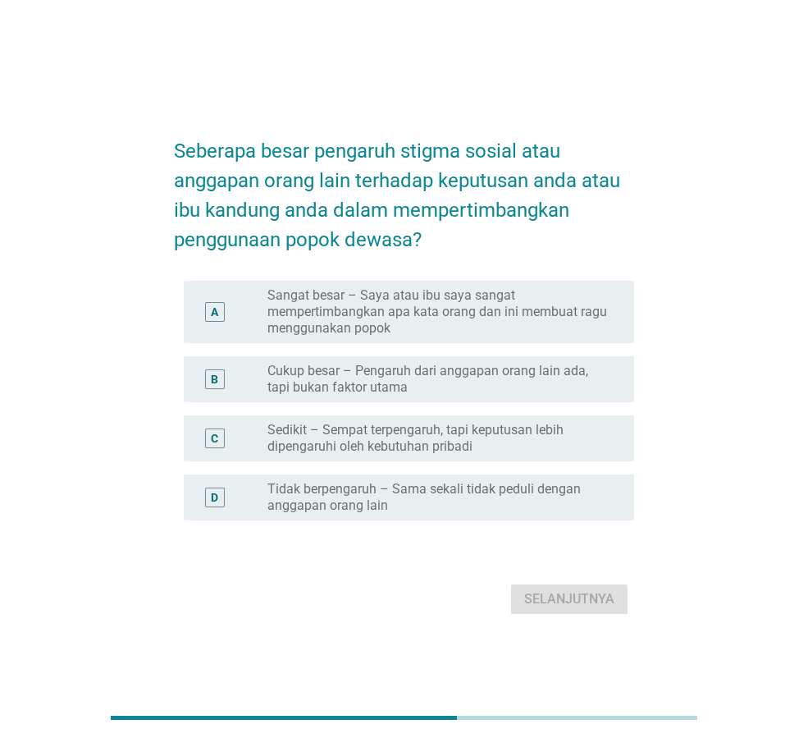
click at [529, 387] on label "Cukup besar – Pengaruh dari anggapan orang lain ada, tapi bukan faktor utama" at bounding box center [438, 379] width 341 height 33
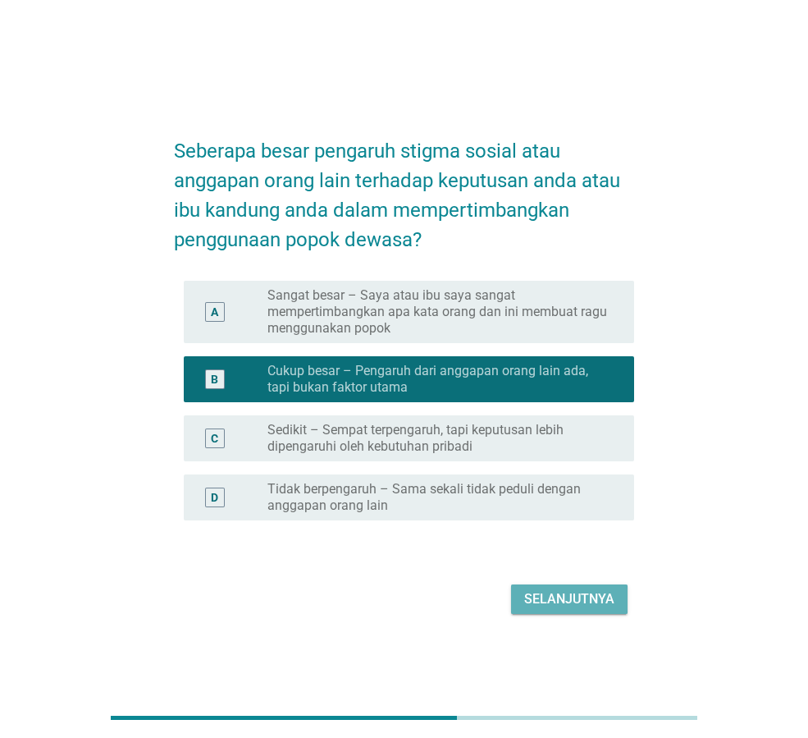
drag, startPoint x: 567, startPoint y: 601, endPoint x: 634, endPoint y: 547, distance: 85.2
click at [567, 595] on div "Selanjutnya" at bounding box center [569, 599] width 90 height 20
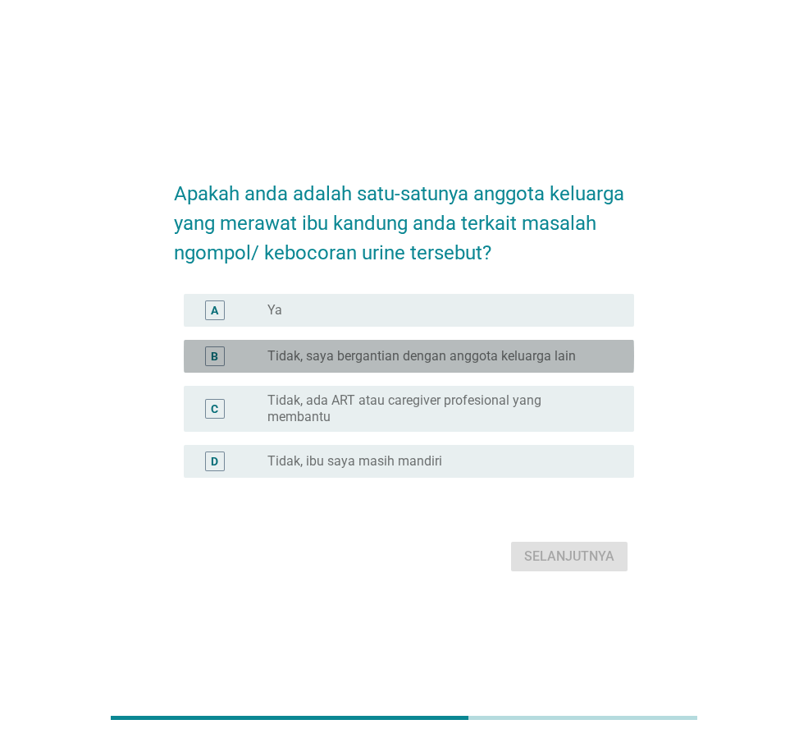
click at [566, 364] on label "Tidak, saya bergantian dengan anggota keluarga lain" at bounding box center [422, 356] width 309 height 16
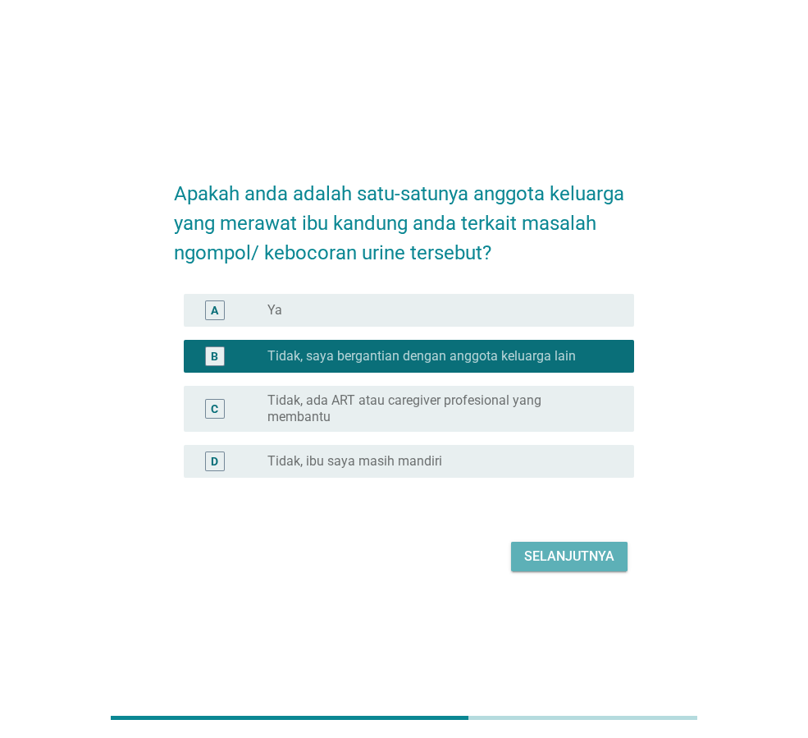
click at [592, 547] on div "Selanjutnya" at bounding box center [569, 557] width 90 height 20
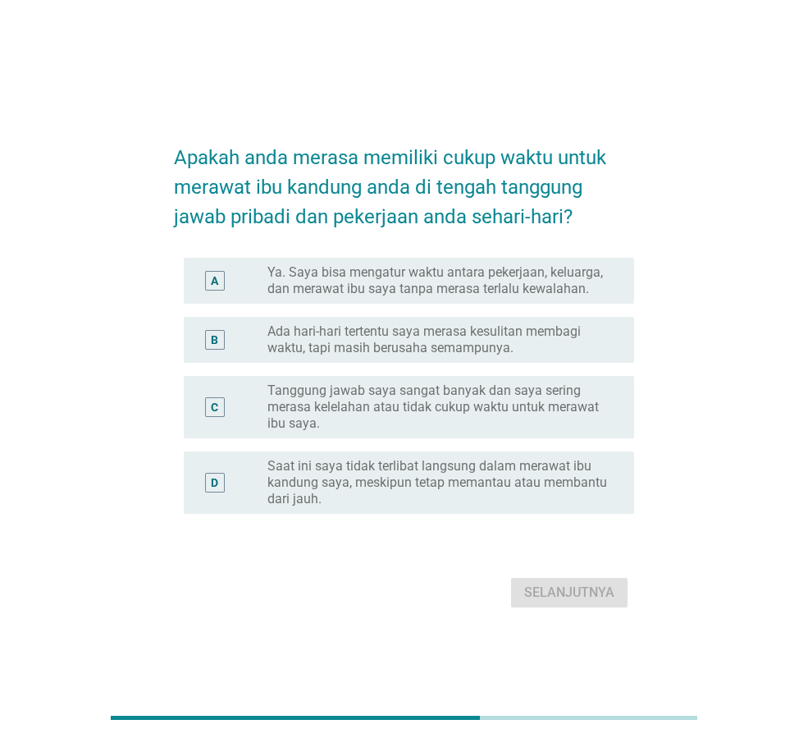
click at [570, 336] on label "Ada hari-hari tertentu saya merasa kesulitan membagi waktu, tapi masih berusaha…" at bounding box center [438, 339] width 341 height 33
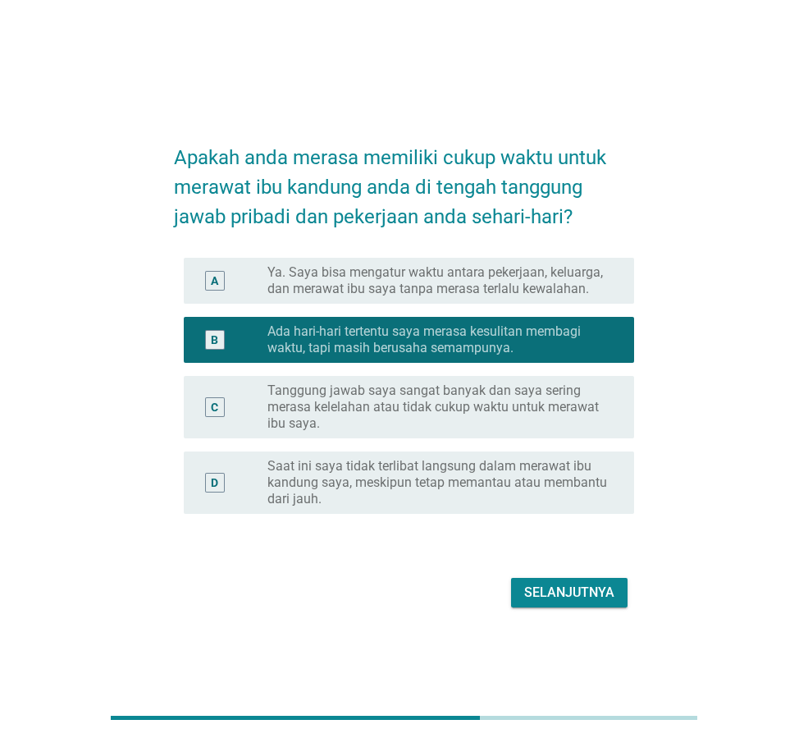
click at [575, 587] on div "Selanjutnya" at bounding box center [569, 593] width 90 height 20
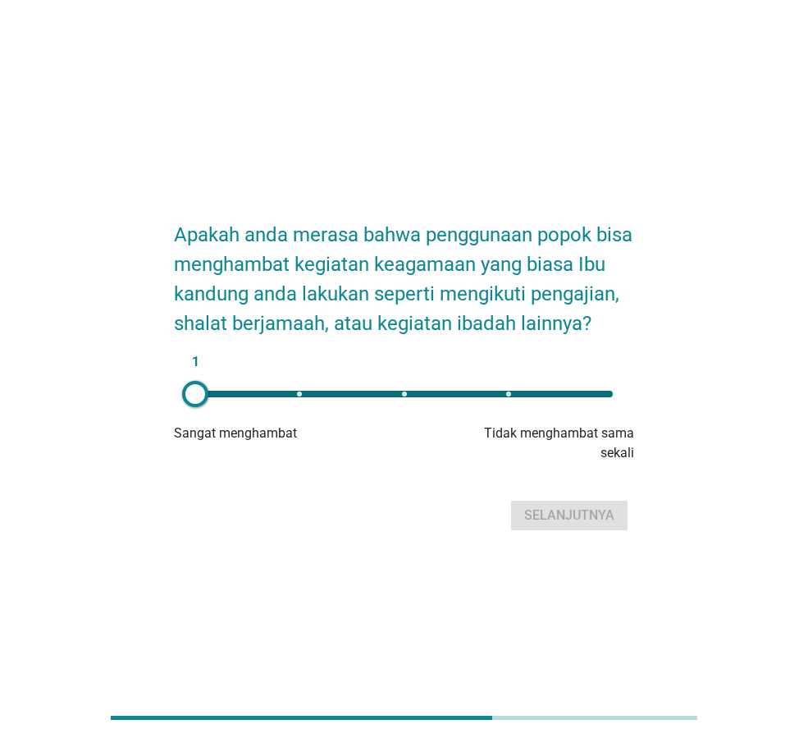
click at [511, 410] on div "1" at bounding box center [404, 394] width 444 height 33
click at [574, 525] on div "Selanjutnya" at bounding box center [569, 516] width 90 height 20
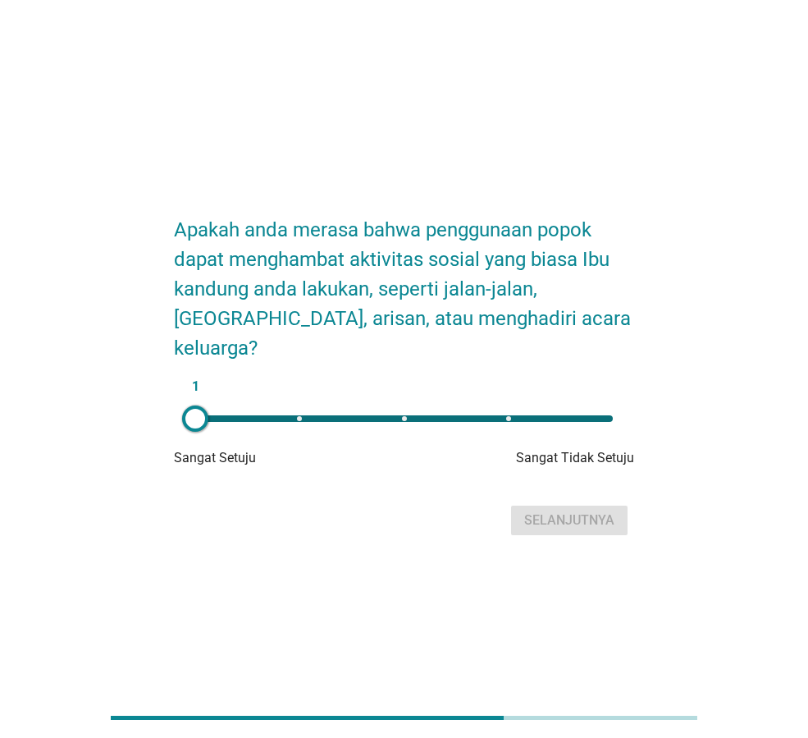
click at [511, 415] on div "1" at bounding box center [404, 418] width 418 height 7
click at [396, 415] on div "4" at bounding box center [404, 418] width 418 height 7
type input "3"
click at [533, 511] on div "Selanjutnya" at bounding box center [569, 521] width 90 height 20
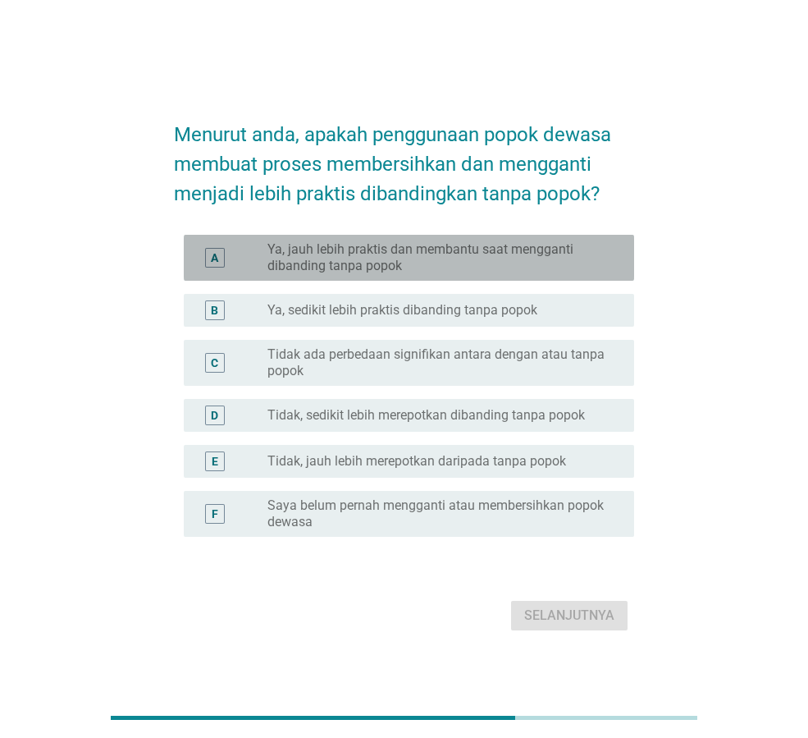
click at [555, 263] on label "Ya, jauh lebih praktis dan membantu saat mengganti dibanding tanpa popok" at bounding box center [438, 257] width 341 height 33
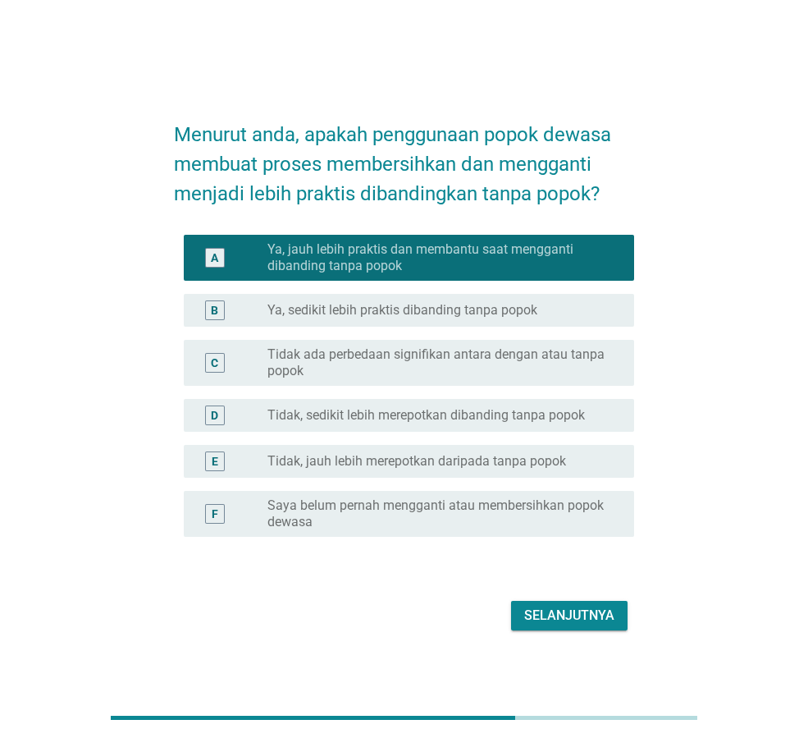
click at [564, 616] on div "Selanjutnya" at bounding box center [569, 616] width 90 height 20
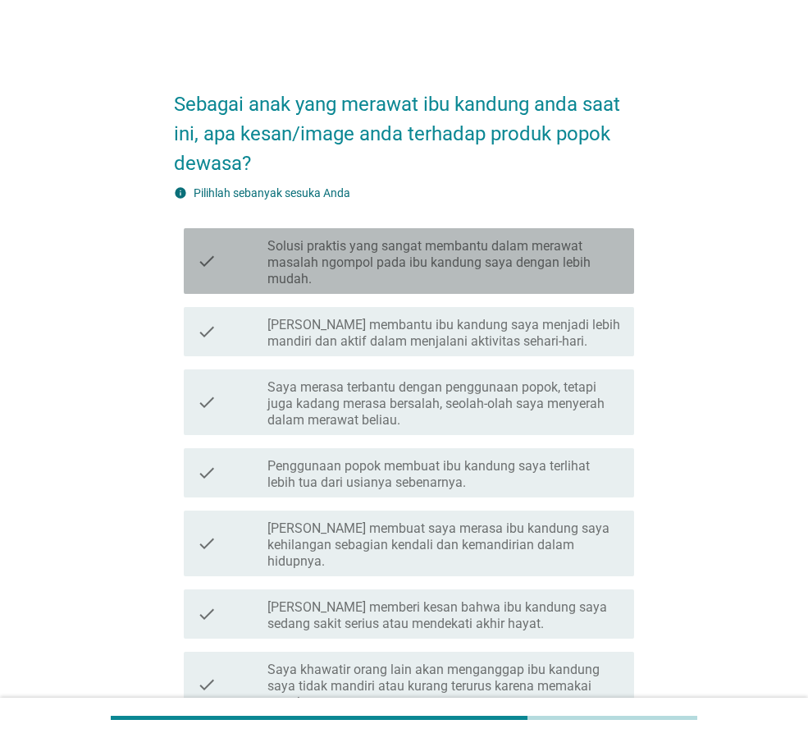
click at [527, 281] on label "Solusi praktis yang sangat membantu dalam merawat masalah ngompol pada ibu kand…" at bounding box center [445, 262] width 354 height 49
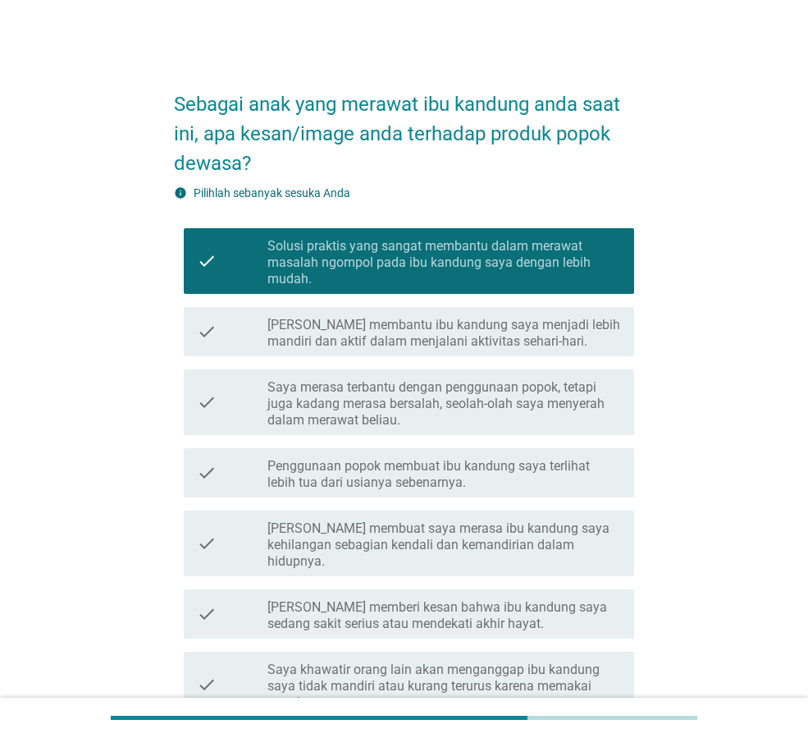
click at [509, 331] on label "[PERSON_NAME] membantu ibu kandung saya menjadi lebih mandiri dan aktif dalam m…" at bounding box center [445, 333] width 354 height 33
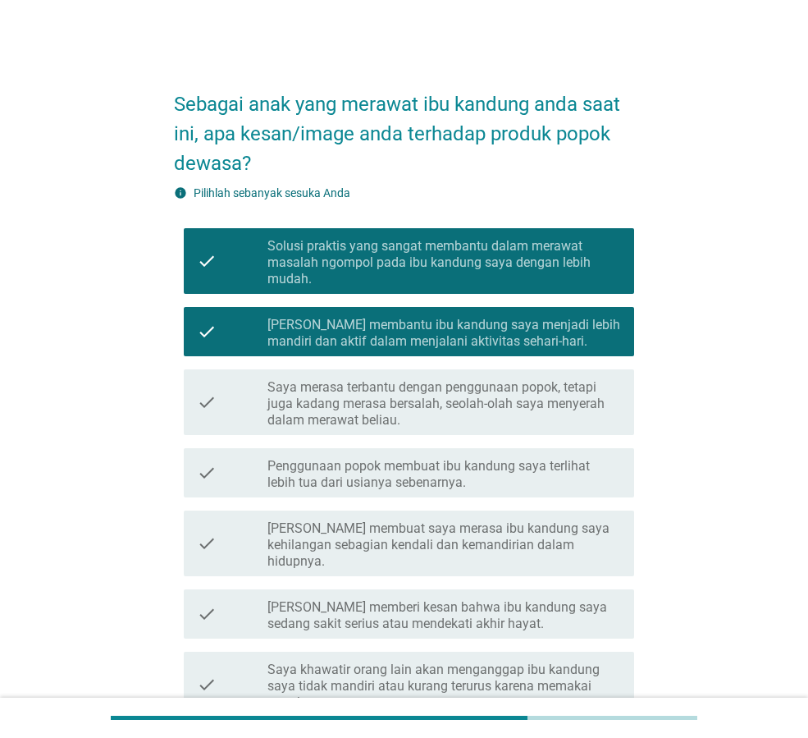
click at [534, 408] on label "Saya merasa terbantu dengan penggunaan popok, tetapi juga kadang merasa bersala…" at bounding box center [445, 403] width 354 height 49
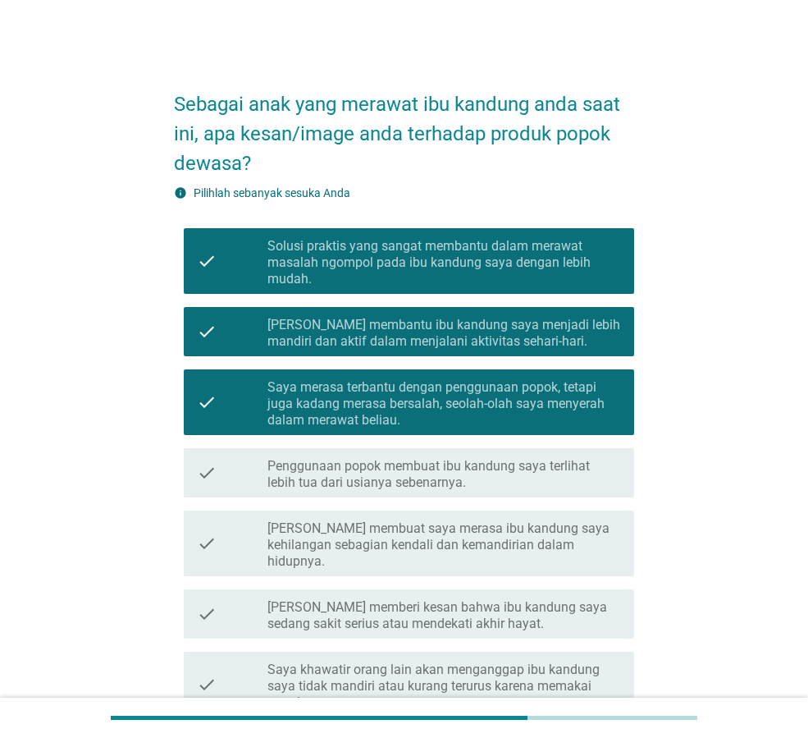
click at [535, 479] on label "Penggunaan popok membuat ibu kandung saya terlihat lebih tua dari usianya seben…" at bounding box center [445, 474] width 354 height 33
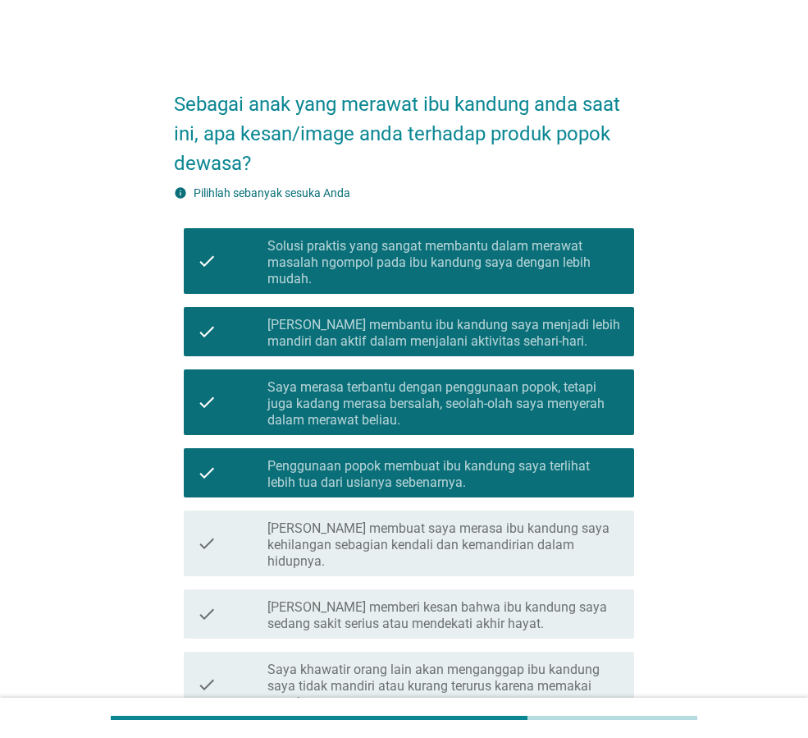
click at [533, 521] on label "[PERSON_NAME] membuat saya merasa ibu kandung saya kehilangan sebagian kendali …" at bounding box center [445, 544] width 354 height 49
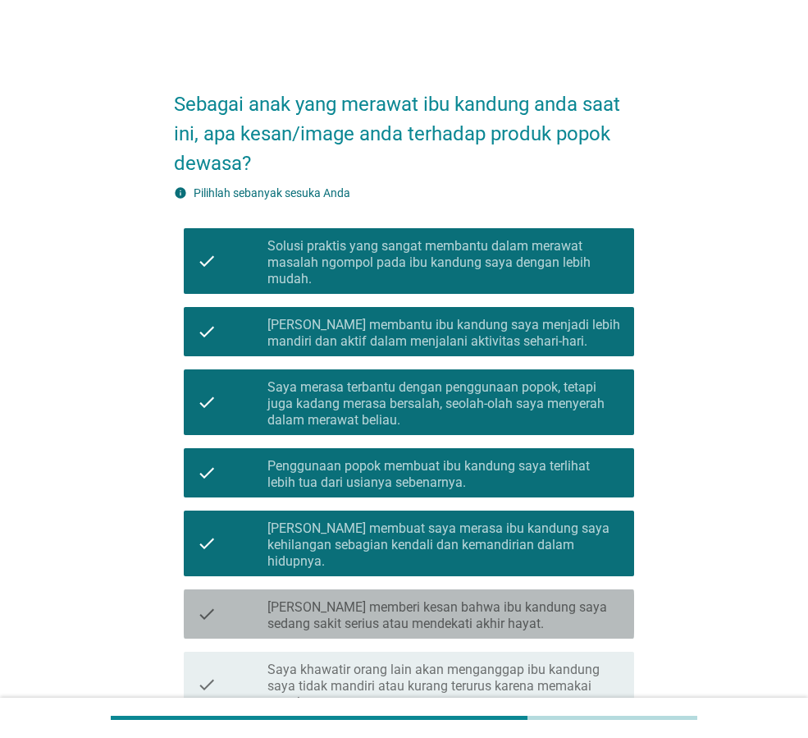
drag, startPoint x: 524, startPoint y: 586, endPoint x: 522, endPoint y: 628, distance: 41.9
click at [523, 599] on label "[PERSON_NAME] memberi kesan bahwa ibu kandung saya sedang sakit serius atau men…" at bounding box center [445, 615] width 354 height 33
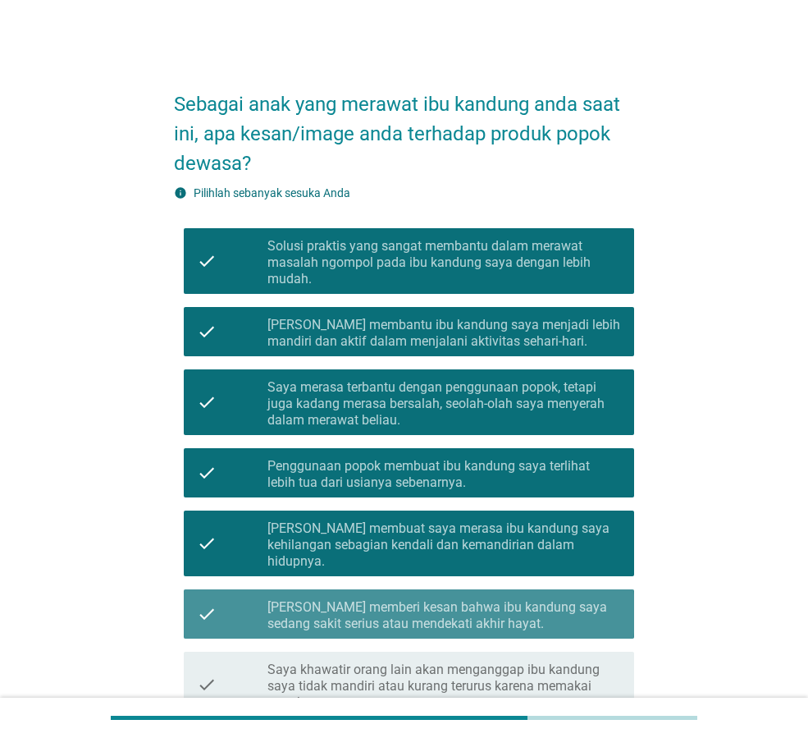
click at [516, 602] on label "[PERSON_NAME] memberi kesan bahwa ibu kandung saya sedang sakit serius atau men…" at bounding box center [445, 615] width 354 height 33
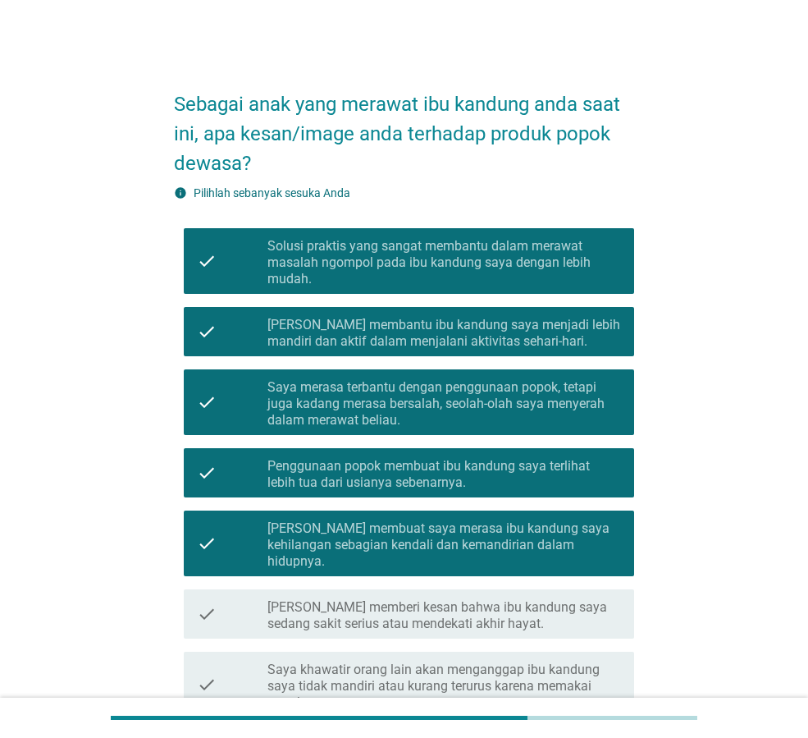
click at [574, 542] on label "[PERSON_NAME] membuat saya merasa ibu kandung saya kehilangan sebagian kendali …" at bounding box center [445, 544] width 354 height 49
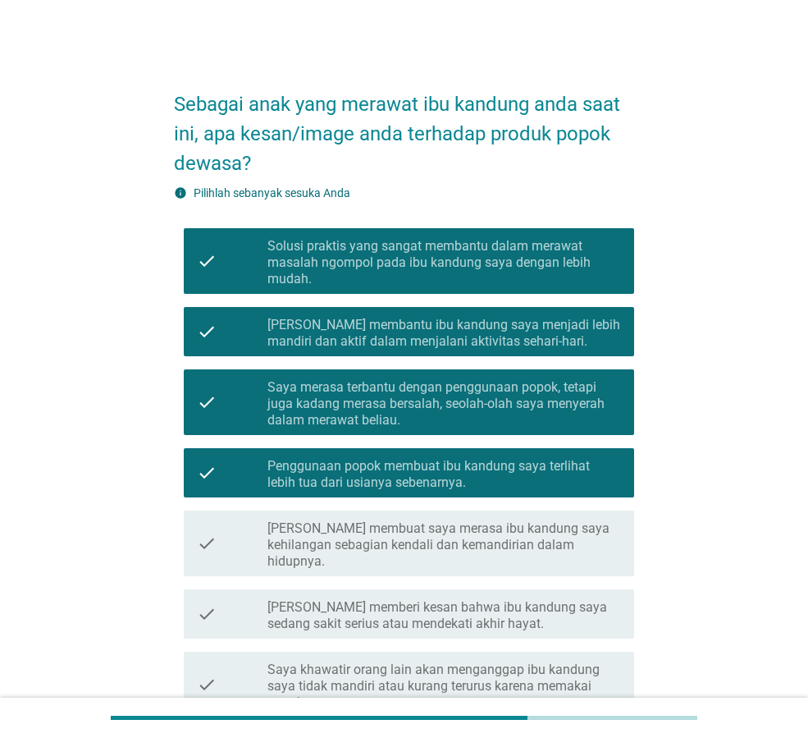
click at [563, 469] on label "Penggunaan popok membuat ibu kandung saya terlihat lebih tua dari usianya seben…" at bounding box center [445, 474] width 354 height 33
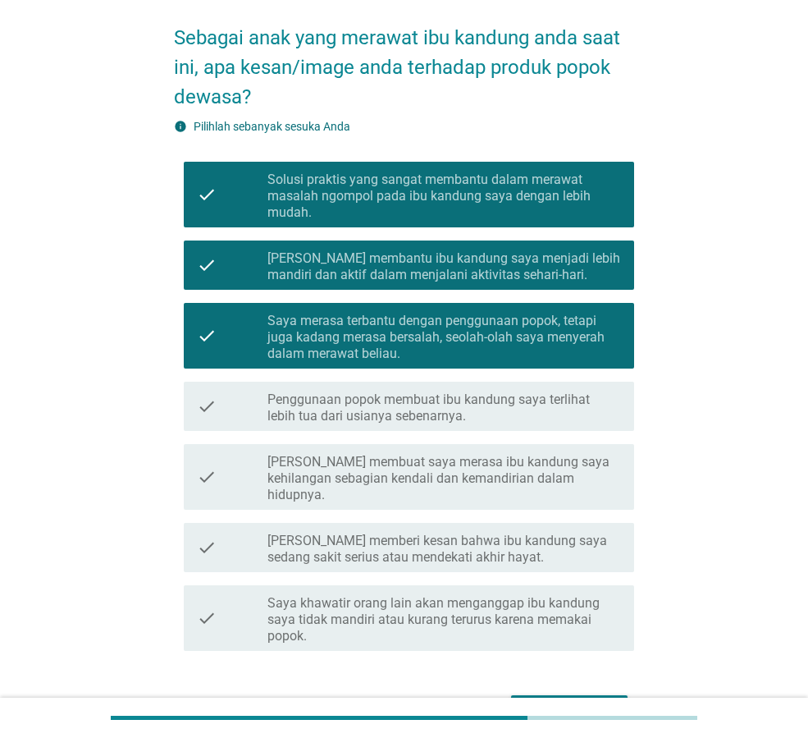
scroll to position [154, 0]
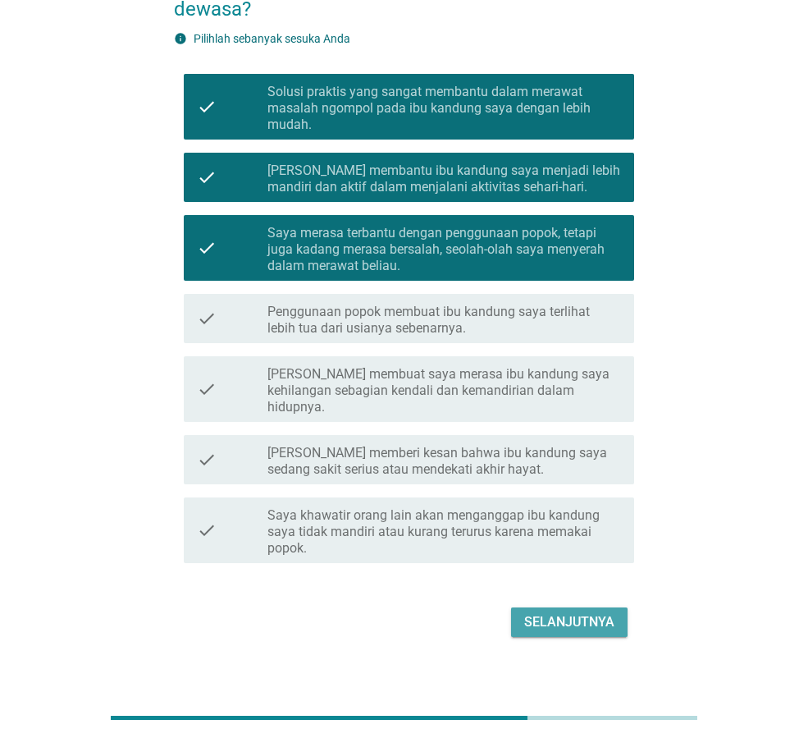
click at [591, 612] on div "Selanjutnya" at bounding box center [569, 622] width 90 height 20
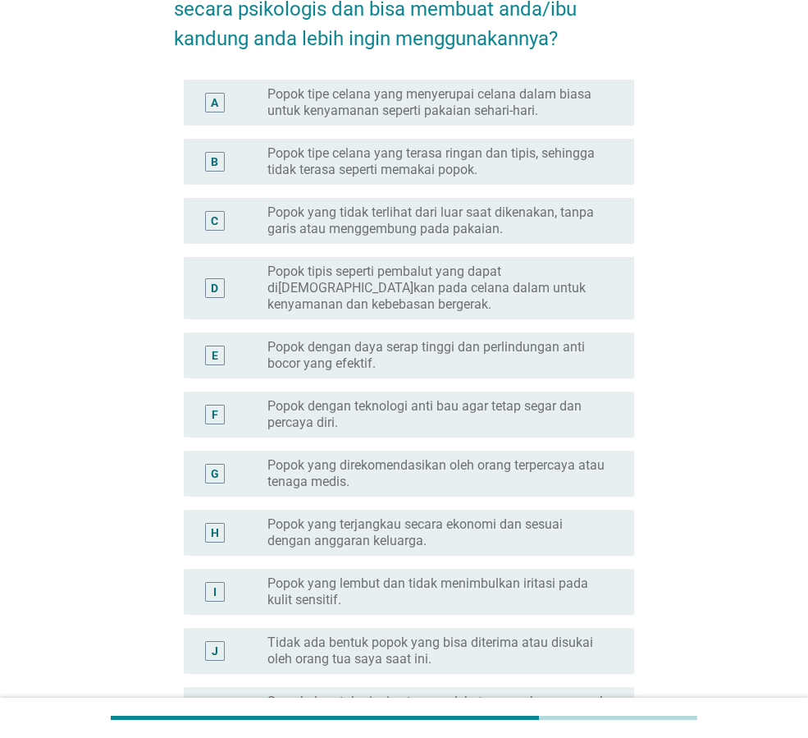
scroll to position [0, 0]
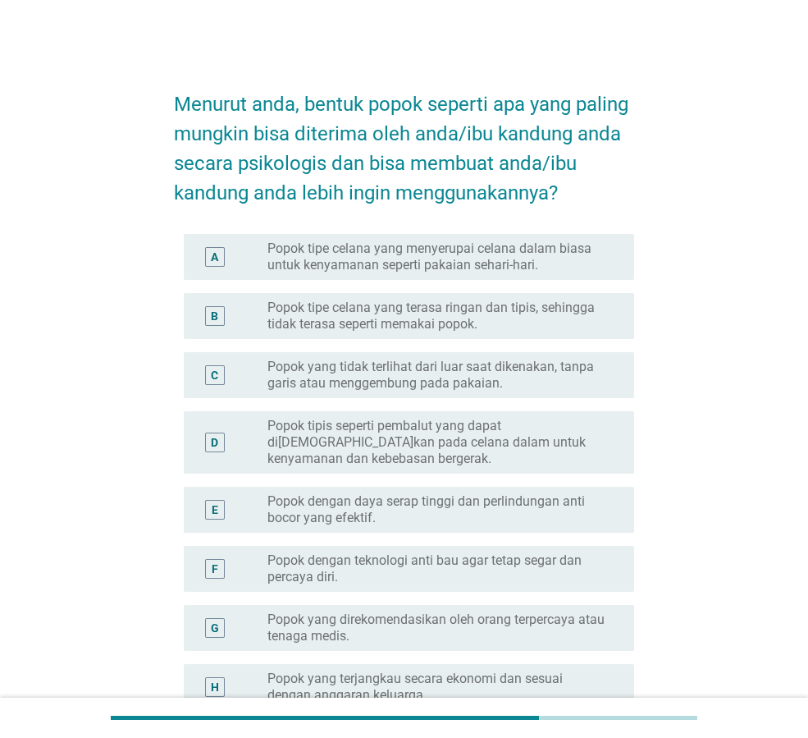
click at [577, 265] on label "Popok tipe celana yang menyerupai celana dalam biasa untuk kenyamanan seperti p…" at bounding box center [438, 256] width 341 height 33
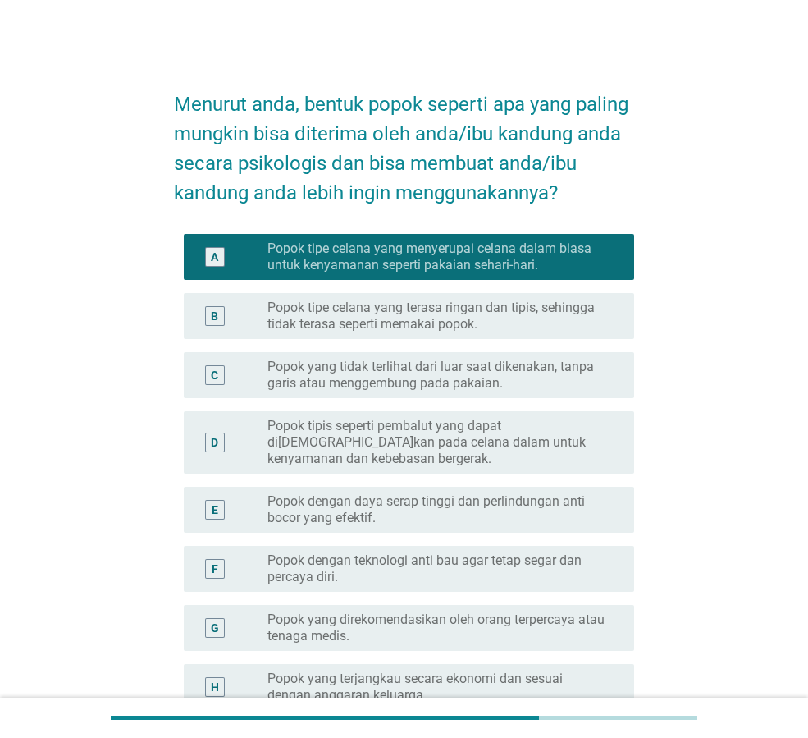
click at [563, 319] on label "Popok tipe celana yang terasa ringan dan tipis, sehingga tidak terasa seperti m…" at bounding box center [438, 316] width 341 height 33
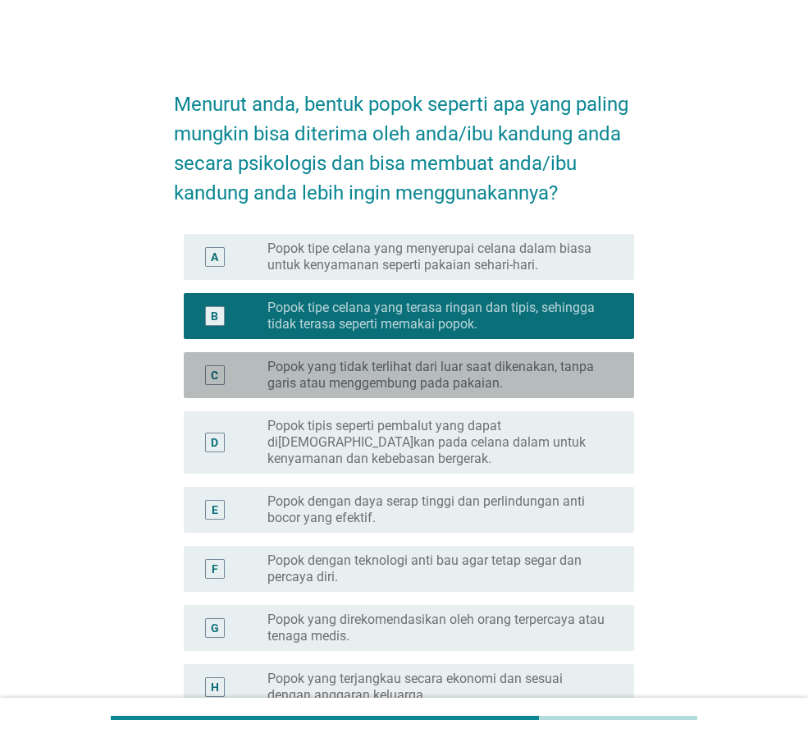
click at [593, 370] on label "Popok yang tidak terlihat dari luar saat dikenakan, tanpa garis atau menggembun…" at bounding box center [438, 375] width 341 height 33
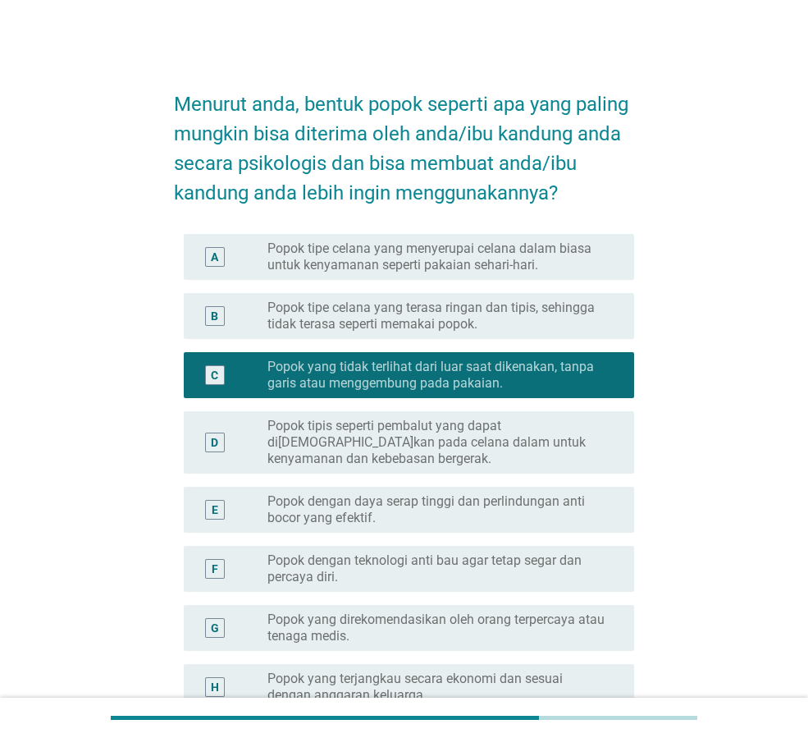
click at [615, 359] on div "radio_button_checked Popok yang tidak terlihat dari luar saat dikenakan, tanpa …" at bounding box center [445, 375] width 354 height 33
click at [567, 325] on label "Popok tipe celana yang terasa ringan dan tipis, sehingga tidak terasa seperti m…" at bounding box center [438, 316] width 341 height 33
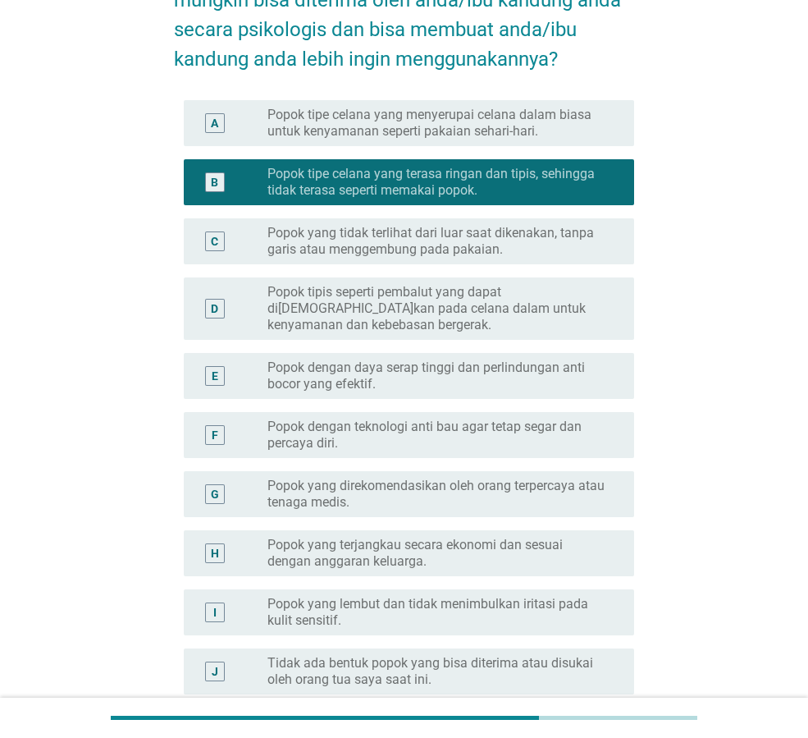
scroll to position [406, 0]
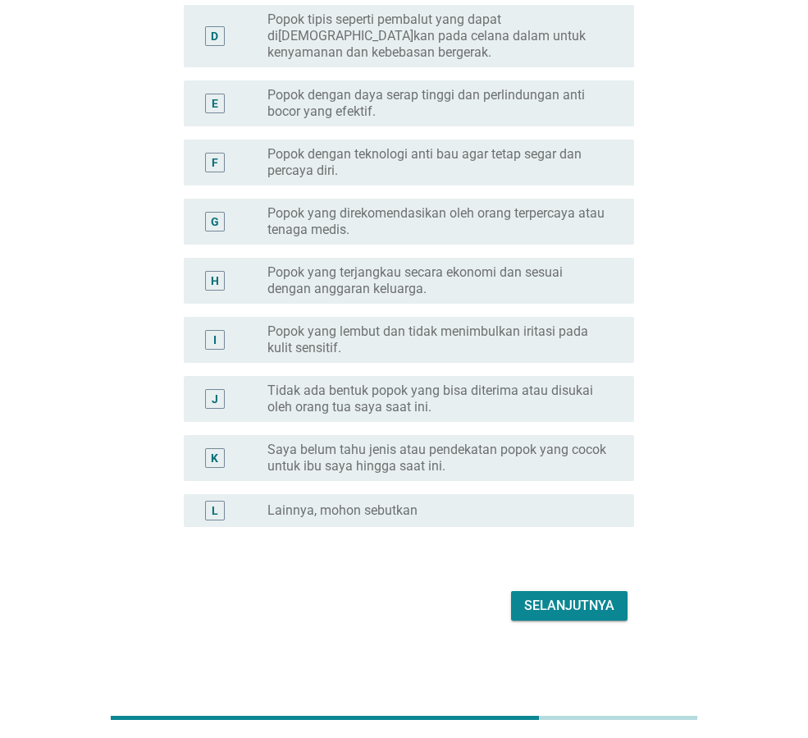
click at [601, 600] on div "Selanjutnya" at bounding box center [569, 606] width 90 height 20
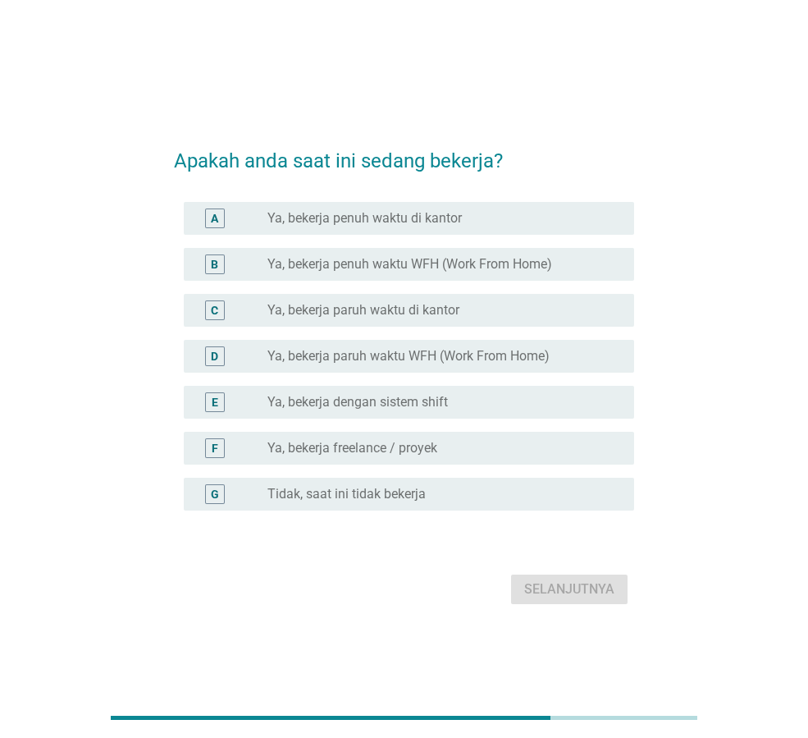
click at [451, 221] on label "Ya, bekerja penuh waktu di kantor" at bounding box center [365, 218] width 195 height 16
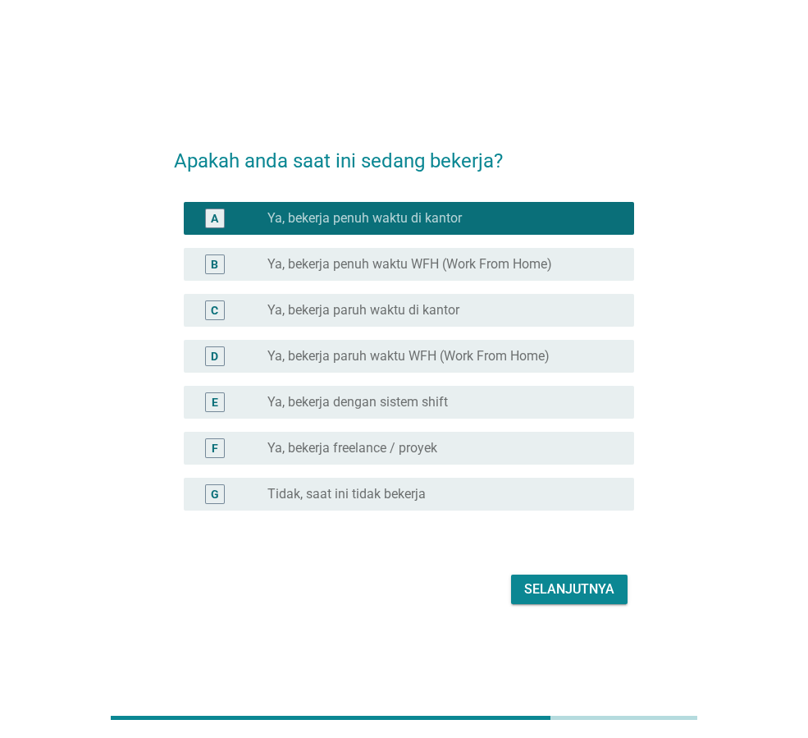
click at [579, 593] on div "Selanjutnya" at bounding box center [569, 589] width 90 height 20
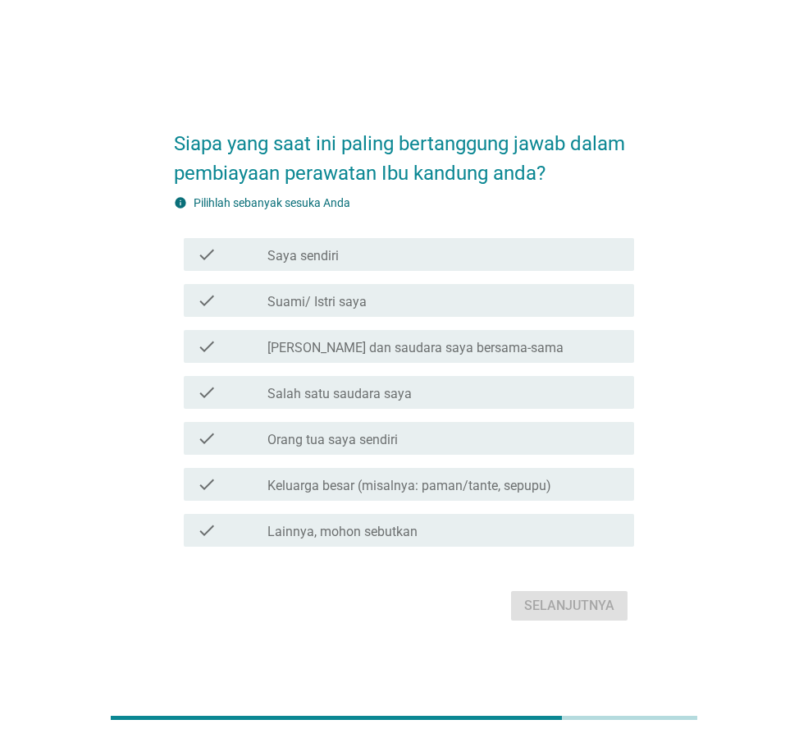
click at [491, 246] on div "check_box_outline_blank [PERSON_NAME] sendiri" at bounding box center [445, 255] width 354 height 20
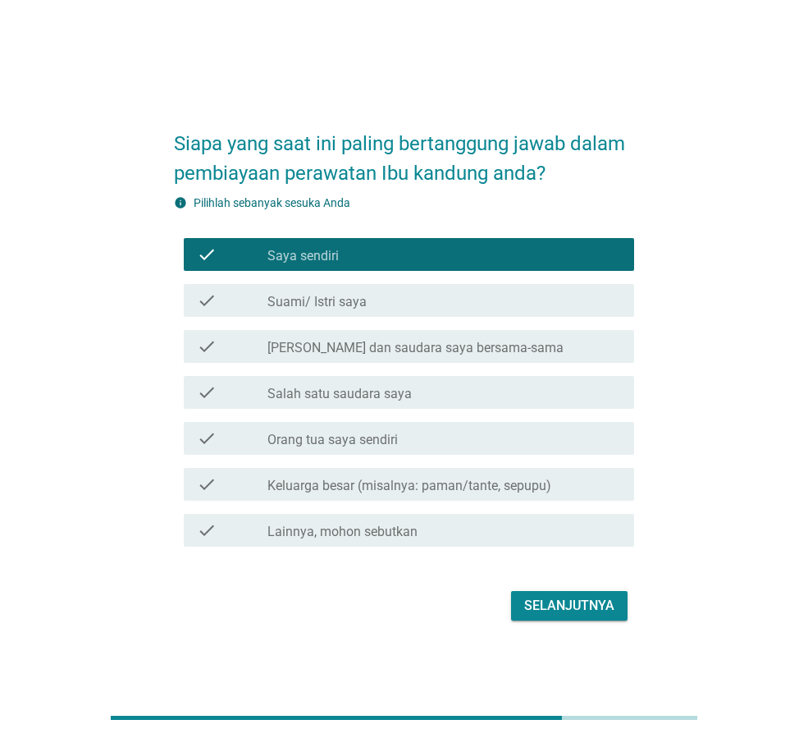
click at [561, 611] on div "Selanjutnya" at bounding box center [569, 606] width 90 height 20
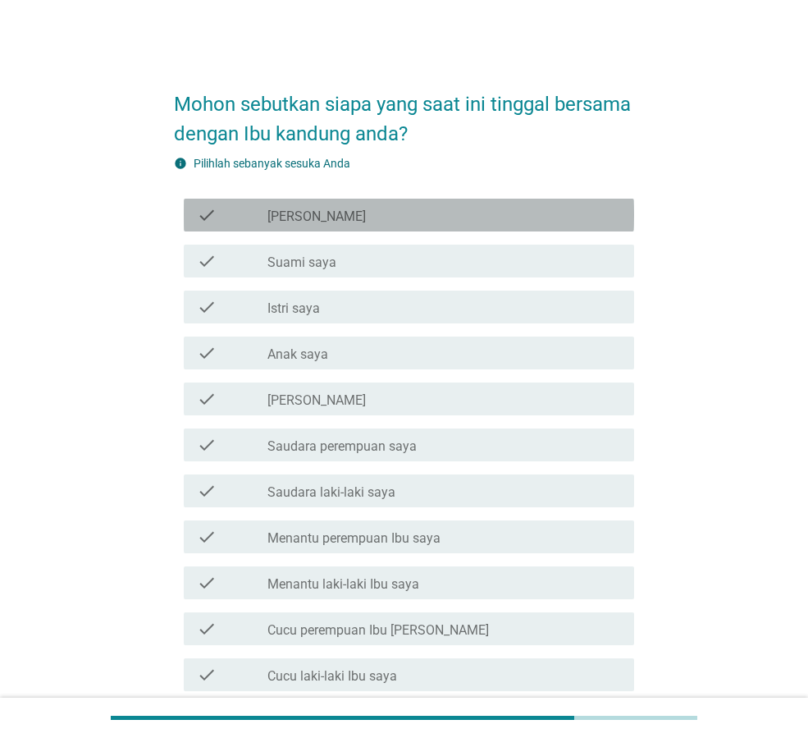
click at [350, 209] on div "check_box_outline_blank [PERSON_NAME]" at bounding box center [445, 215] width 354 height 20
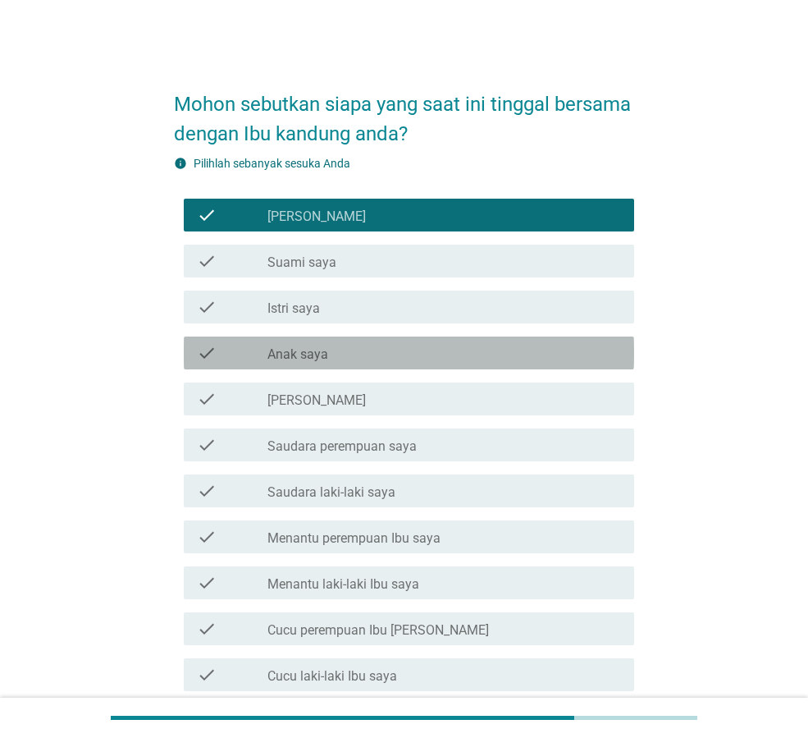
click at [419, 352] on div "check_box_outline_blank Anak saya" at bounding box center [445, 353] width 354 height 20
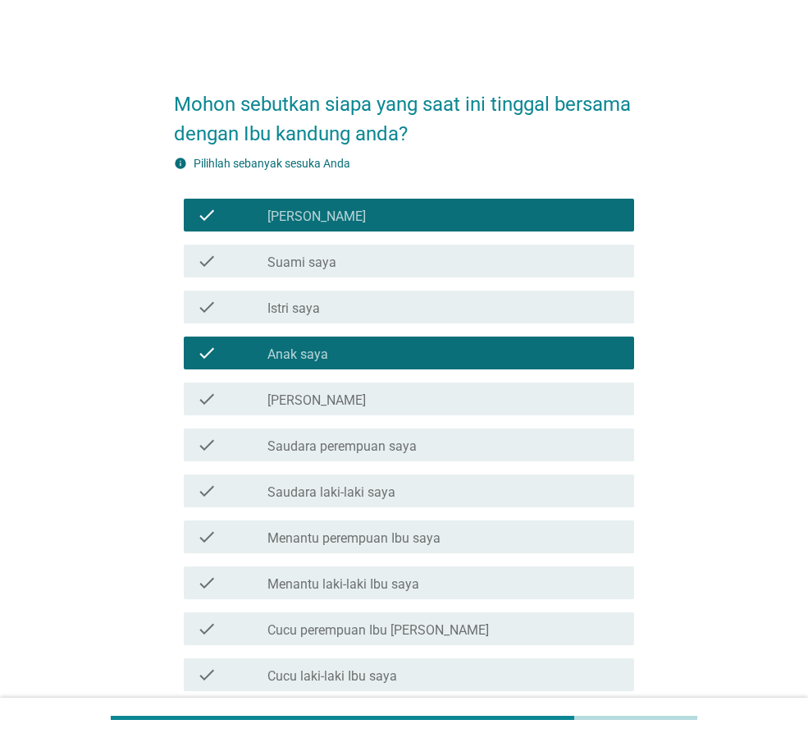
click at [470, 446] on div "check_box_outline_blank Saudara perempuan saya" at bounding box center [445, 445] width 354 height 20
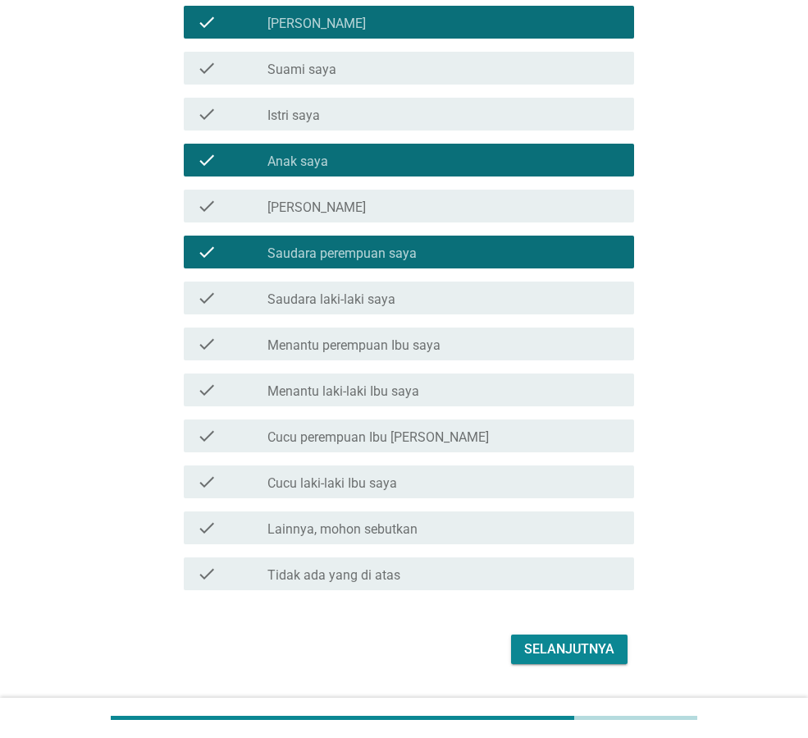
scroll to position [236, 0]
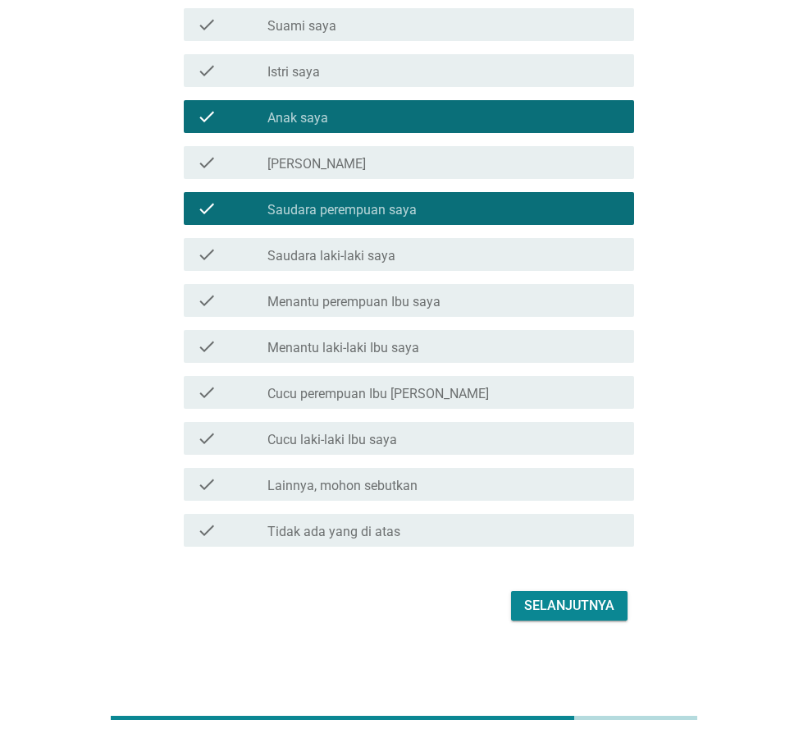
click at [570, 604] on div "Selanjutnya" at bounding box center [569, 606] width 90 height 20
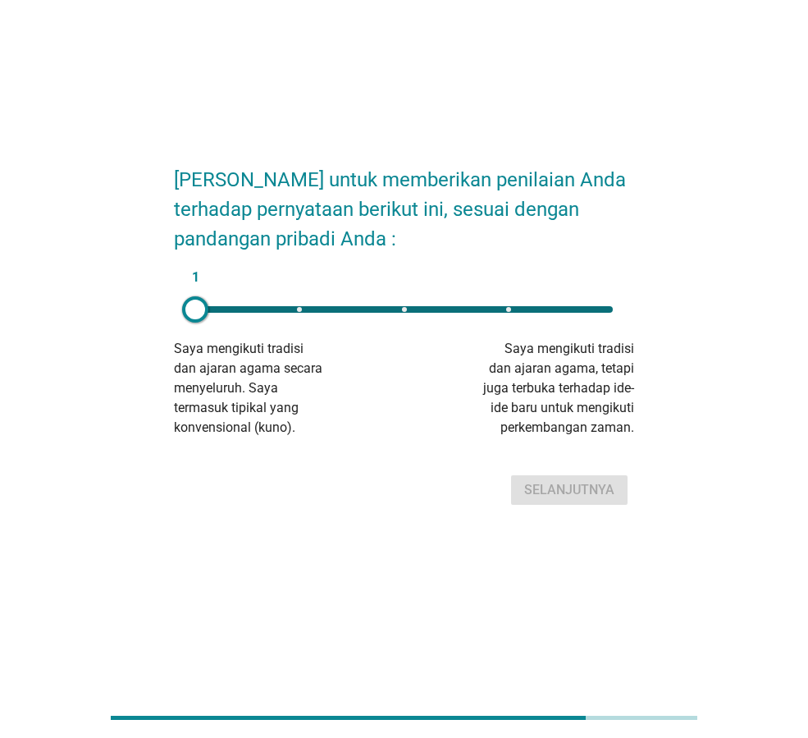
scroll to position [0, 0]
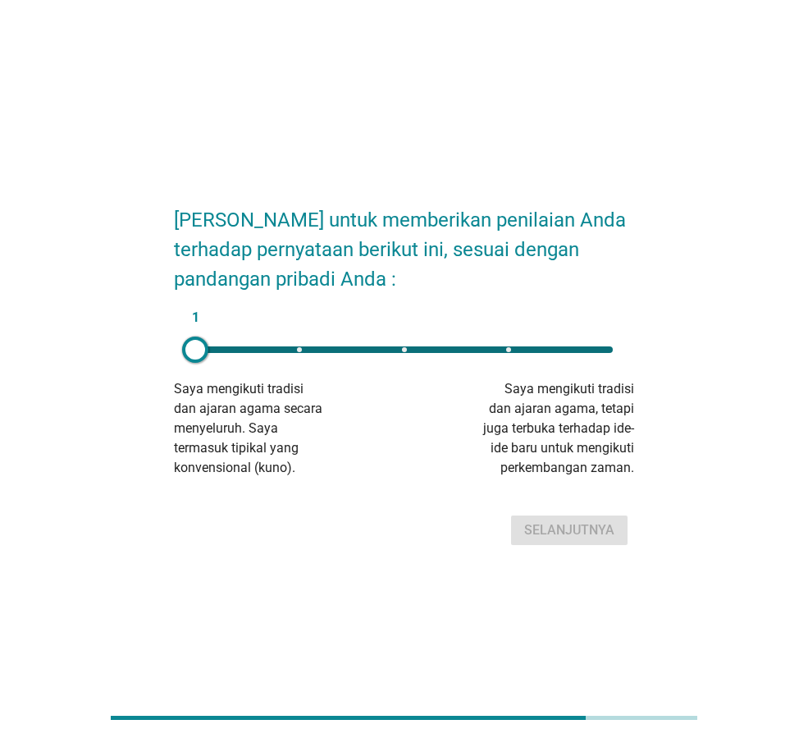
click at [601, 347] on div "1" at bounding box center [404, 349] width 418 height 7
click at [587, 533] on div "Selanjutnya" at bounding box center [569, 530] width 90 height 20
click at [597, 339] on div "1" at bounding box center [404, 349] width 444 height 33
type input "5"
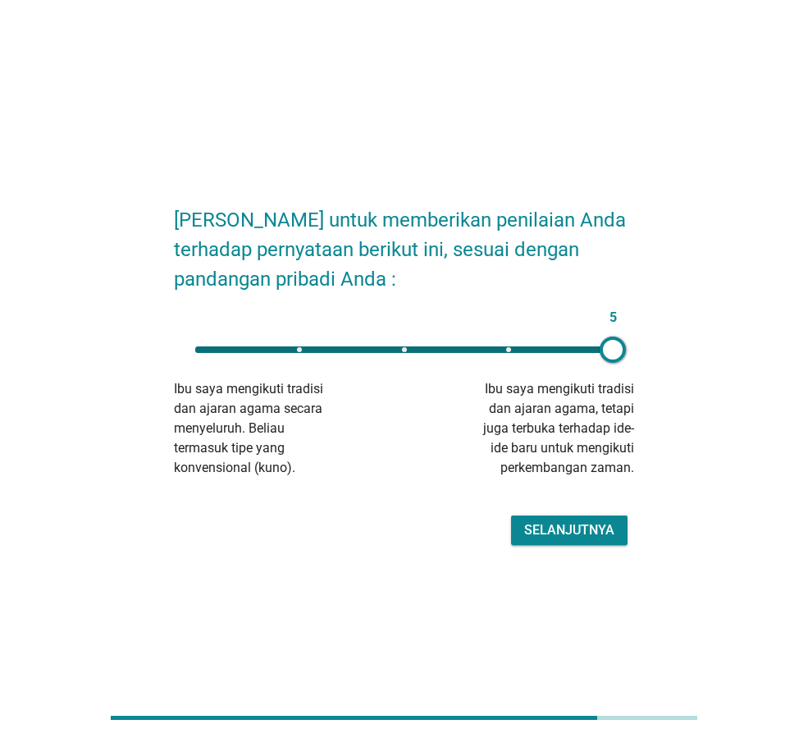
click at [590, 542] on button "Selanjutnya" at bounding box center [569, 530] width 117 height 30
